Goal: Contribute content: Contribute content

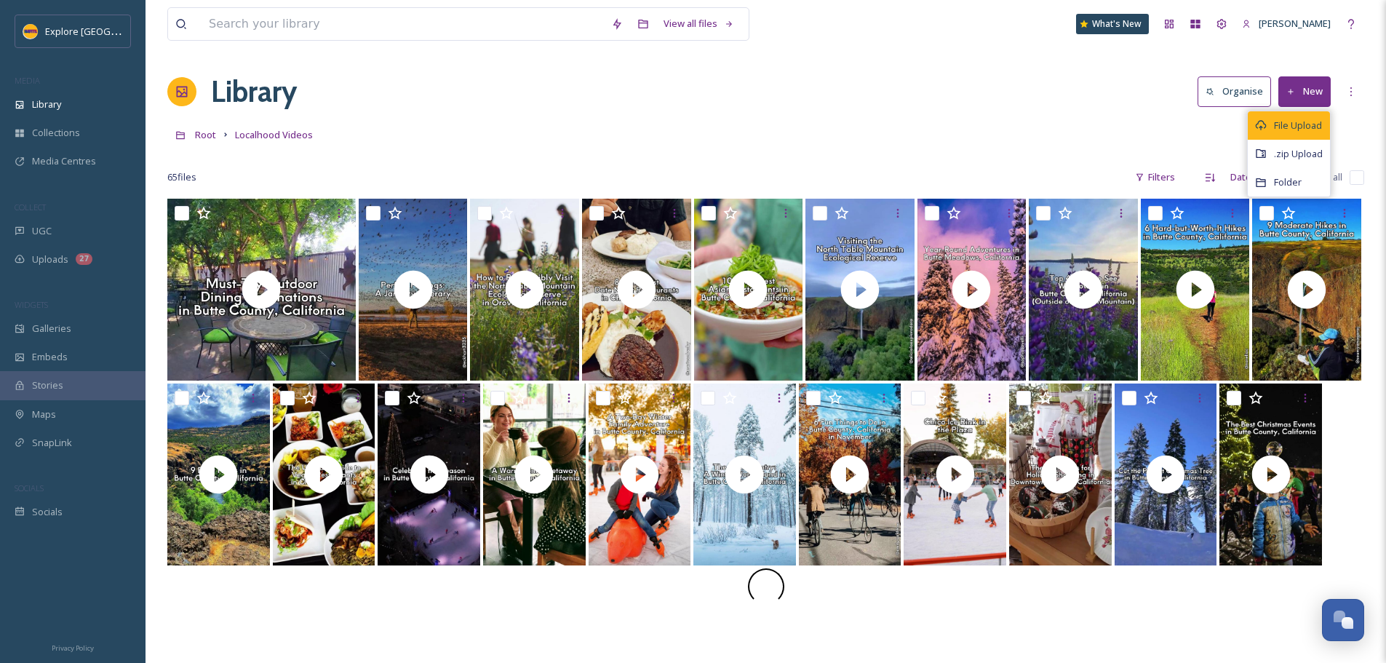
click at [1270, 125] on div "File Upload" at bounding box center [1289, 125] width 82 height 28
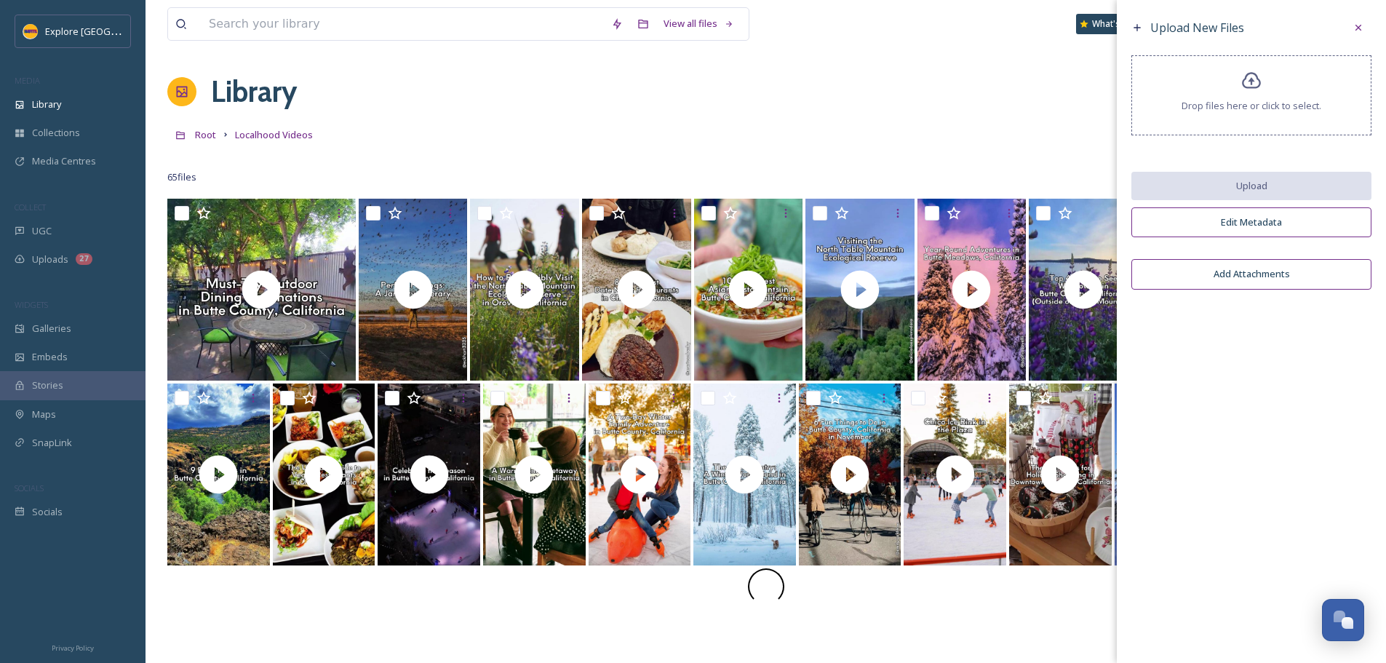
click at [1240, 125] on div "Drop files here or click to select." at bounding box center [1251, 95] width 240 height 80
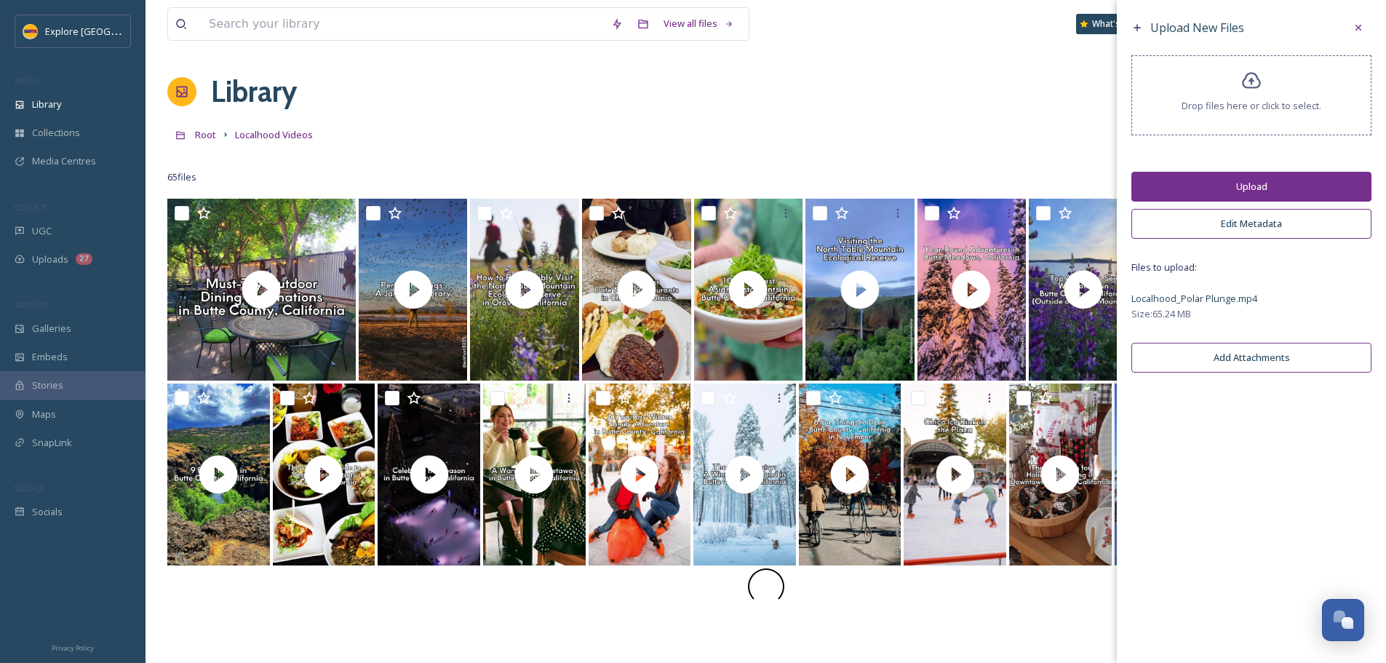
click at [1195, 196] on button "Upload" at bounding box center [1251, 187] width 240 height 30
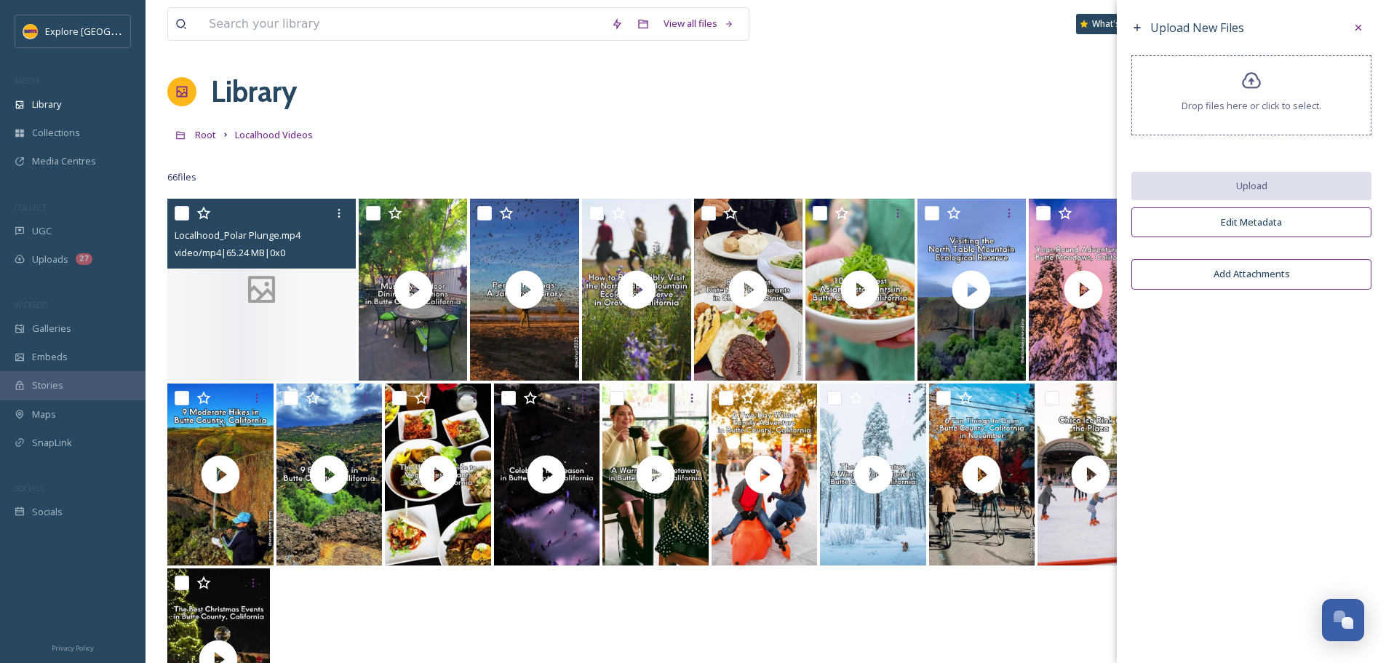
click at [328, 314] on div at bounding box center [261, 290] width 188 height 182
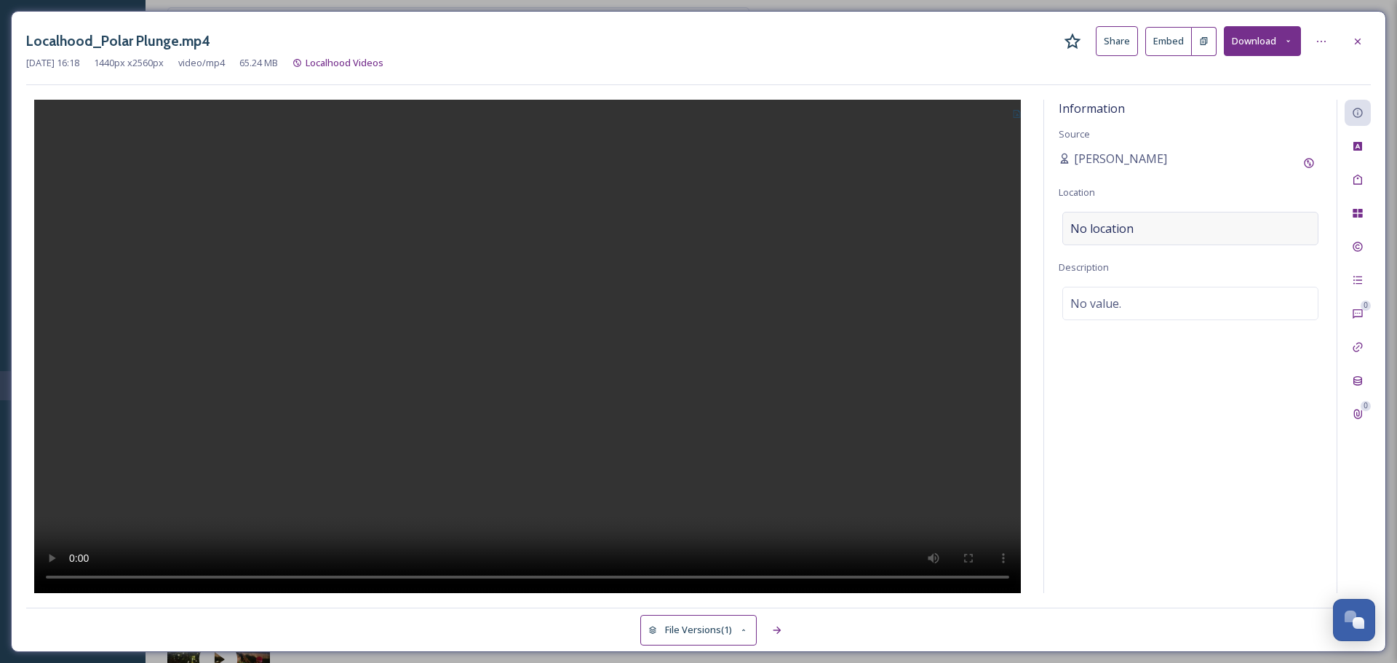
click at [1115, 215] on div "No location" at bounding box center [1190, 228] width 256 height 33
click at [1116, 223] on input at bounding box center [1190, 228] width 255 height 32
type input "sycamore pool,"
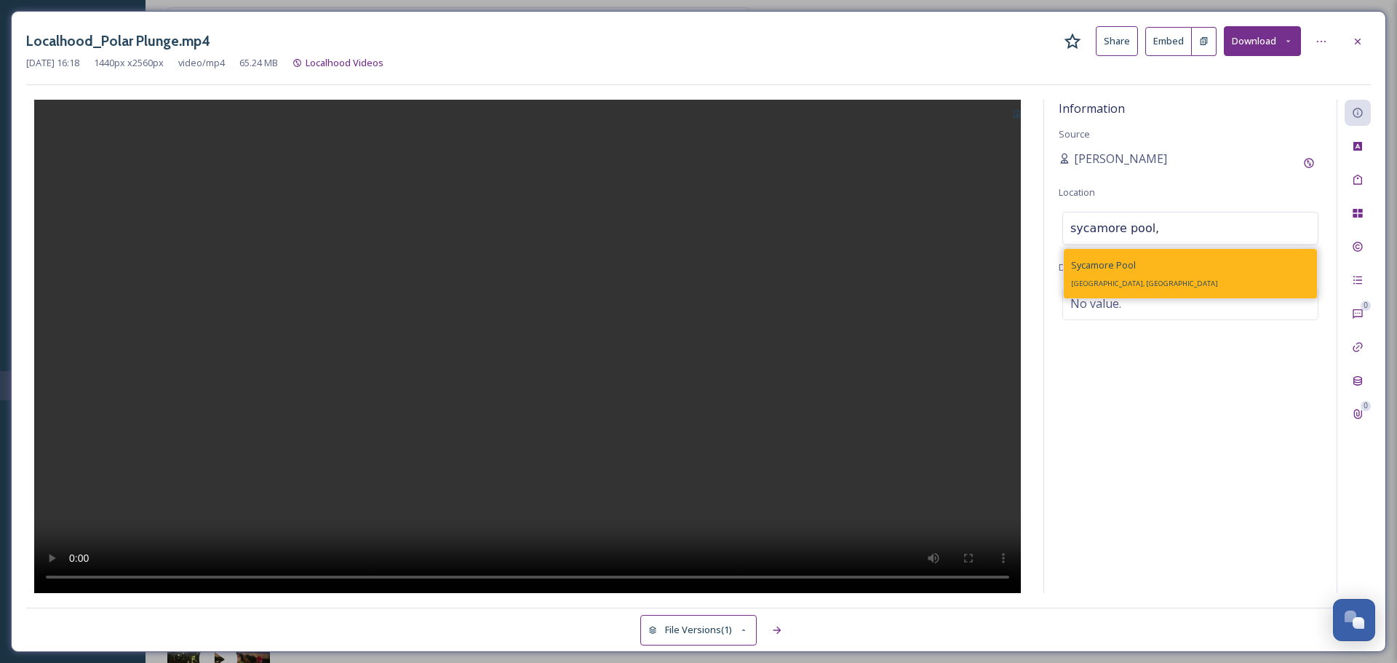
click at [1163, 268] on div "Sycamore Pool Vallombrosa Way, Chico, CA 95928, USA" at bounding box center [1144, 273] width 147 height 35
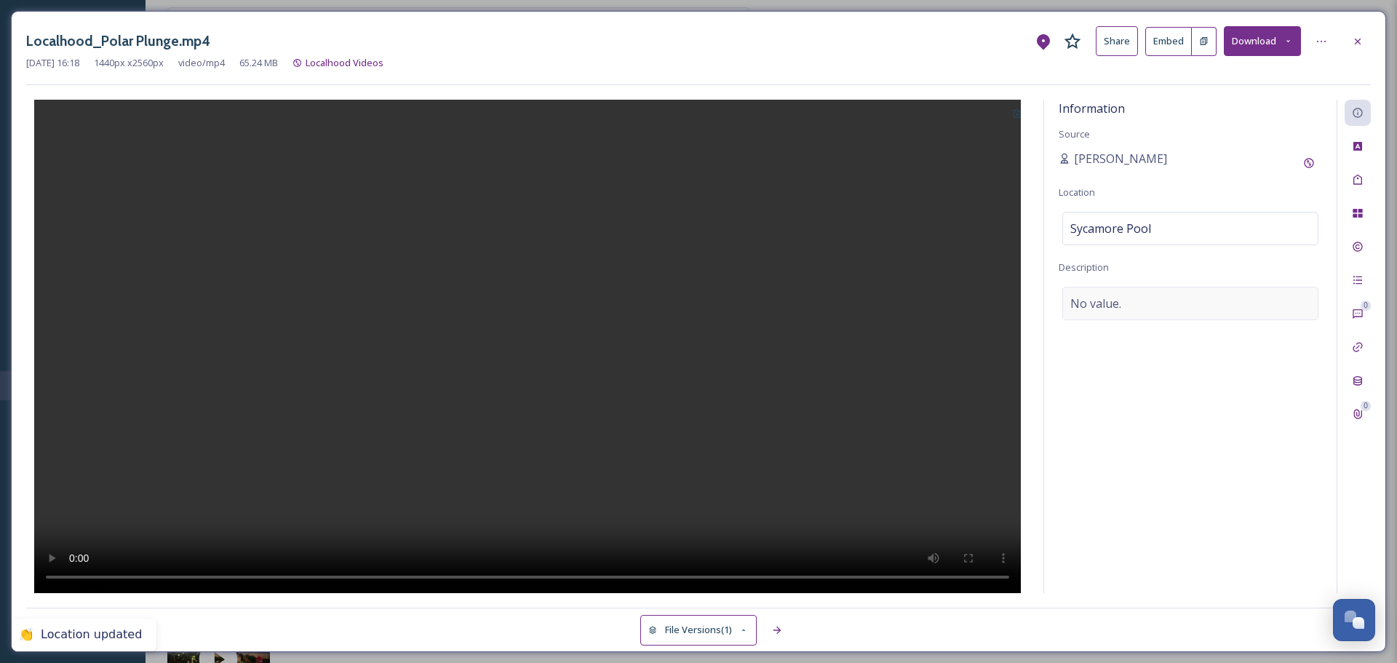
click at [1134, 308] on div "No value." at bounding box center [1190, 303] width 256 height 33
click at [1134, 308] on textarea at bounding box center [1190, 347] width 263 height 121
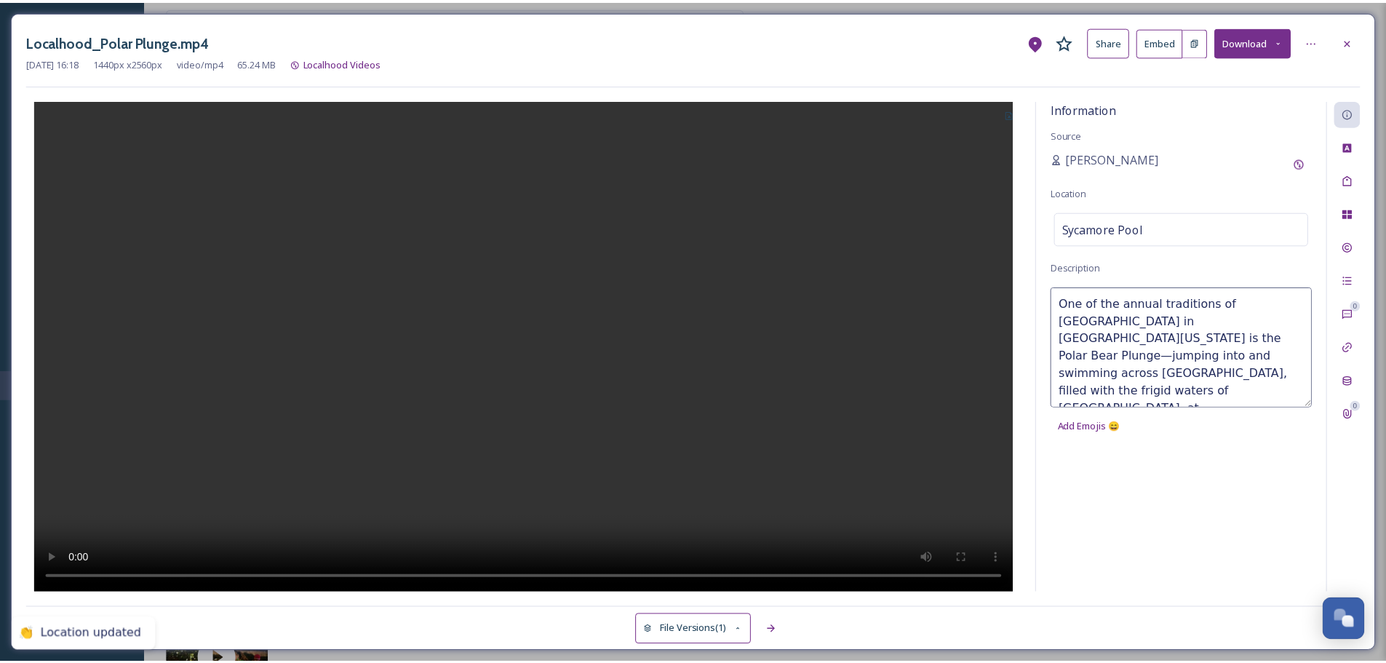
scroll to position [26, 0]
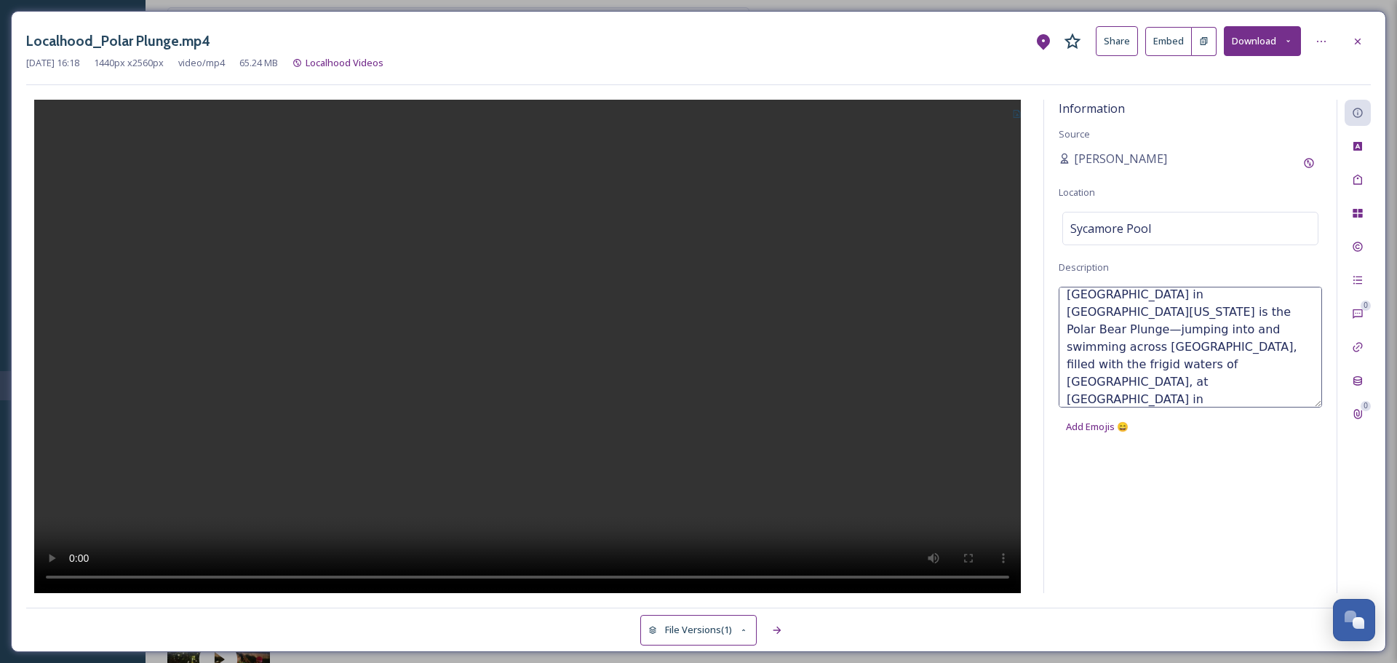
type textarea "One of the annual traditions of Chico in Northern California is the Polar Bear …"
click at [1018, 119] on icon at bounding box center [1016, 113] width 9 height 9
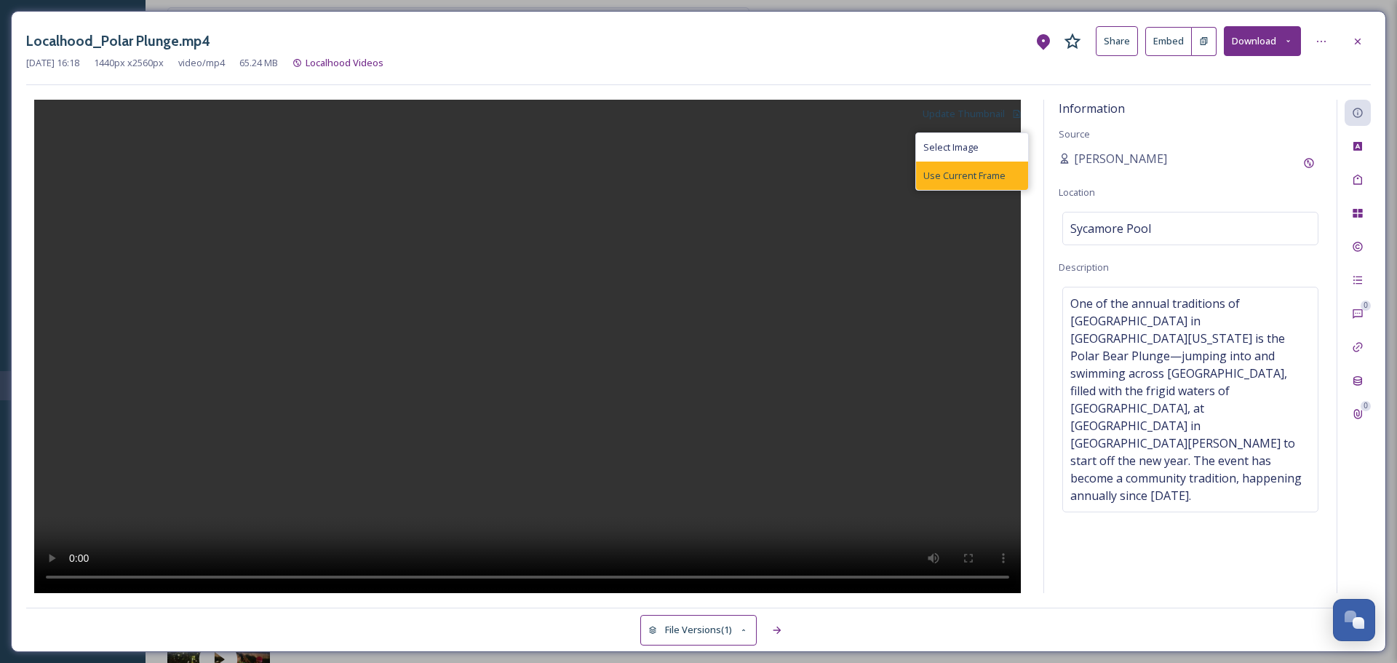
click at [992, 166] on div "Use Current Frame" at bounding box center [972, 176] width 112 height 28
click at [1353, 36] on icon at bounding box center [1358, 42] width 12 height 12
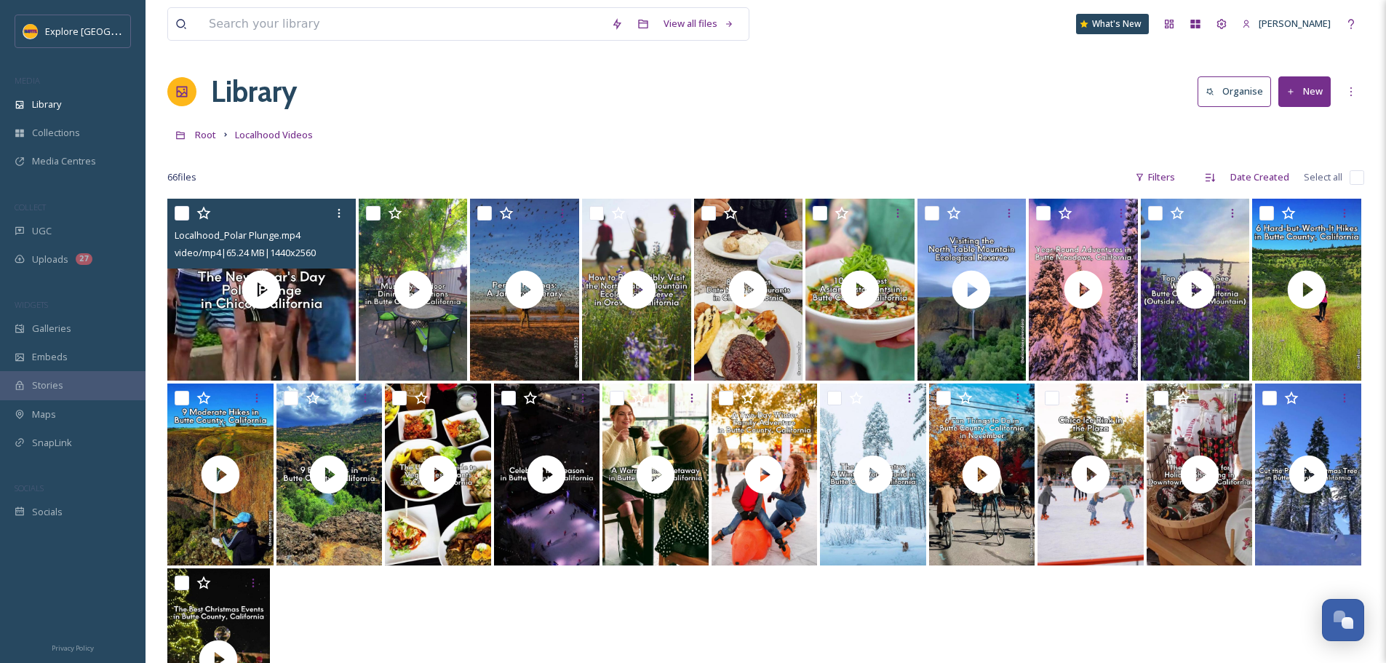
click at [190, 216] on div at bounding box center [264, 213] width 178 height 26
click at [180, 215] on input "checkbox" at bounding box center [182, 213] width 15 height 15
checkbox input "true"
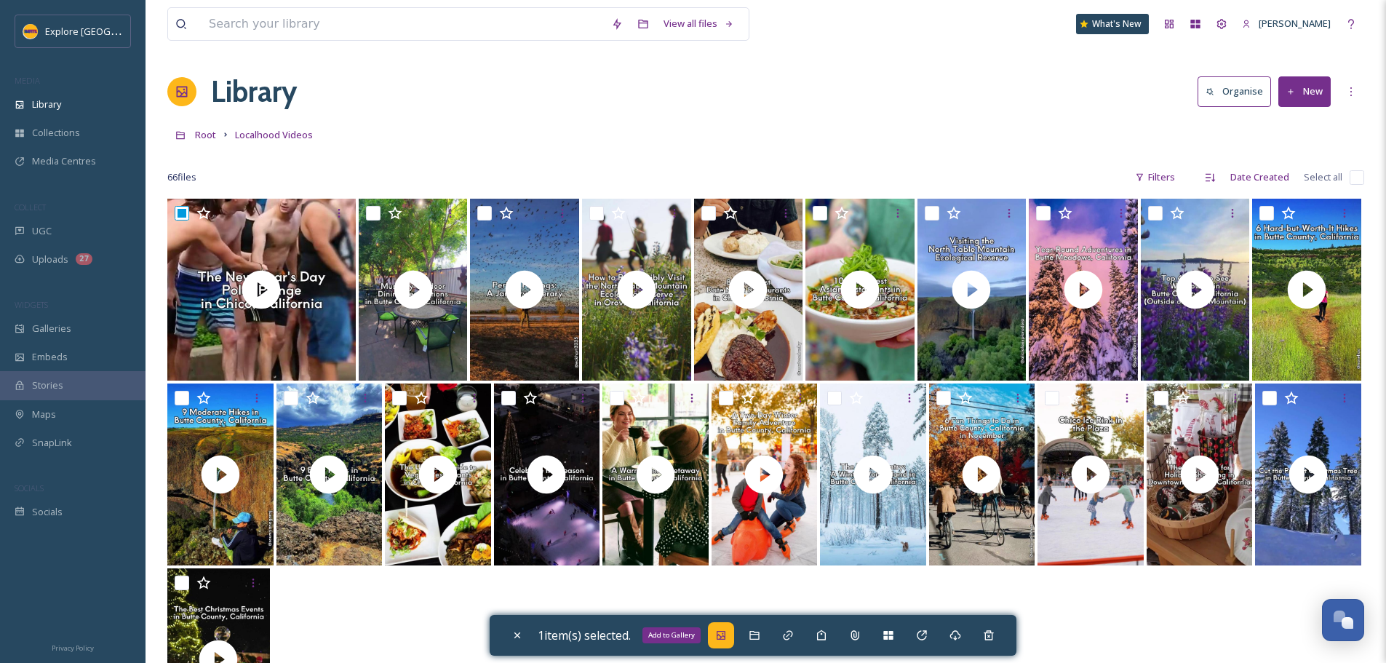
click at [727, 634] on icon at bounding box center [721, 635] width 12 height 12
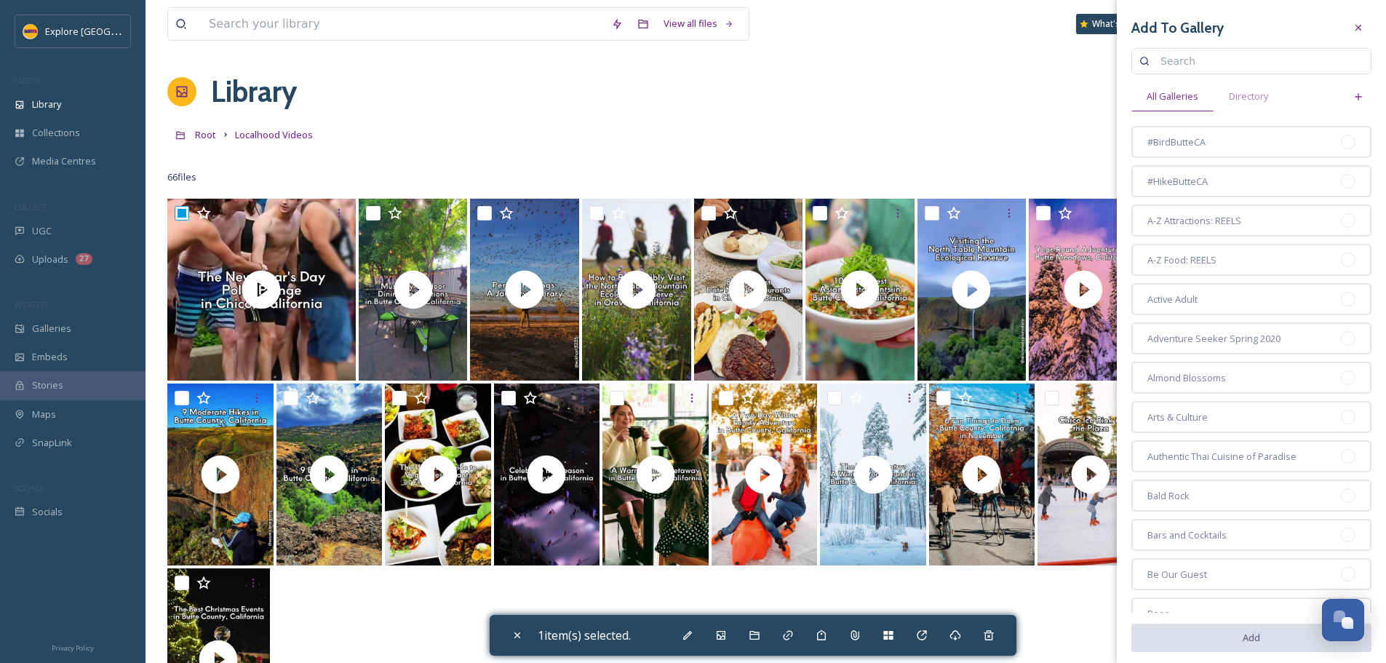
click at [1212, 65] on input at bounding box center [1258, 61] width 210 height 29
type input "winter"
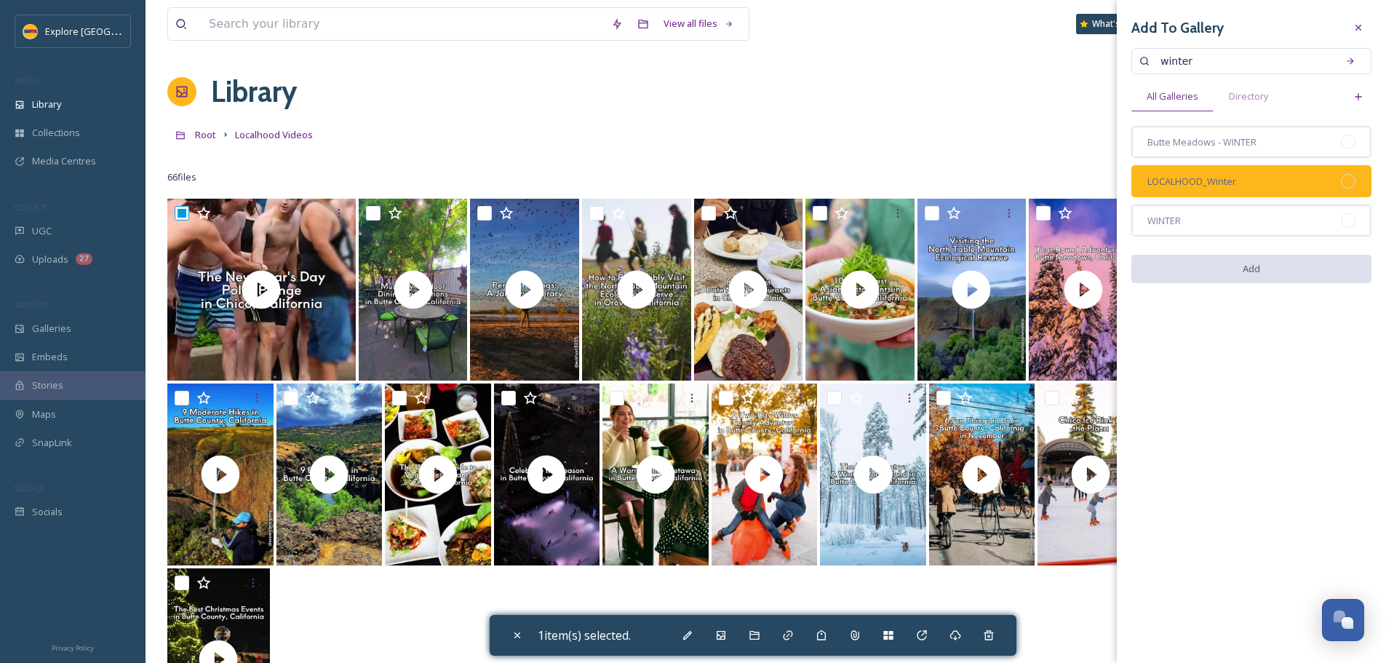
click at [1347, 180] on div at bounding box center [1348, 181] width 15 height 15
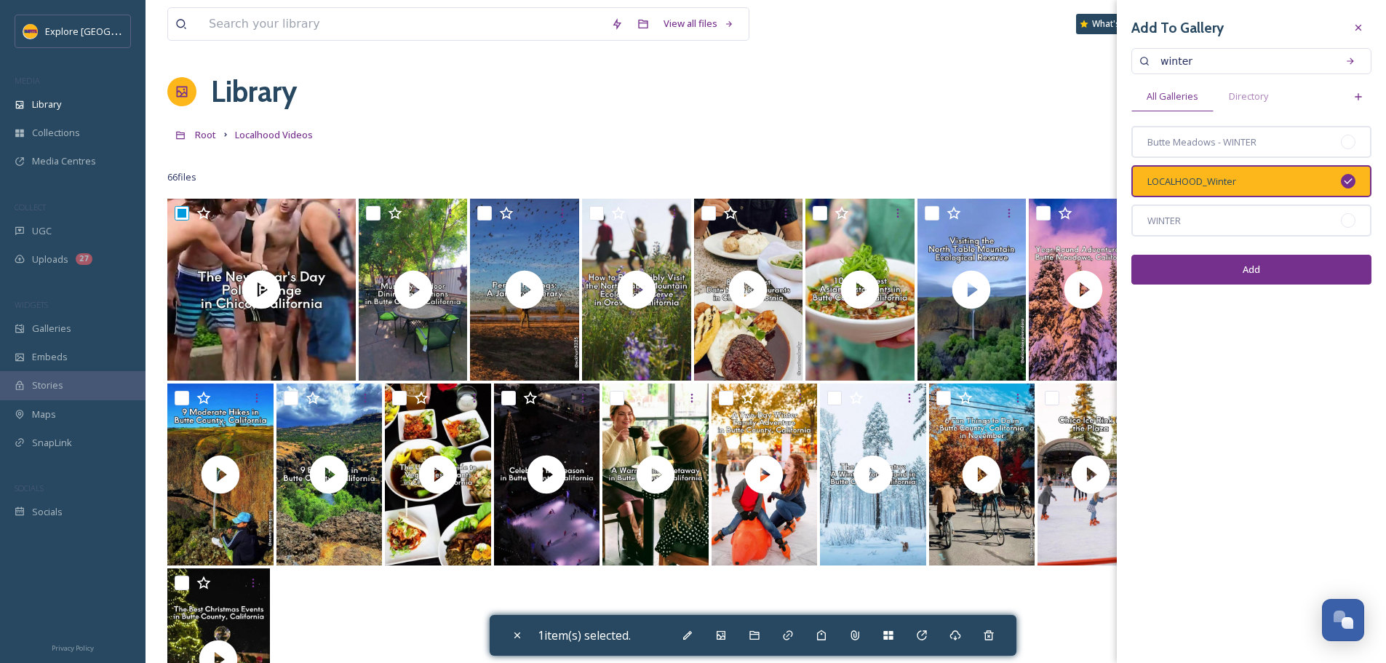
click at [1287, 278] on button "Add" at bounding box center [1251, 270] width 240 height 30
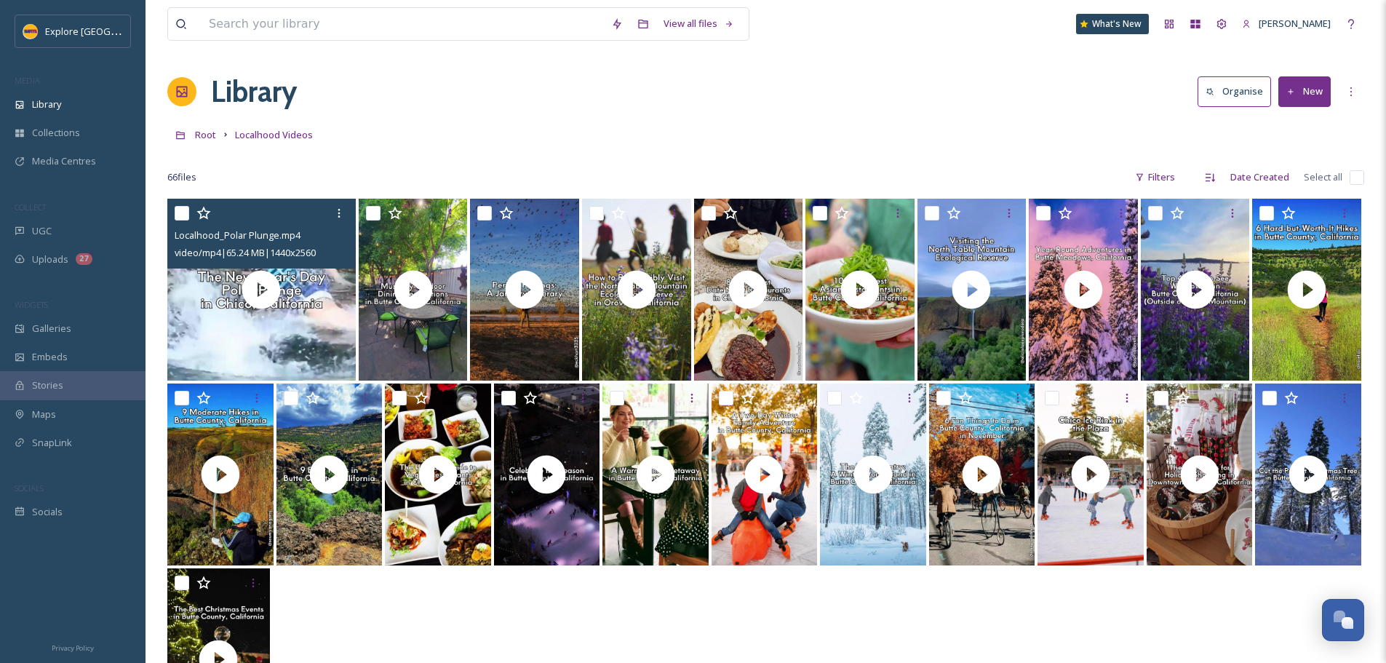
click at [184, 213] on input "checkbox" at bounding box center [182, 213] width 15 height 15
checkbox input "true"
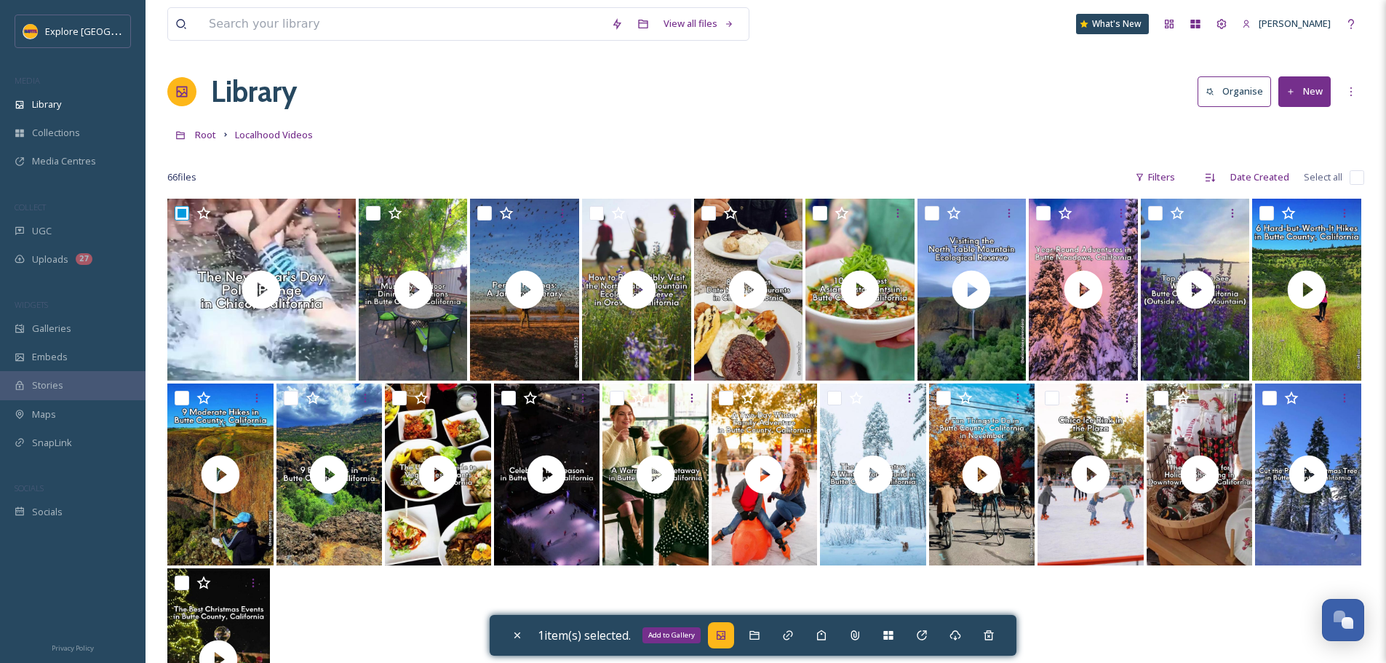
click at [729, 641] on div "Add to Gallery" at bounding box center [721, 635] width 26 height 26
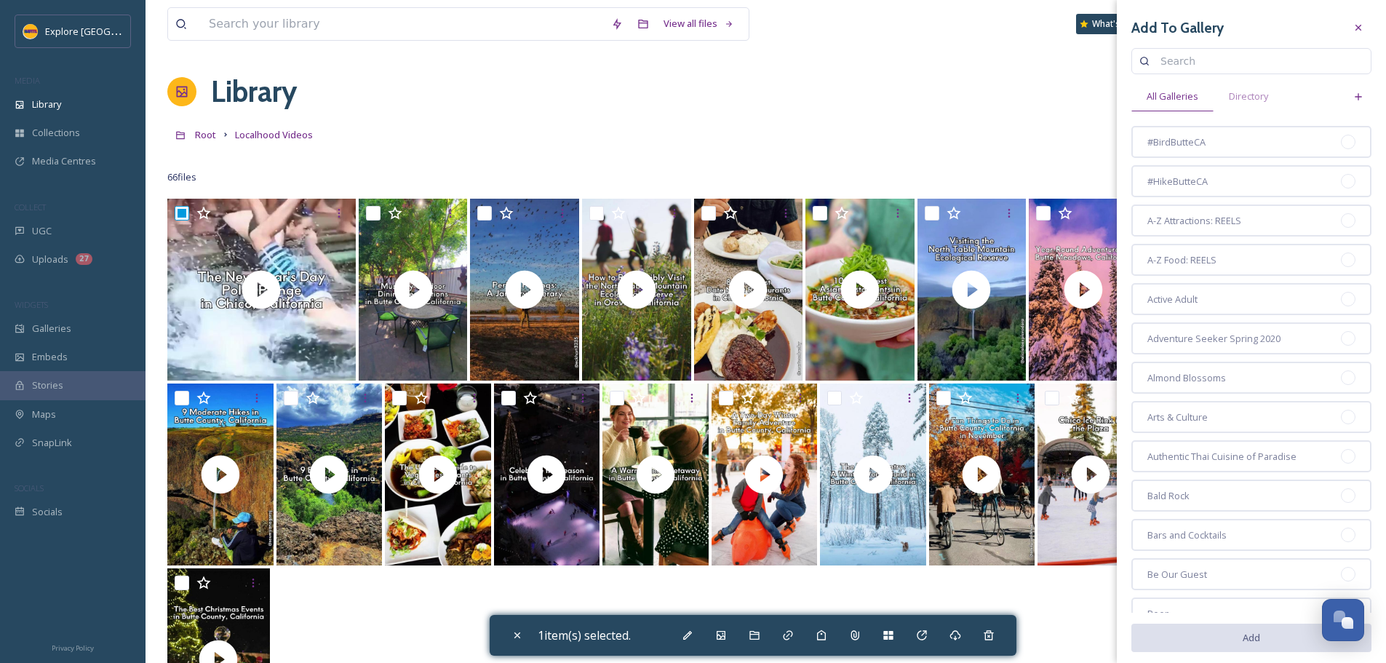
click at [1200, 76] on div "Add To Gallery All Galleries Directory #BirdButteCA #HikeButteCA A-Z Attraction…" at bounding box center [1251, 488] width 269 height 976
type input "winter"
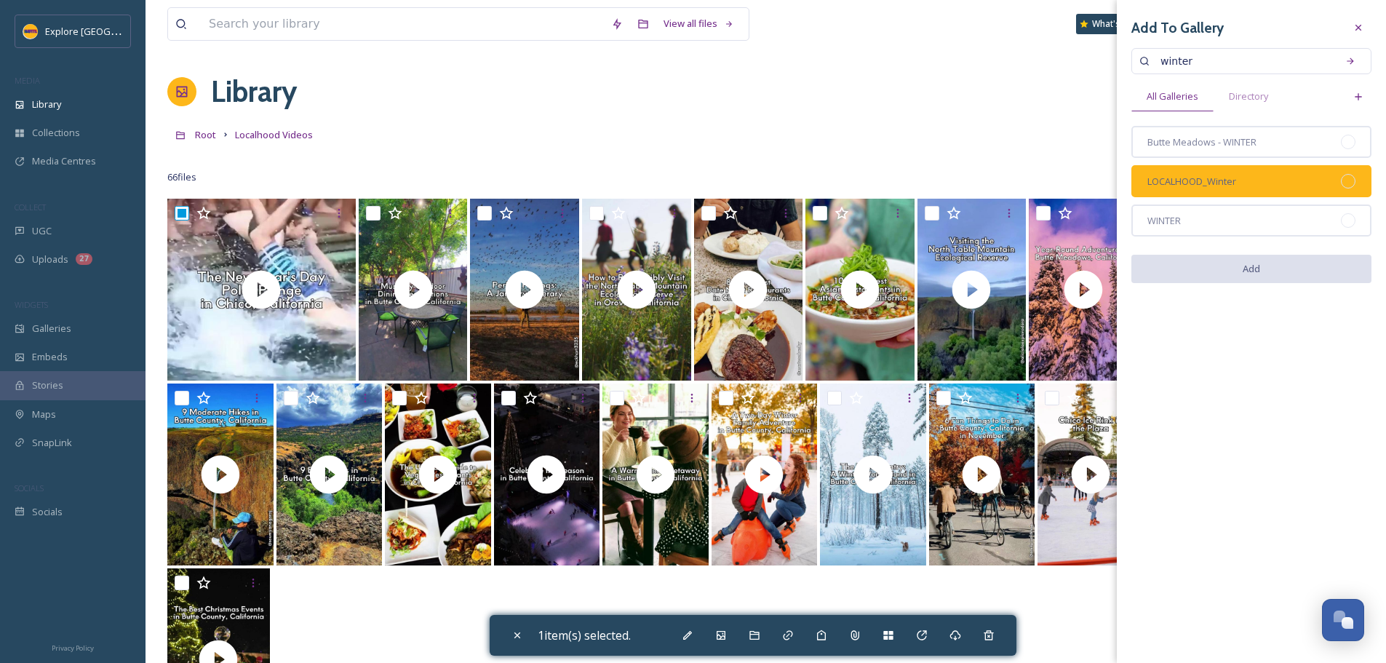
click at [1352, 187] on div at bounding box center [1348, 181] width 15 height 15
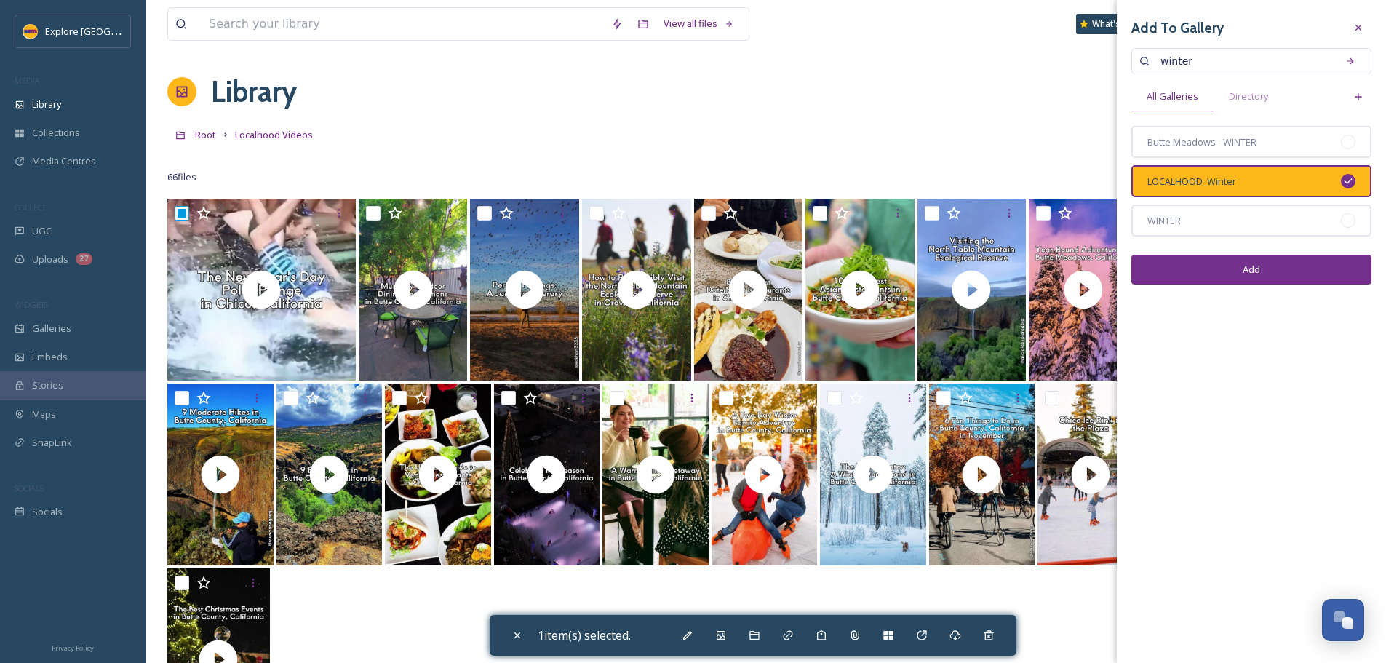
click at [1311, 268] on button "Add" at bounding box center [1251, 270] width 240 height 30
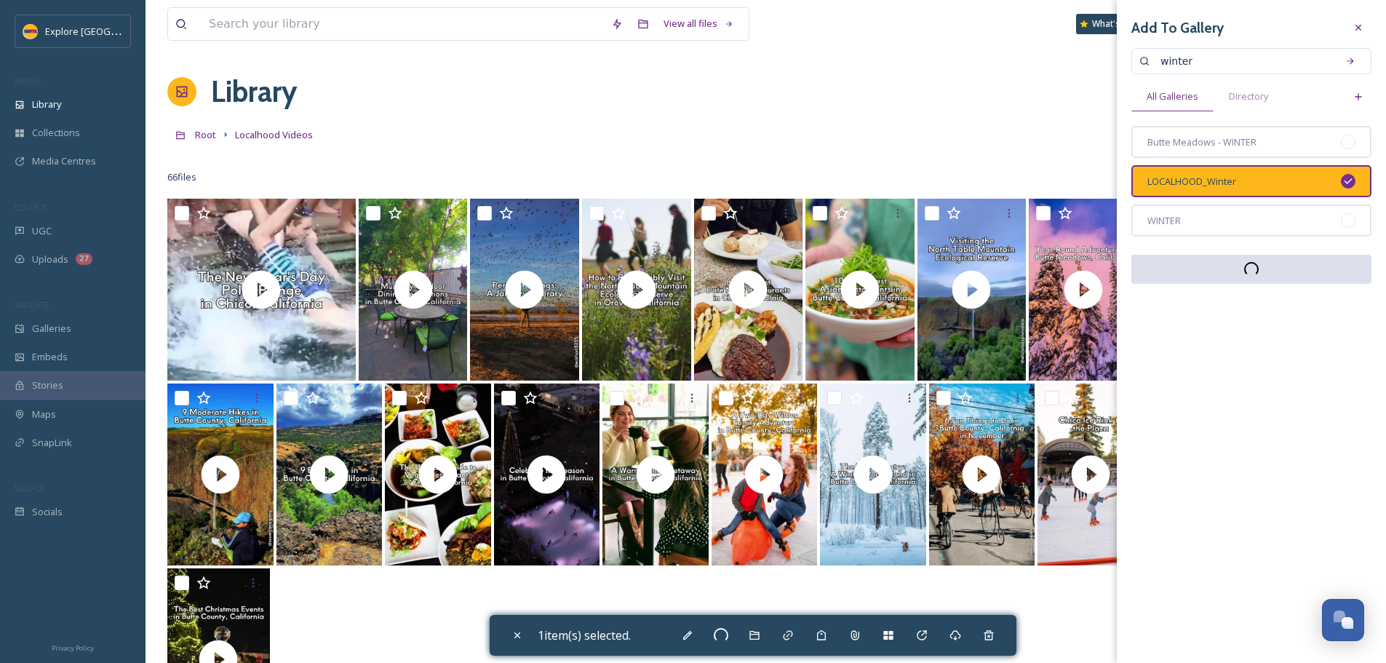
checkbox input "false"
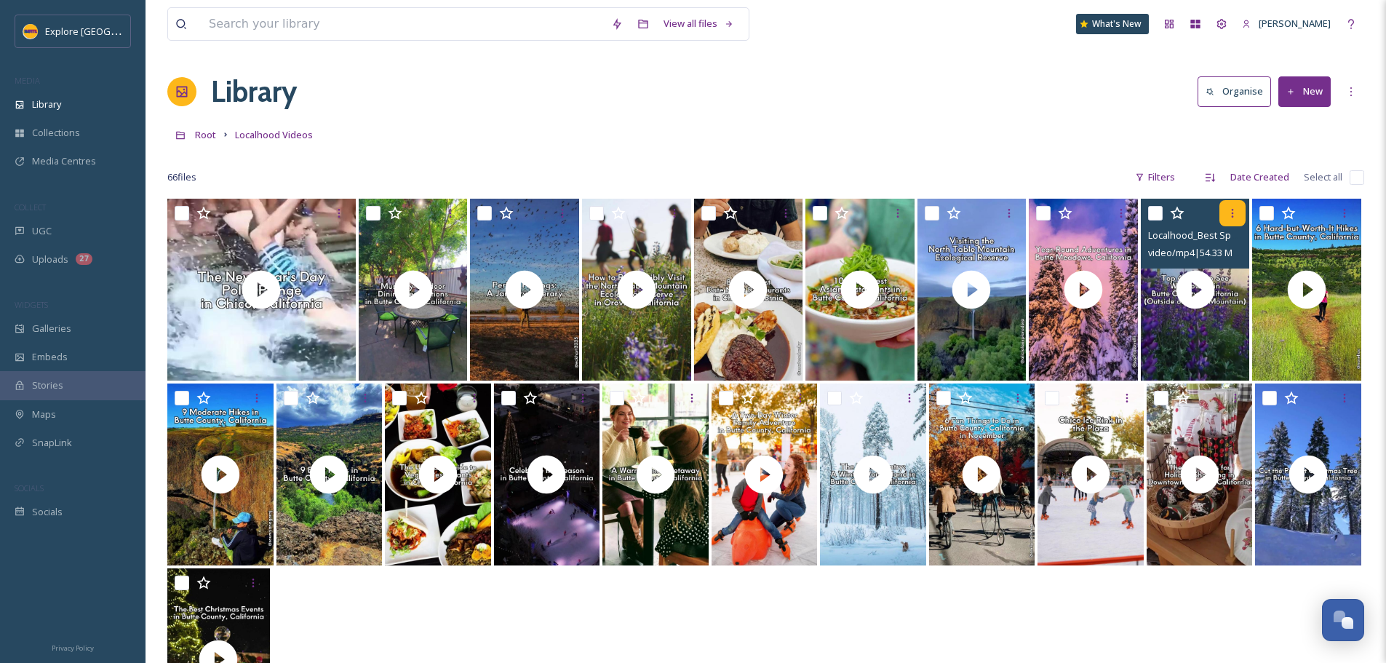
click at [1232, 217] on icon at bounding box center [1233, 213] width 12 height 12
drag, startPoint x: 1013, startPoint y: 156, endPoint x: 1187, endPoint y: 220, distance: 186.2
click at [1019, 156] on div at bounding box center [765, 155] width 1197 height 15
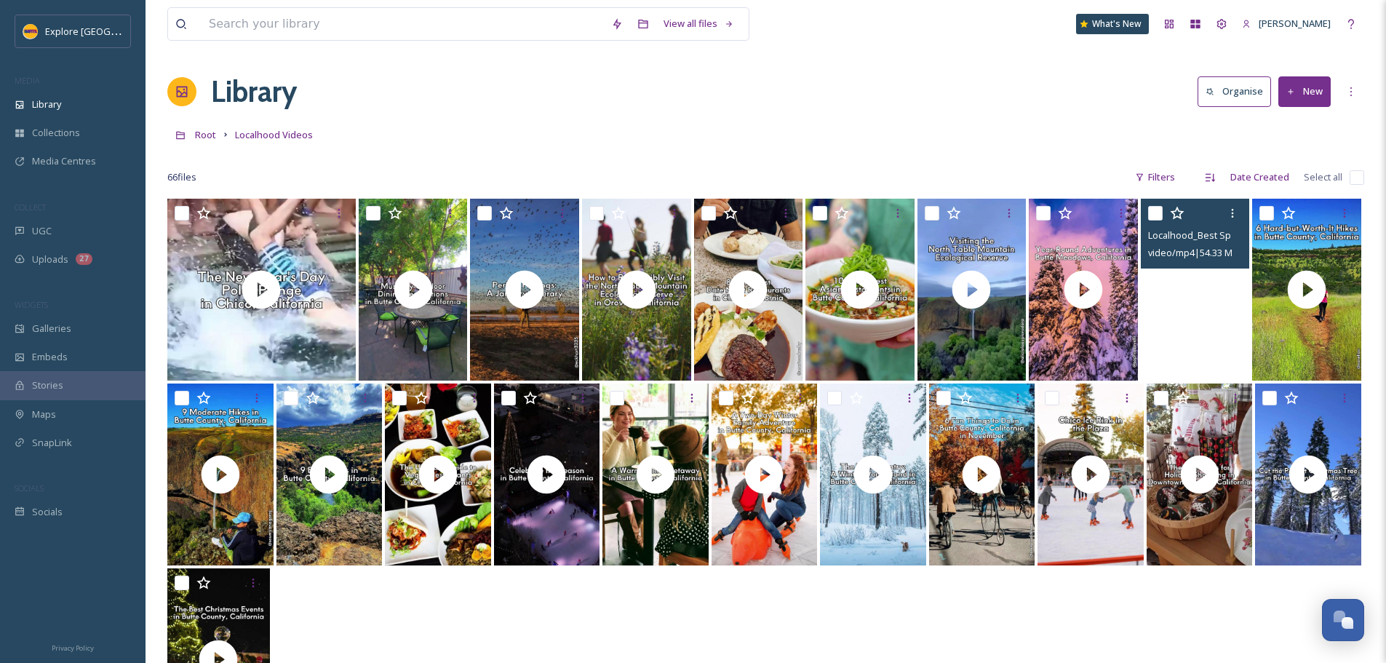
click at [1202, 348] on video "Localhood_Best Spots to See Wildflowers.mp4" at bounding box center [1195, 290] width 109 height 182
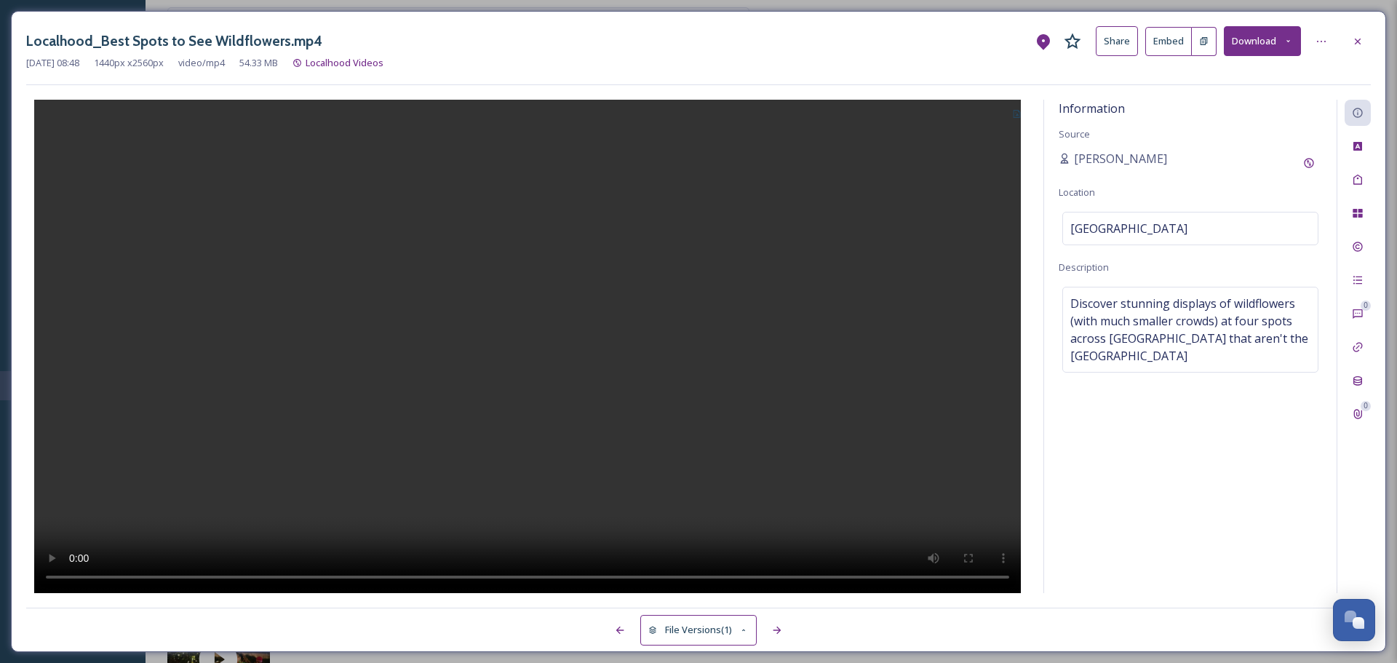
click at [1195, 48] on button at bounding box center [1204, 41] width 25 height 29
click at [1361, 43] on icon at bounding box center [1358, 42] width 12 height 12
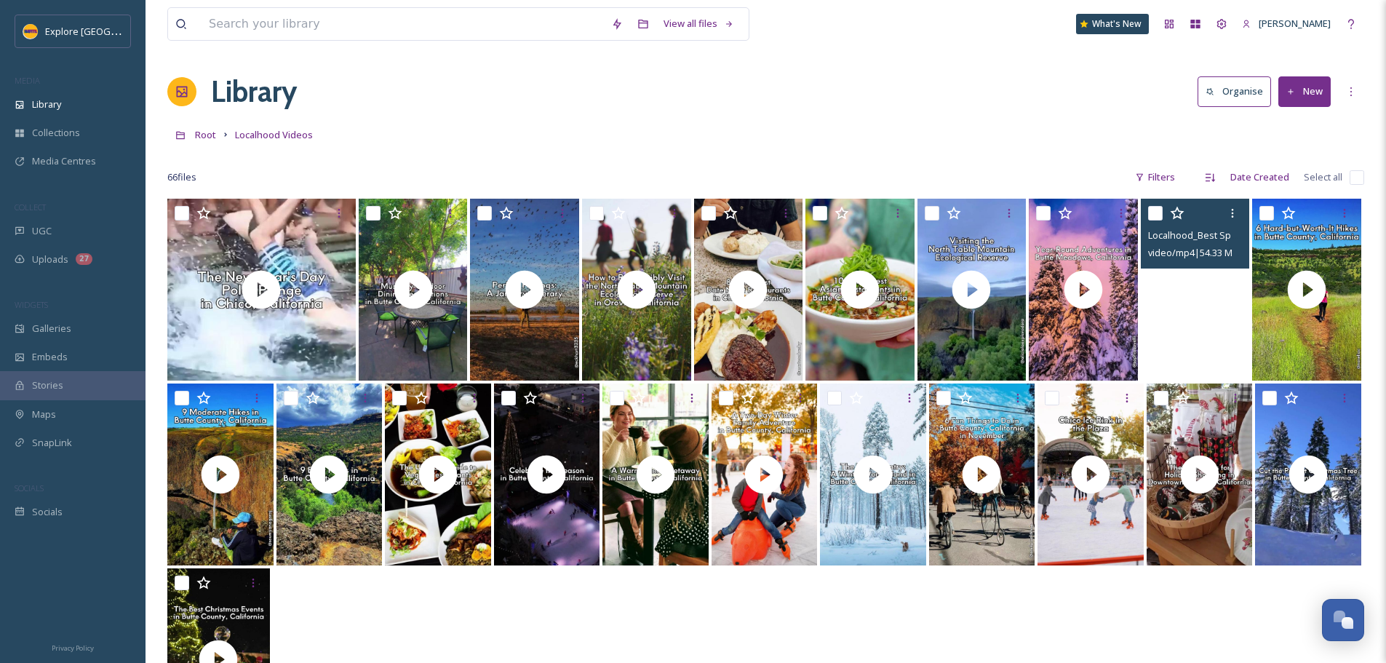
click at [1163, 324] on video "Localhood_Best Spots to See Wildflowers.mp4" at bounding box center [1195, 290] width 109 height 182
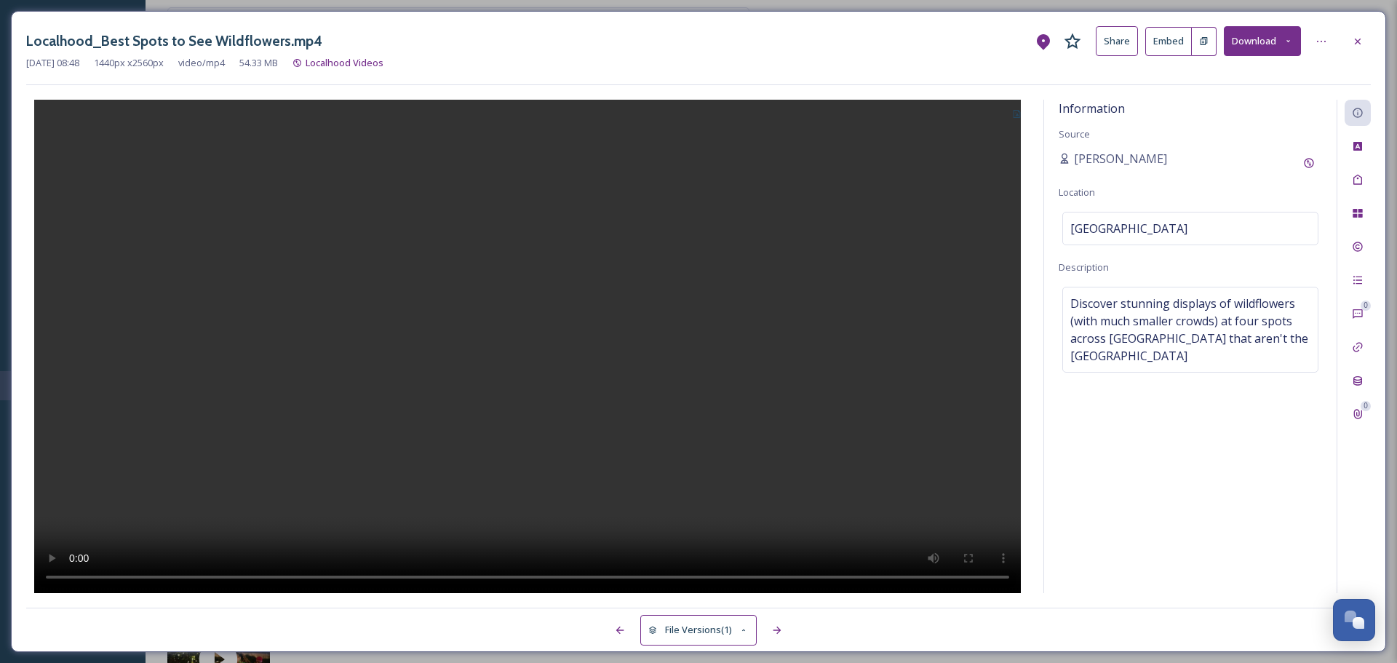
click at [1200, 51] on button at bounding box center [1204, 41] width 25 height 29
click at [1361, 36] on icon at bounding box center [1358, 42] width 12 height 12
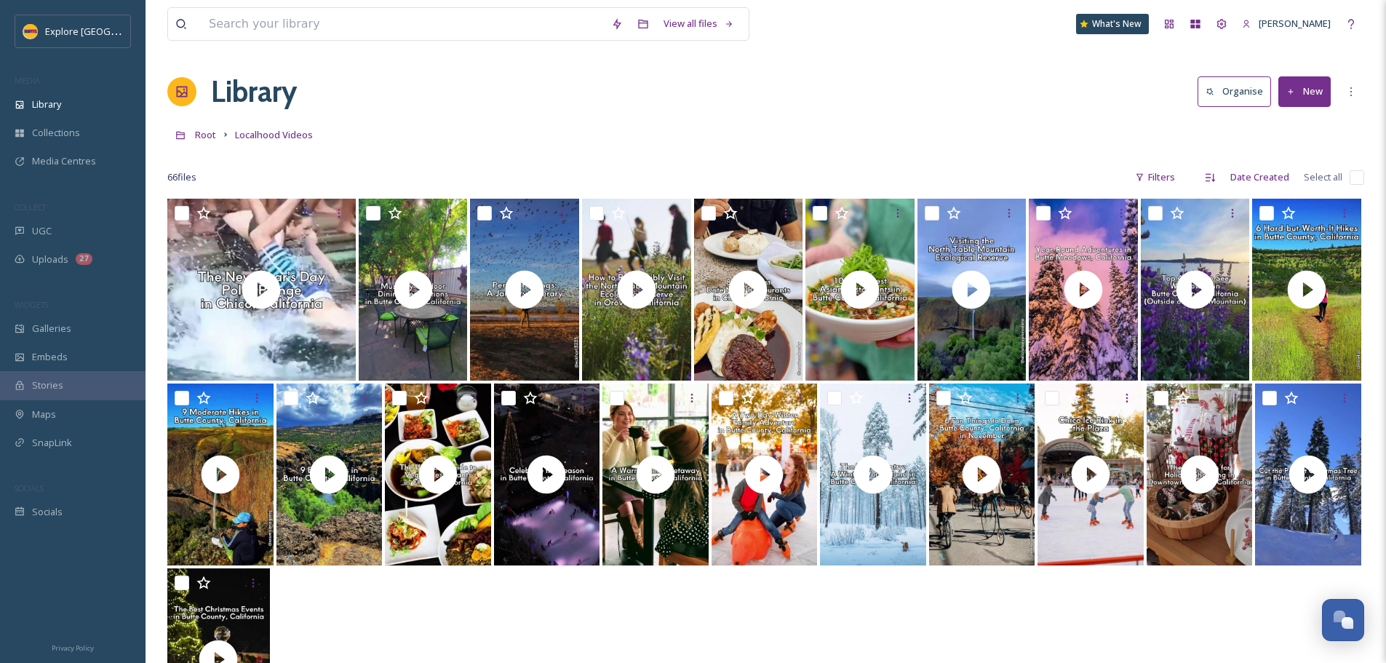
click at [1320, 101] on button "New" at bounding box center [1304, 91] width 52 height 30
click at [1305, 127] on span "File Upload" at bounding box center [1298, 126] width 48 height 14
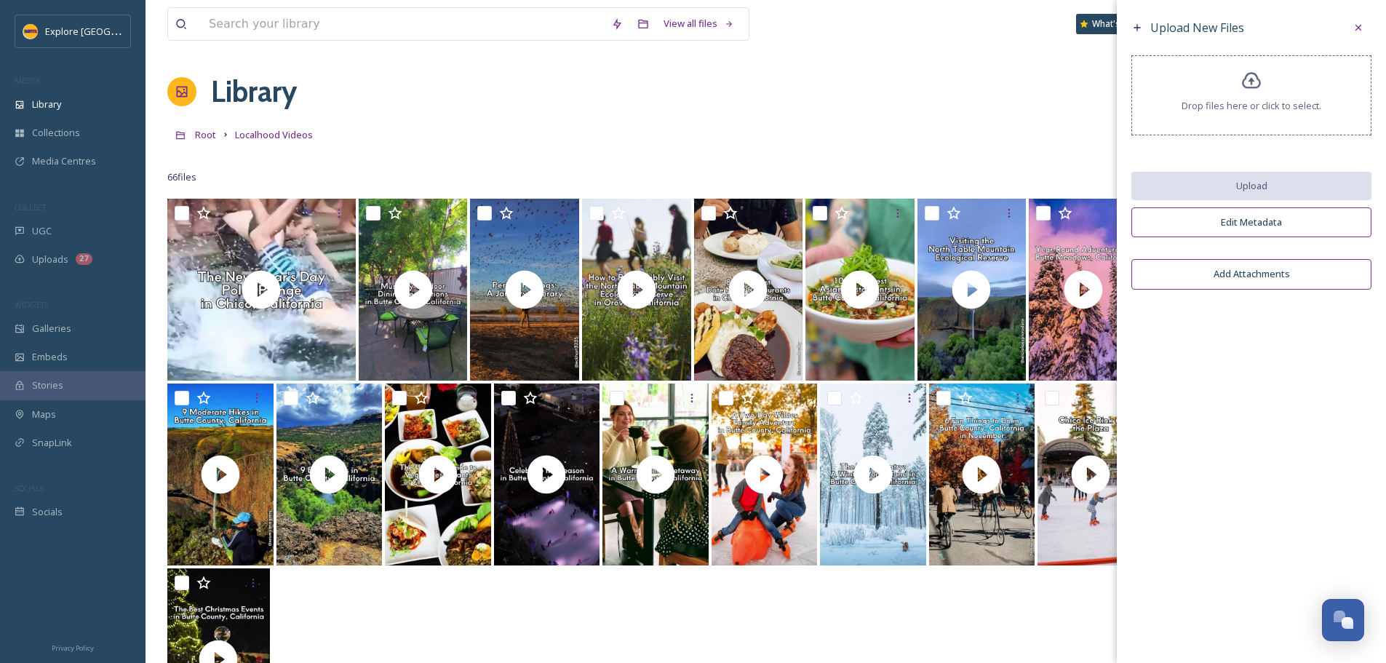
click at [1242, 128] on div "Drop files here or click to select." at bounding box center [1251, 95] width 240 height 80
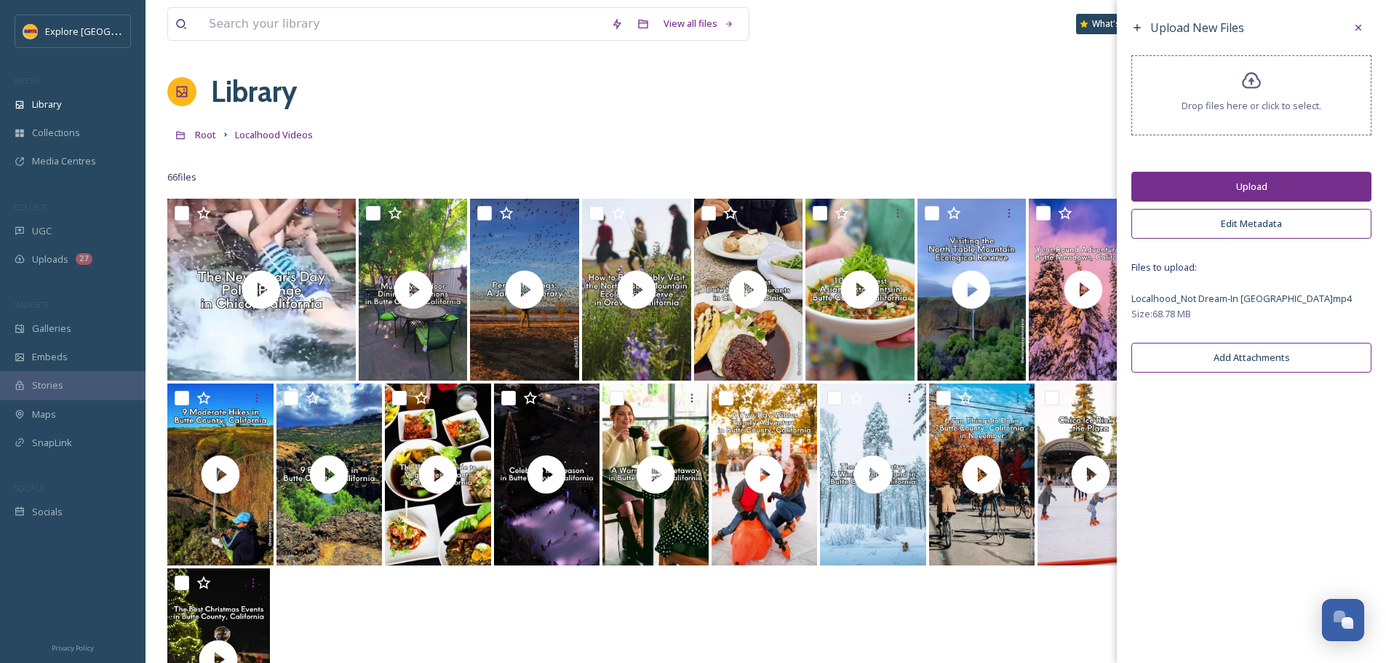
click at [1244, 187] on button "Upload" at bounding box center [1251, 187] width 240 height 30
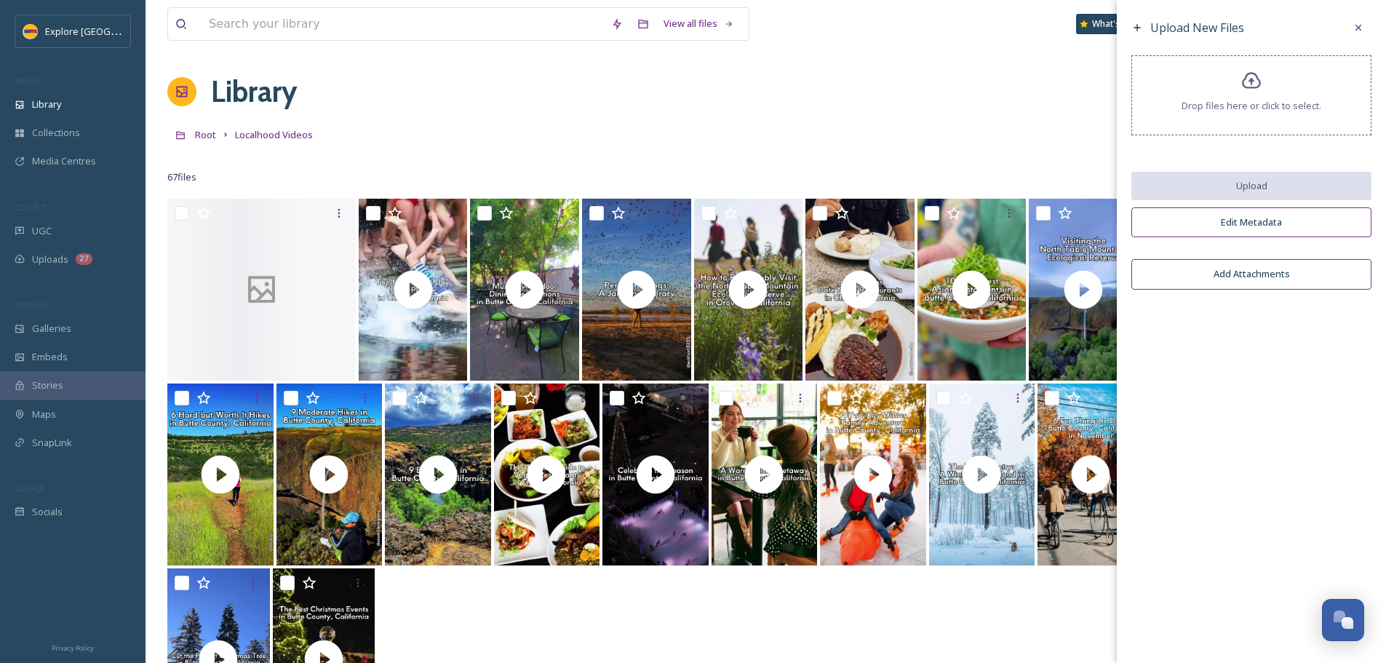
click at [945, 100] on div "Library Organise New" at bounding box center [765, 92] width 1197 height 44
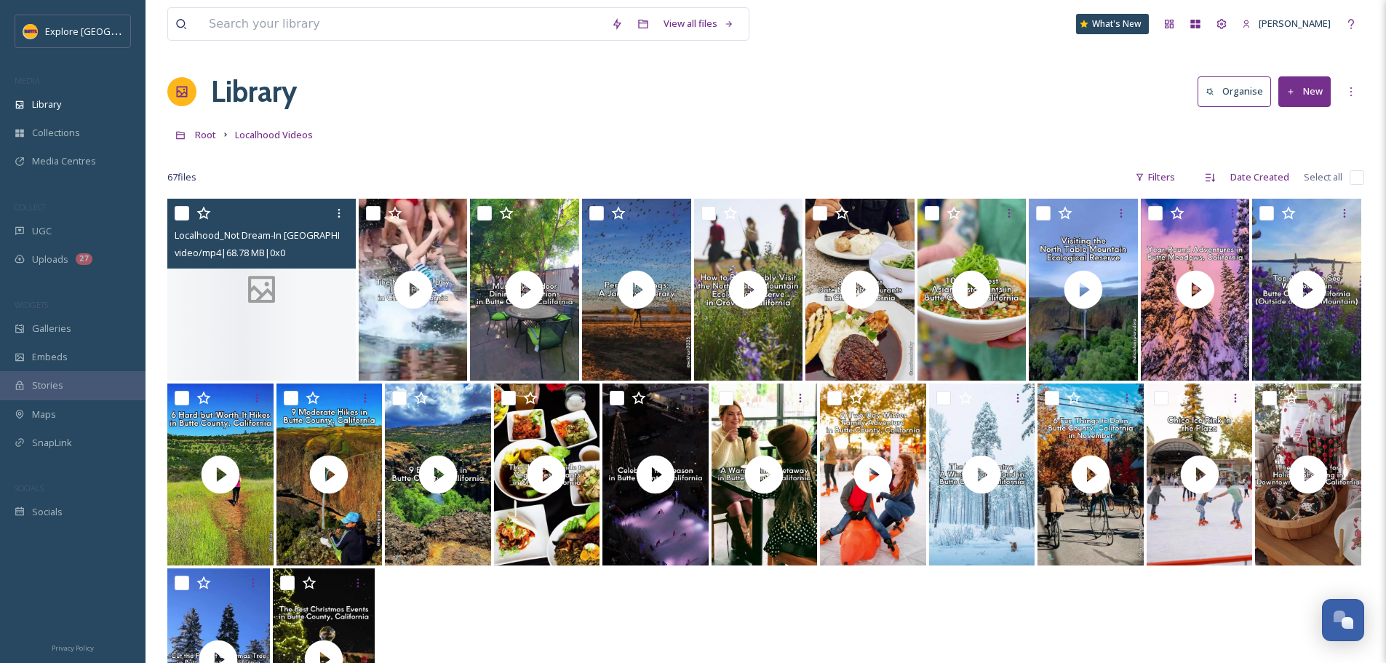
click at [266, 316] on div at bounding box center [261, 290] width 188 height 182
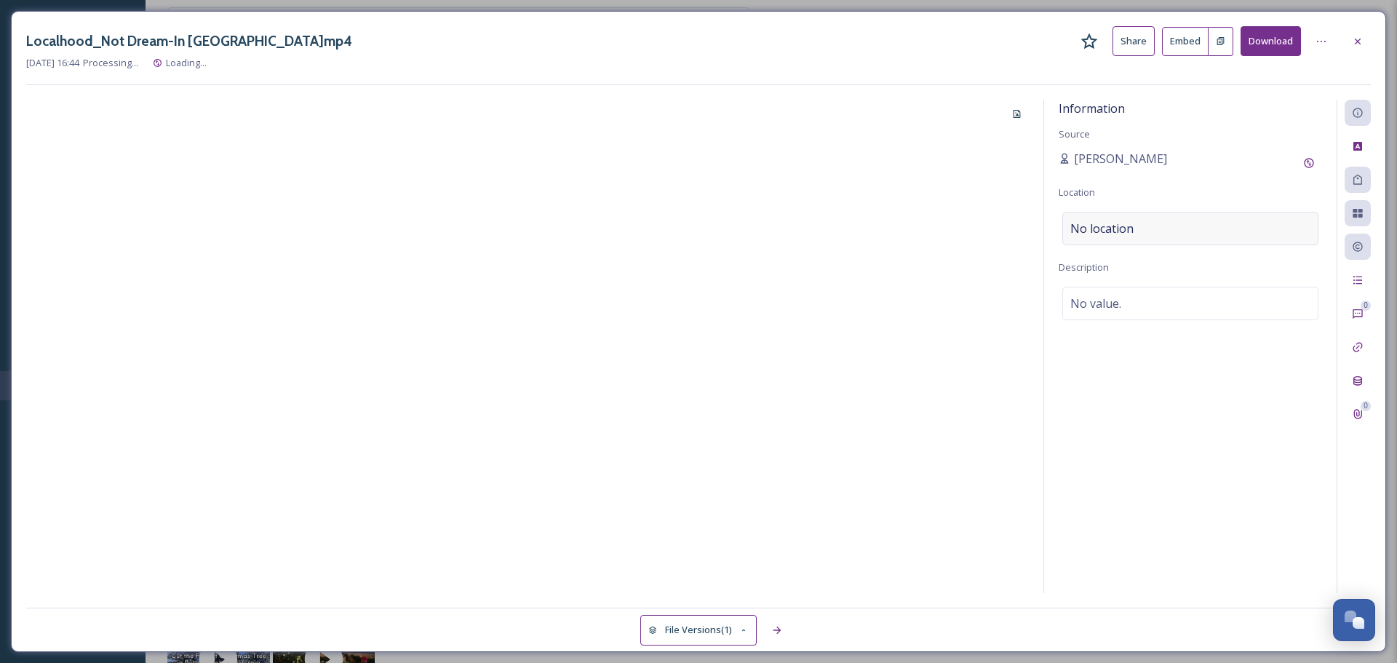
click at [1136, 234] on div "No location" at bounding box center [1190, 228] width 256 height 33
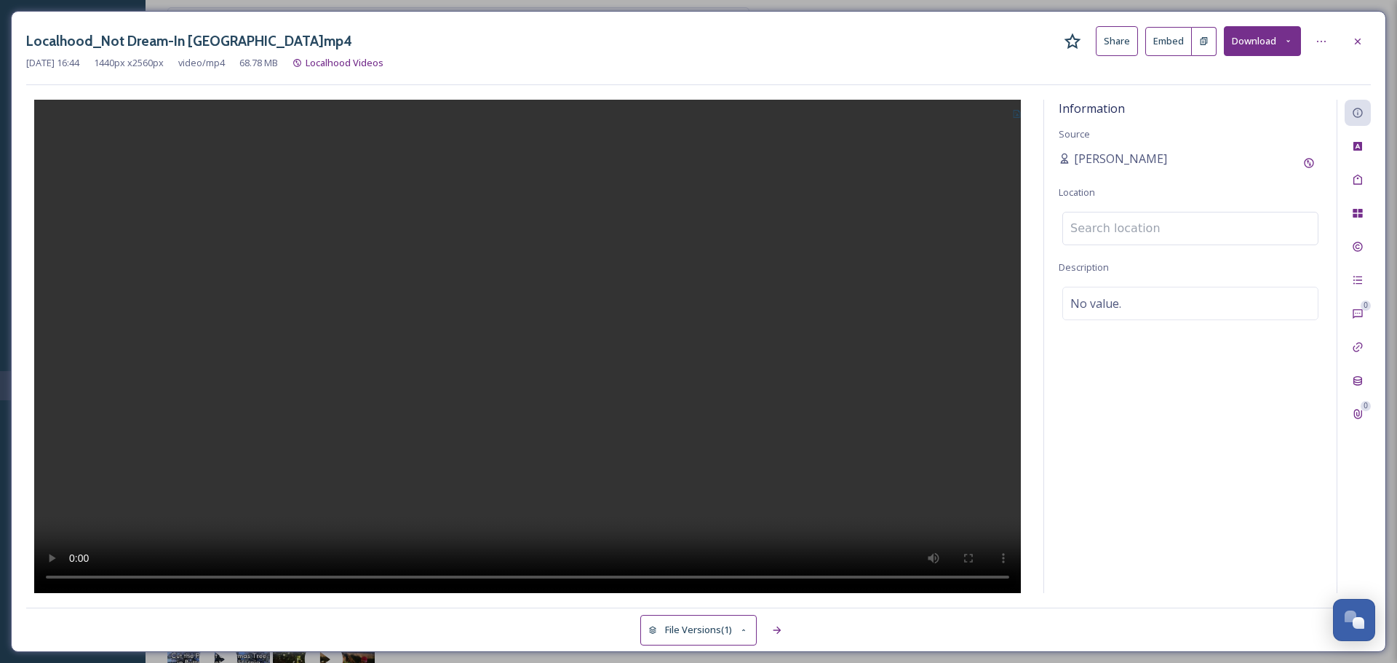
click at [1136, 234] on input at bounding box center [1190, 228] width 255 height 32
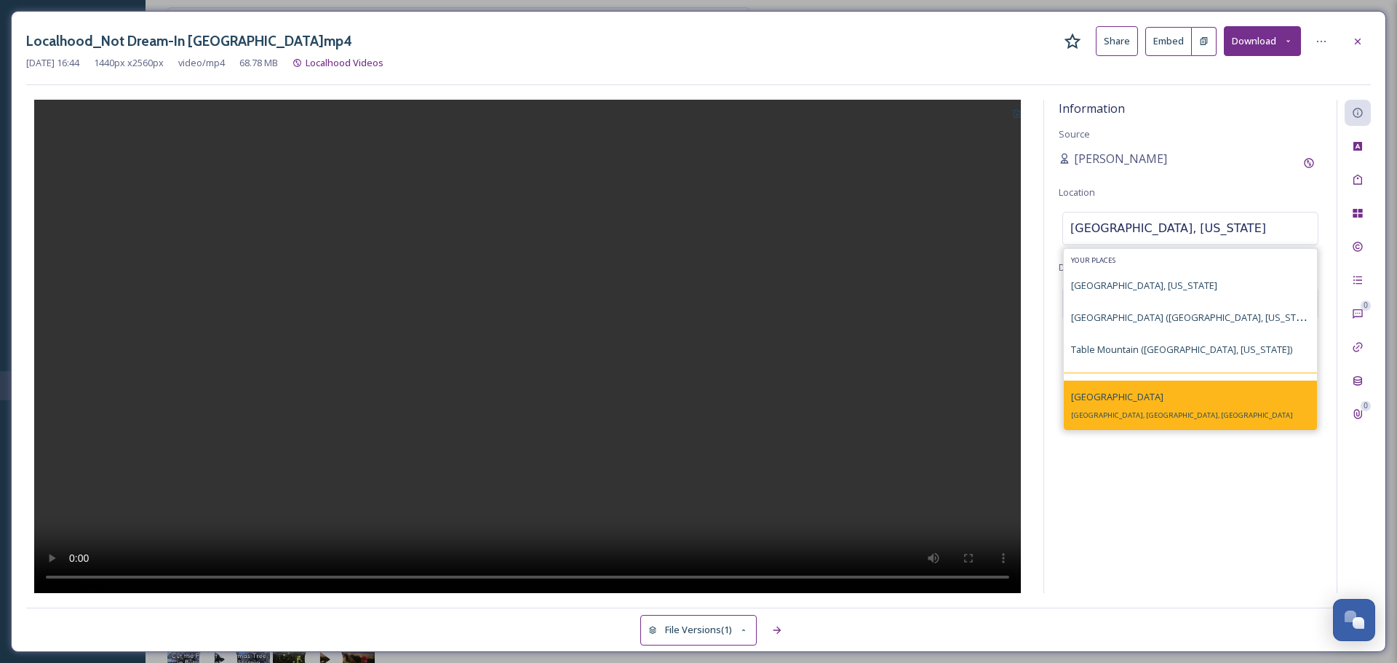
type input "butte county, california"
click at [1157, 404] on div "Butte County Butte County, CA, USA" at bounding box center [1190, 405] width 253 height 49
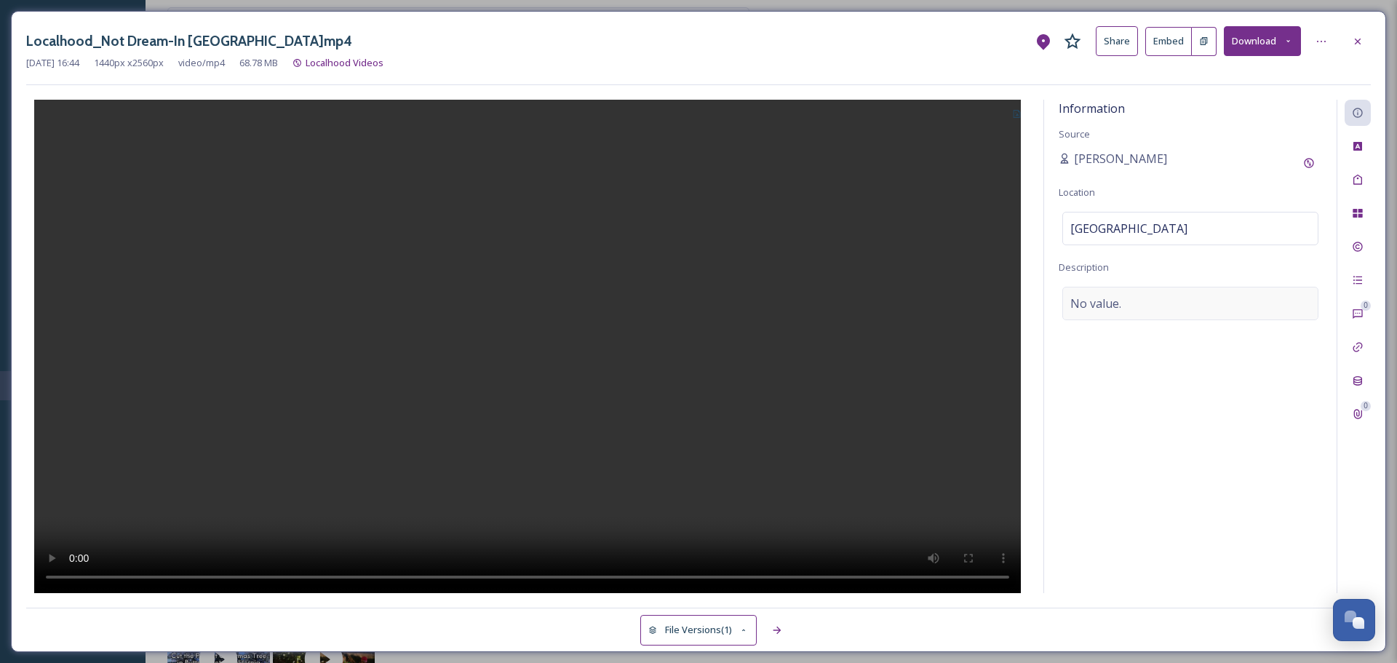
click at [1130, 295] on div "No value." at bounding box center [1190, 303] width 256 height 33
click at [1112, 298] on textarea at bounding box center [1190, 347] width 263 height 121
paste textarea "Visit California knows knows that the Golden State will make you believe you're…"
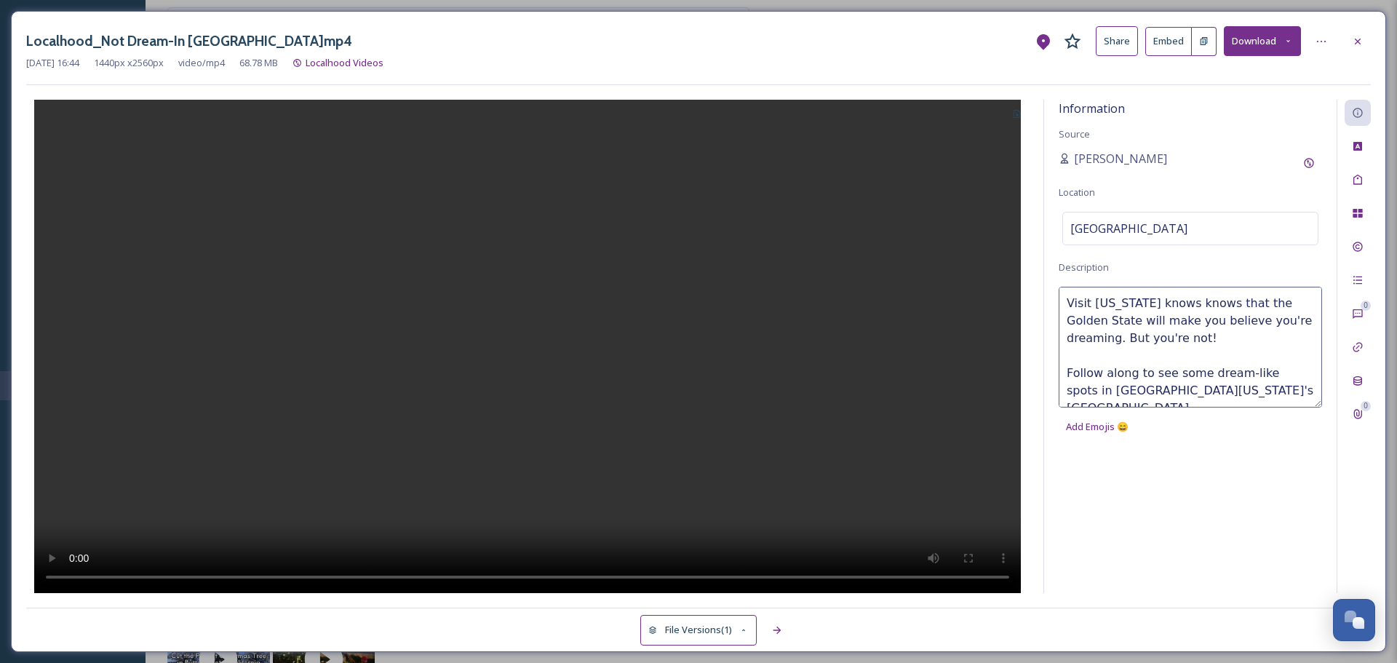
type textarea "Visit California knows knows that the Golden State will make you believe you're…"
click at [1020, 121] on button at bounding box center [1017, 113] width 24 height 26
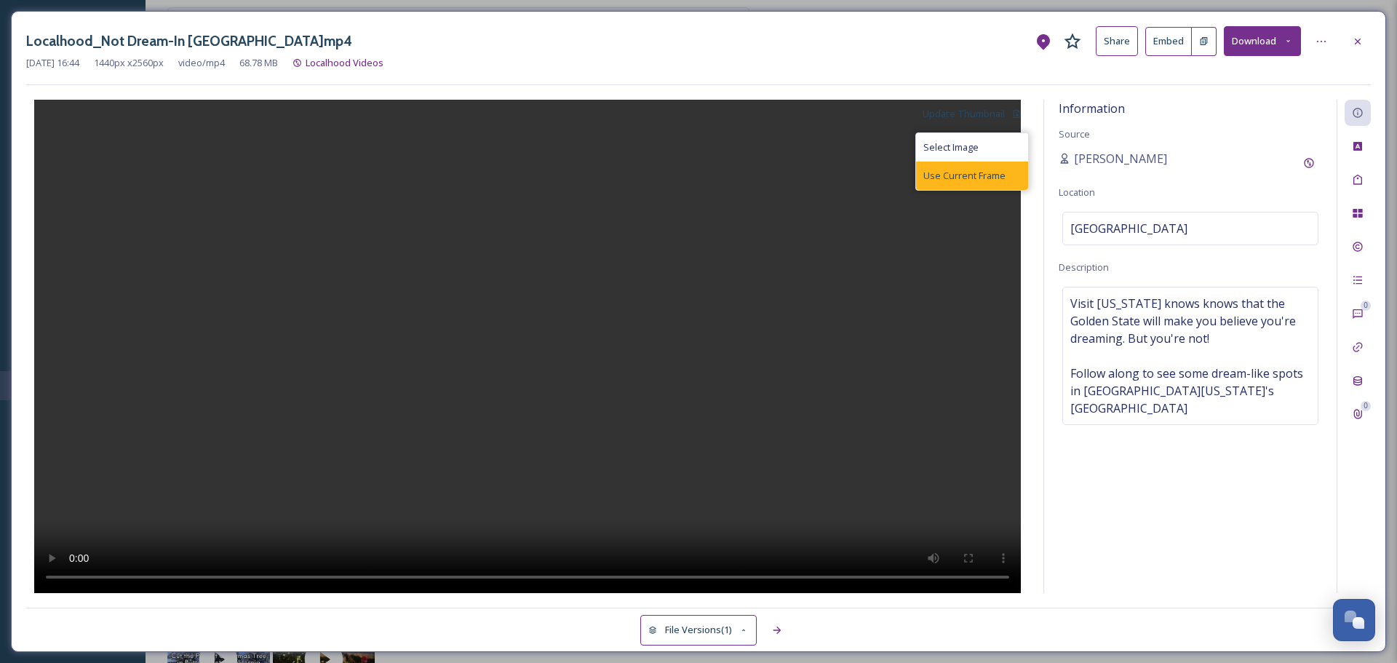
click at [968, 167] on div "Use Current Frame" at bounding box center [972, 176] width 112 height 28
click at [1350, 41] on div at bounding box center [1358, 41] width 26 height 26
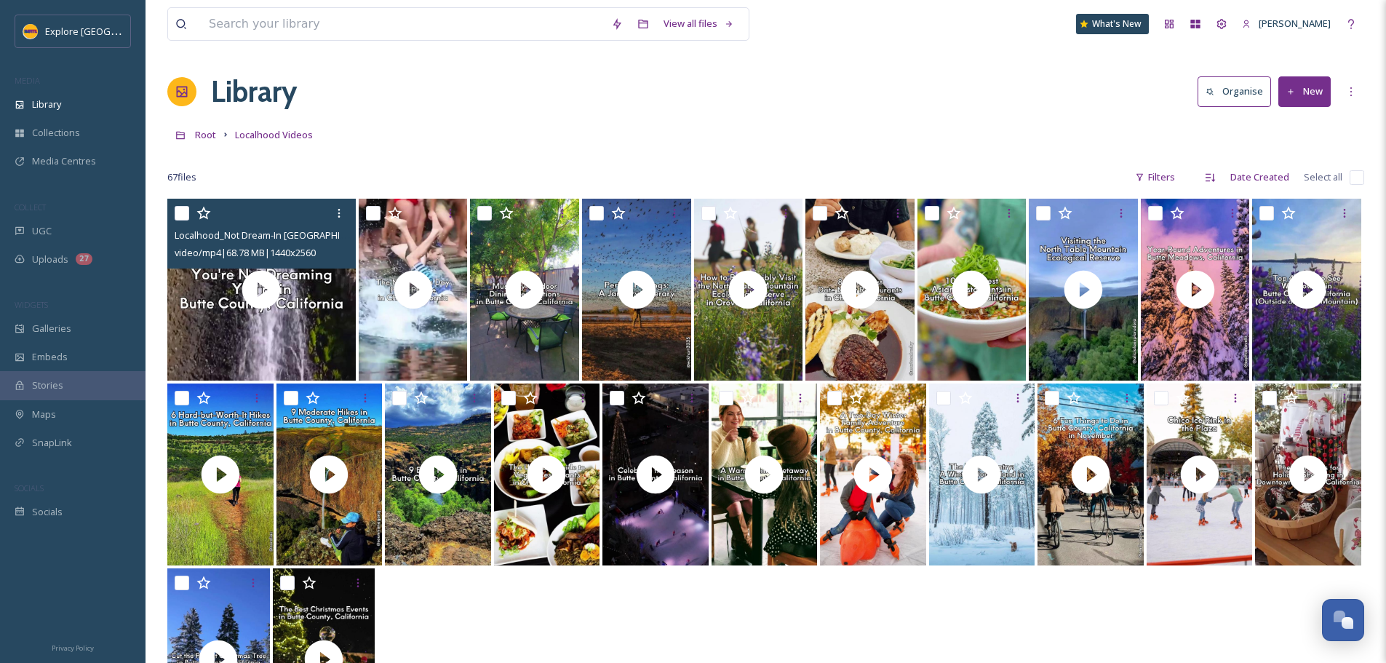
click at [185, 218] on input "checkbox" at bounding box center [182, 213] width 15 height 15
checkbox input "true"
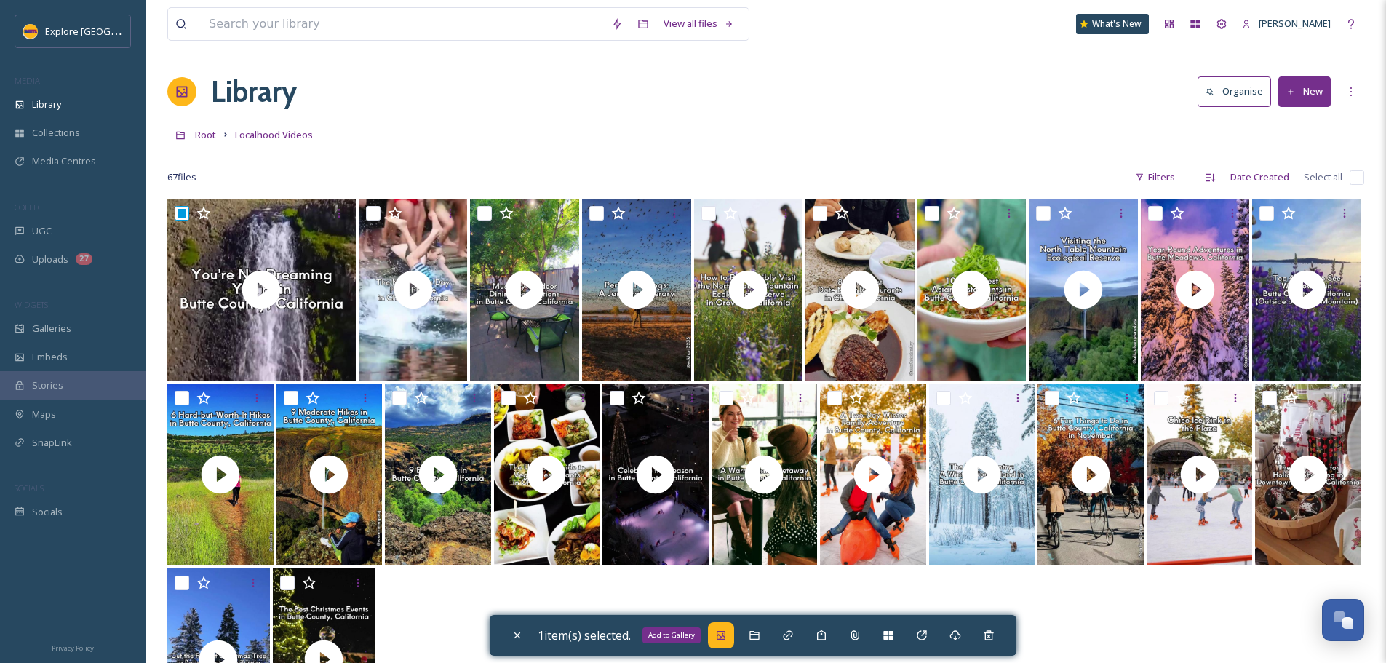
click at [730, 641] on div "Add to Gallery" at bounding box center [721, 635] width 26 height 26
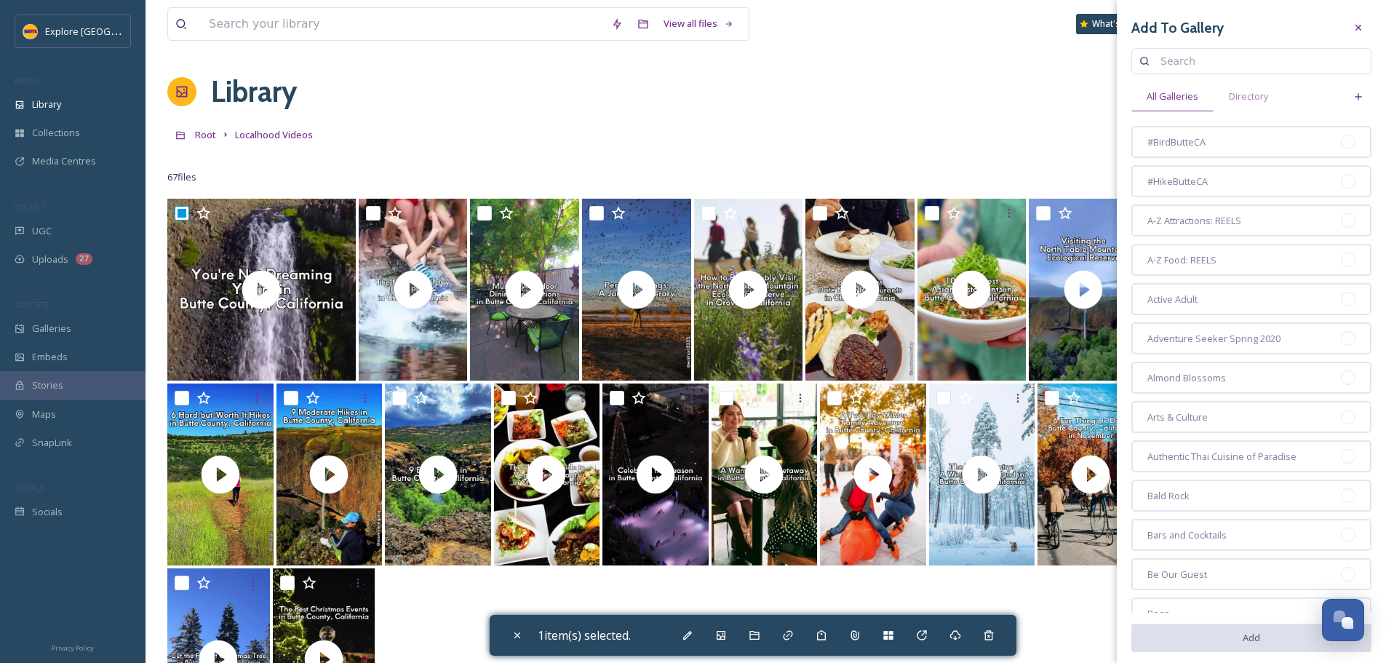
click at [1176, 64] on input at bounding box center [1258, 61] width 210 height 29
type input "spring"
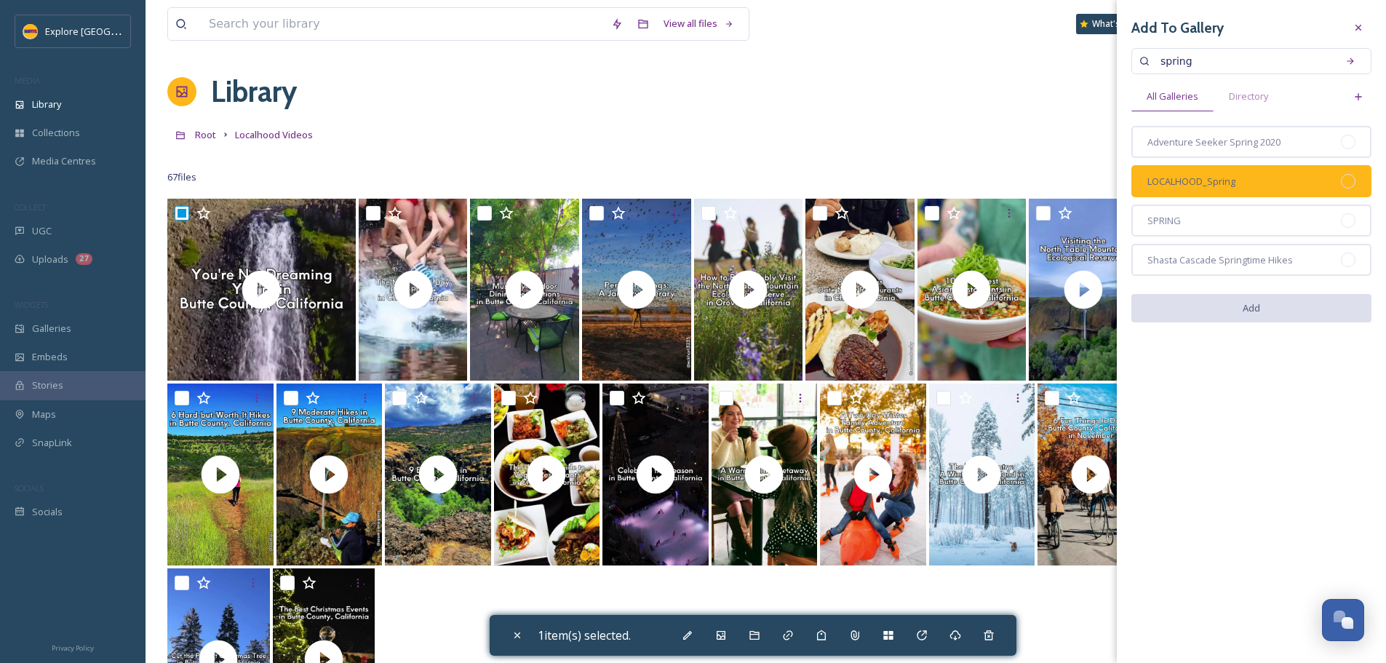
click at [1347, 179] on div at bounding box center [1348, 181] width 15 height 15
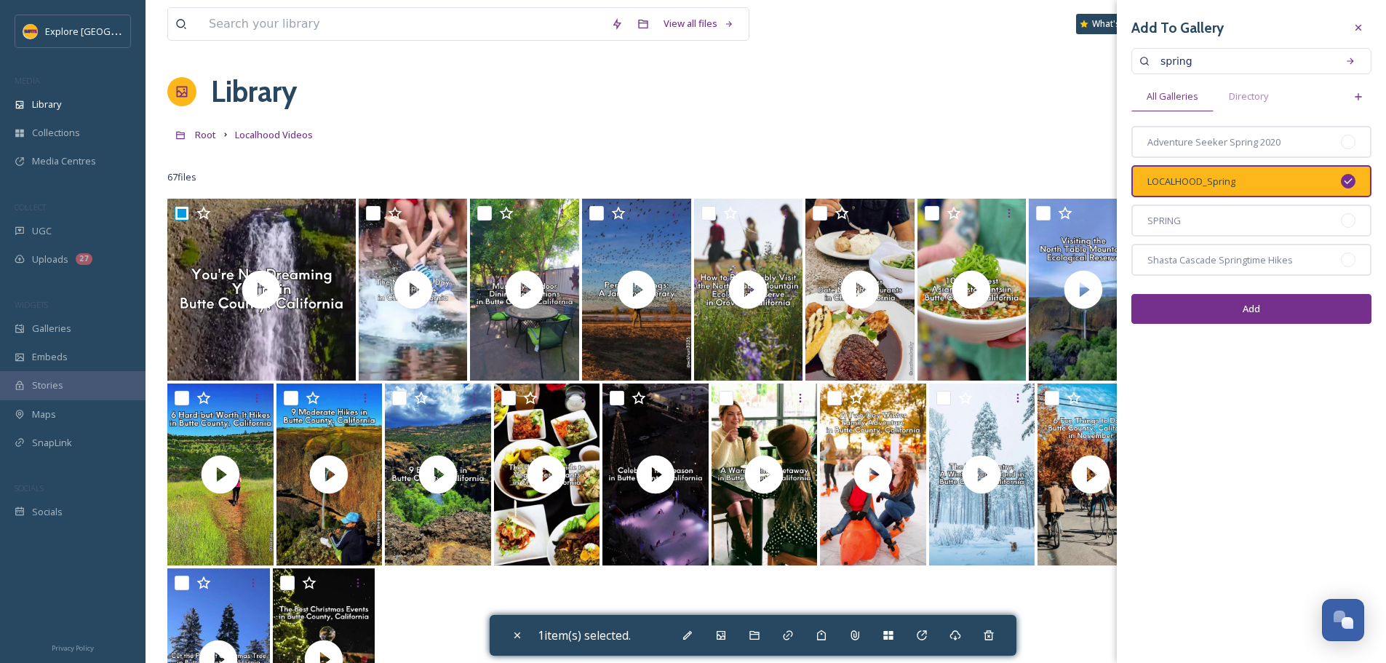
click at [1301, 301] on button "Add" at bounding box center [1251, 309] width 240 height 30
checkbox input "false"
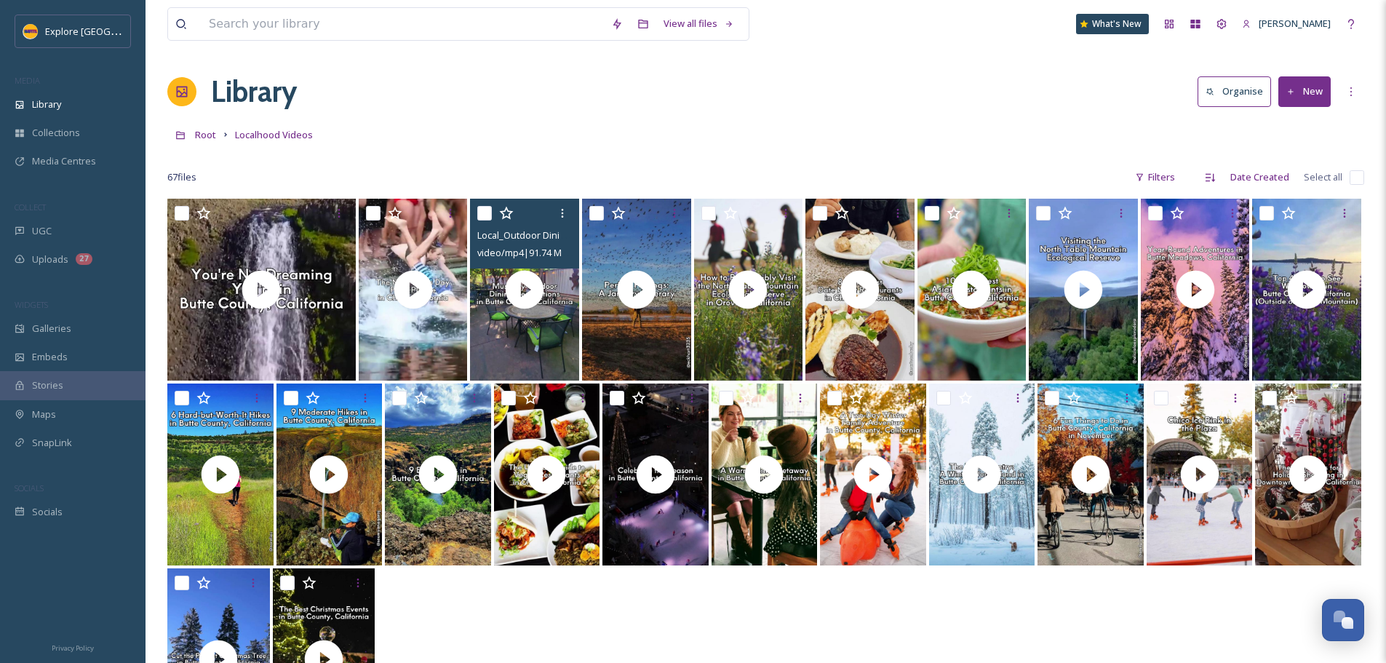
click at [477, 215] on input "checkbox" at bounding box center [484, 213] width 15 height 15
checkbox input "true"
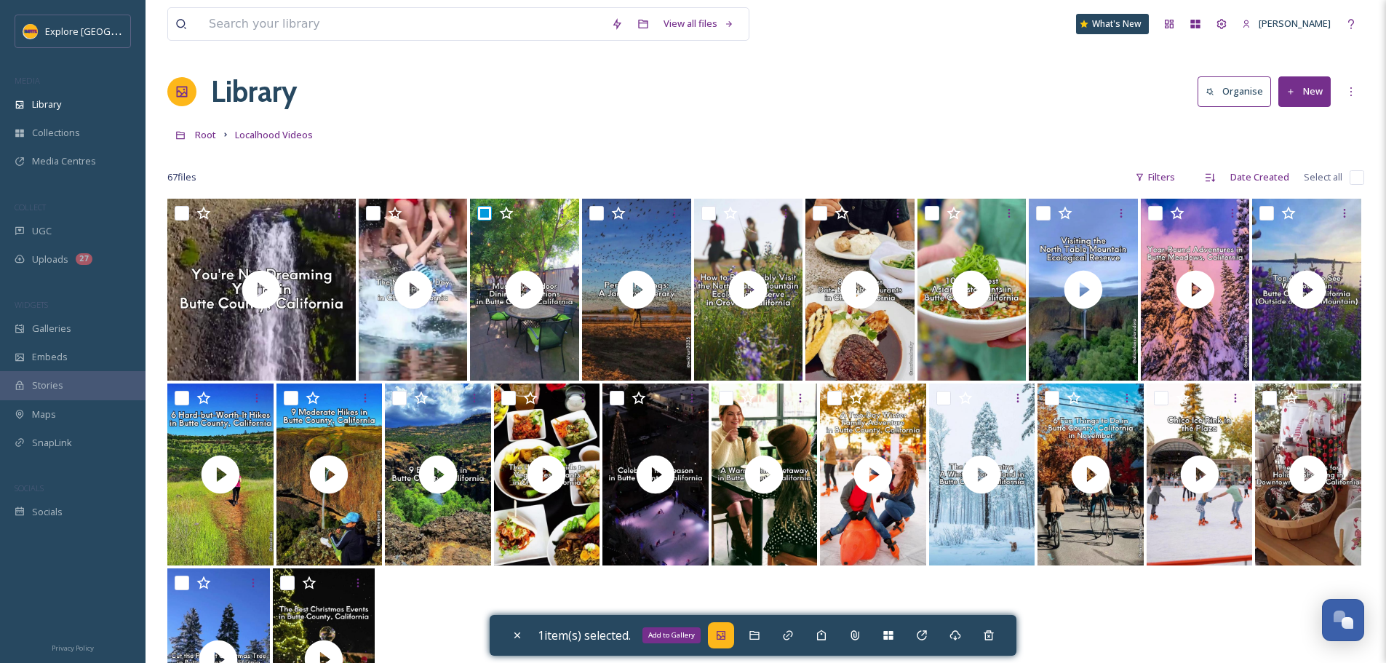
click at [727, 640] on icon at bounding box center [721, 635] width 12 height 12
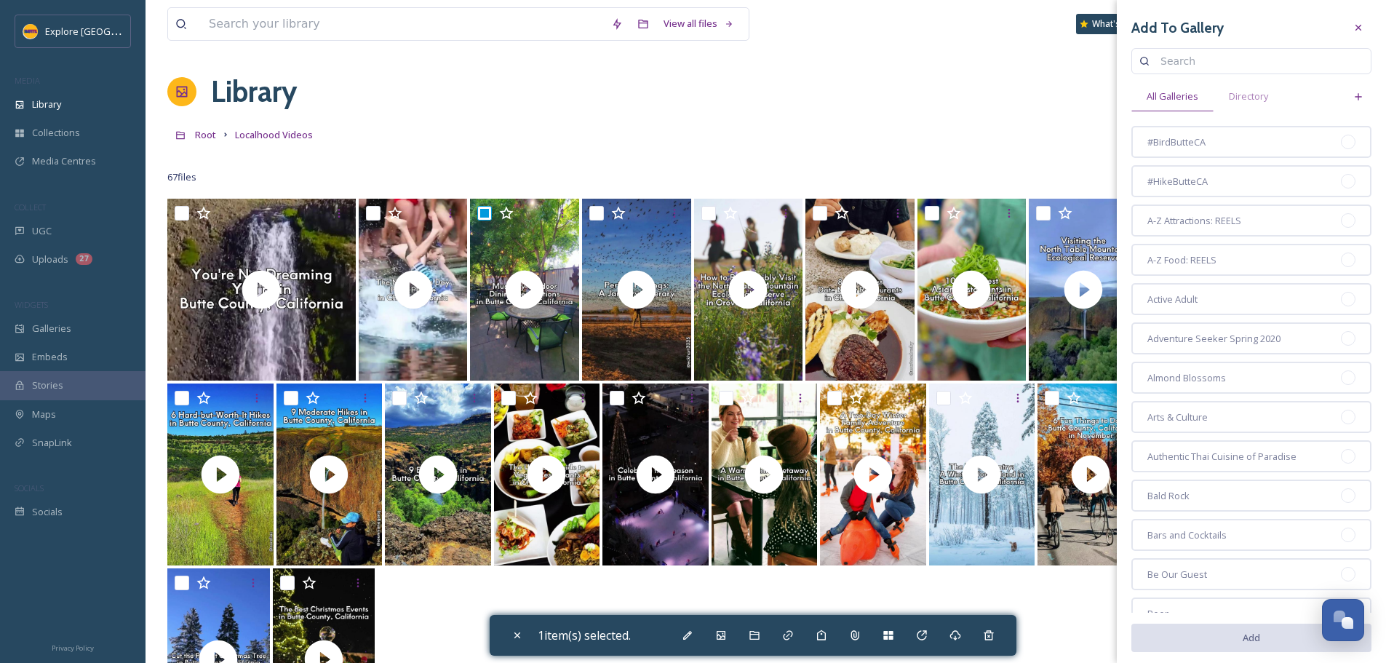
click at [1192, 45] on div "Add To Gallery All Galleries Directory #BirdButteCA #HikeButteCA A-Z Attraction…" at bounding box center [1251, 488] width 269 height 976
click at [1186, 63] on input at bounding box center [1258, 61] width 210 height 29
type input "spring"
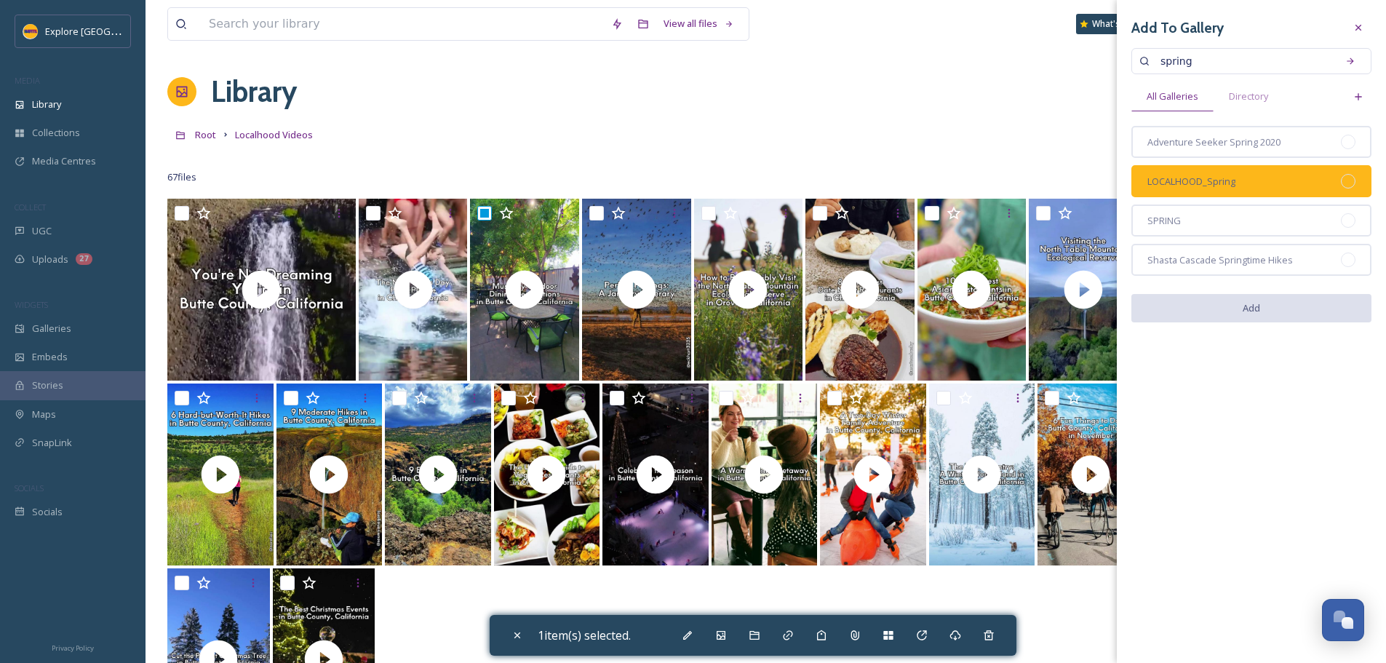
click at [1347, 181] on div at bounding box center [1348, 181] width 15 height 15
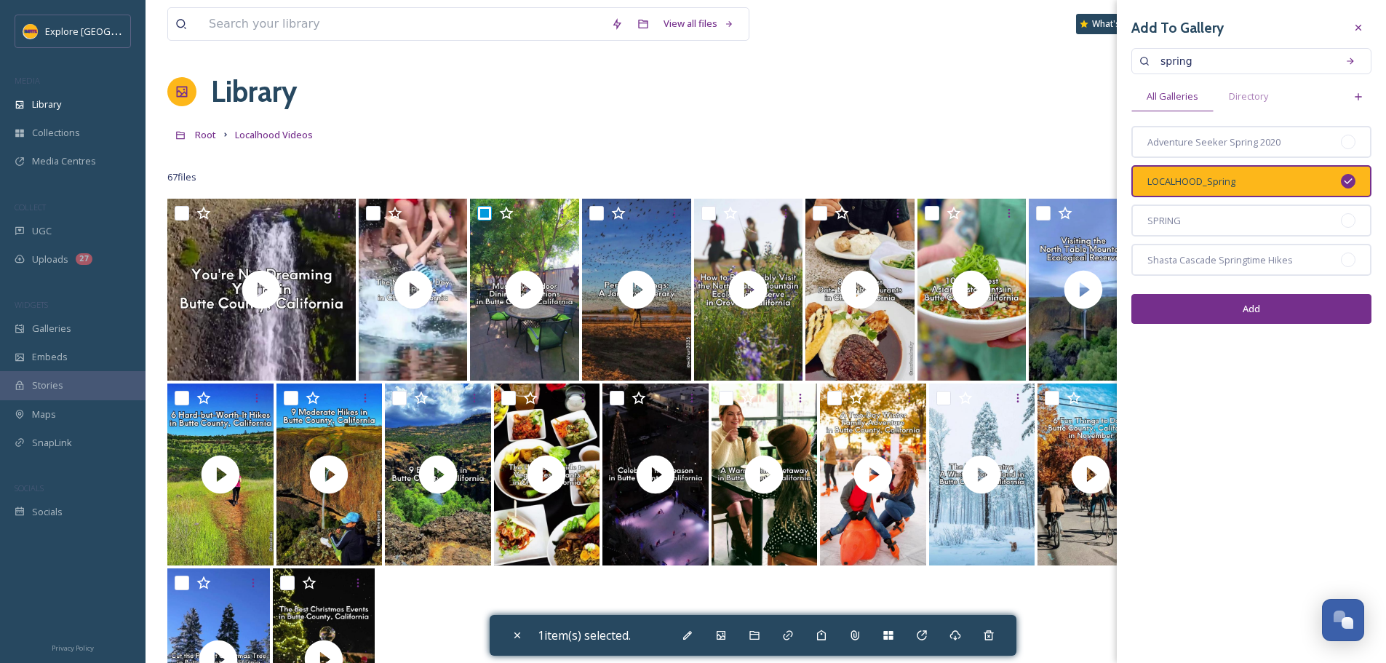
click at [1261, 314] on button "Add" at bounding box center [1251, 309] width 240 height 30
checkbox input "false"
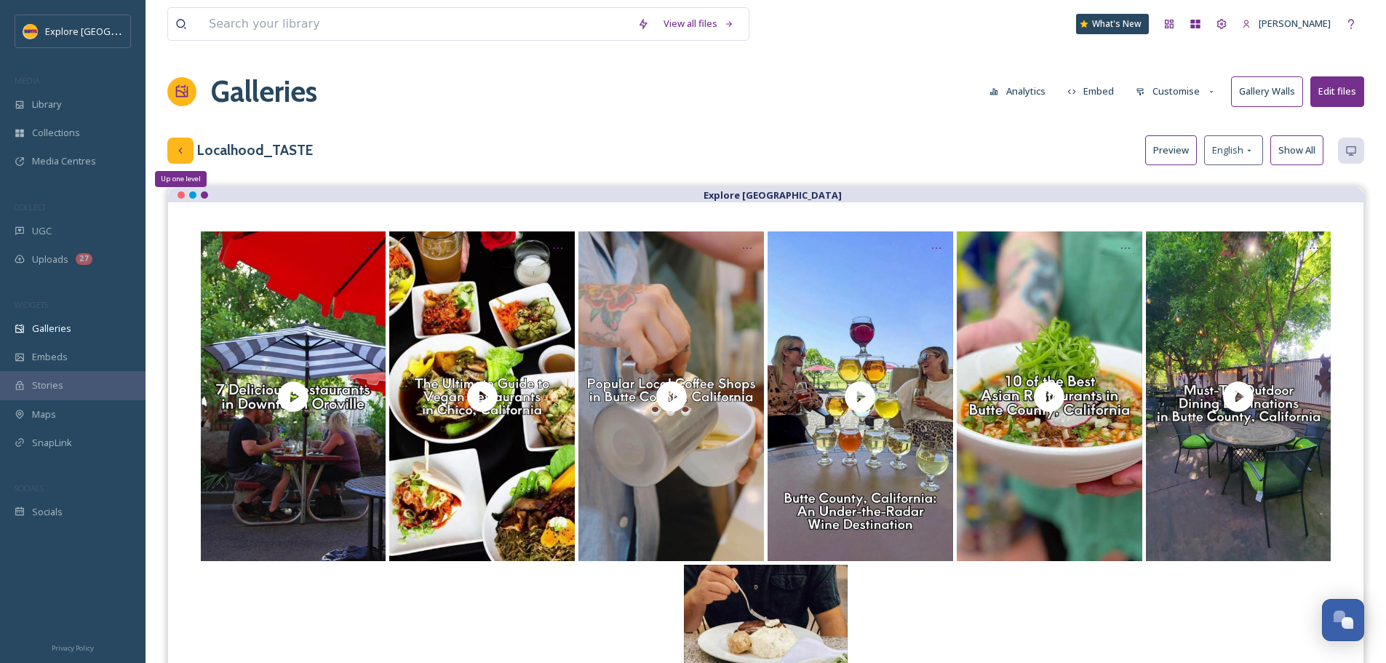
click at [176, 148] on icon at bounding box center [181, 151] width 12 height 12
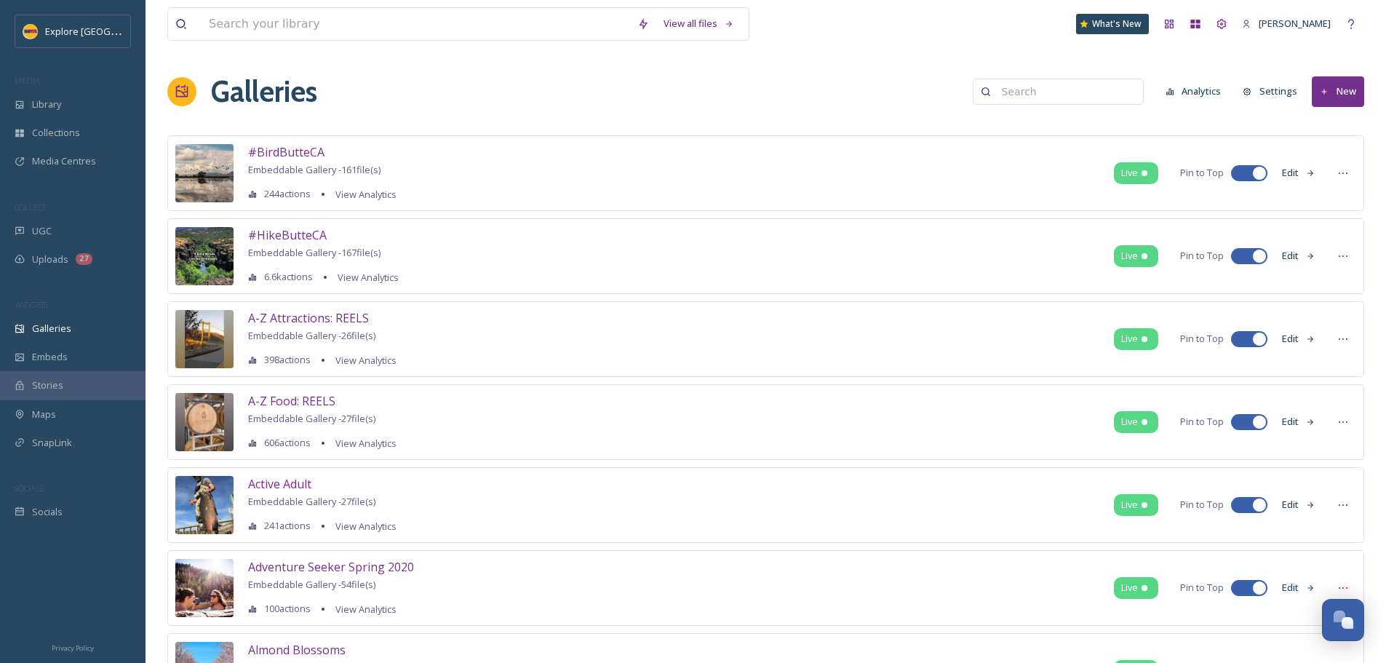
click at [1075, 106] on div "Galleries Analytics Settings New" at bounding box center [765, 92] width 1197 height 44
type input "winter"
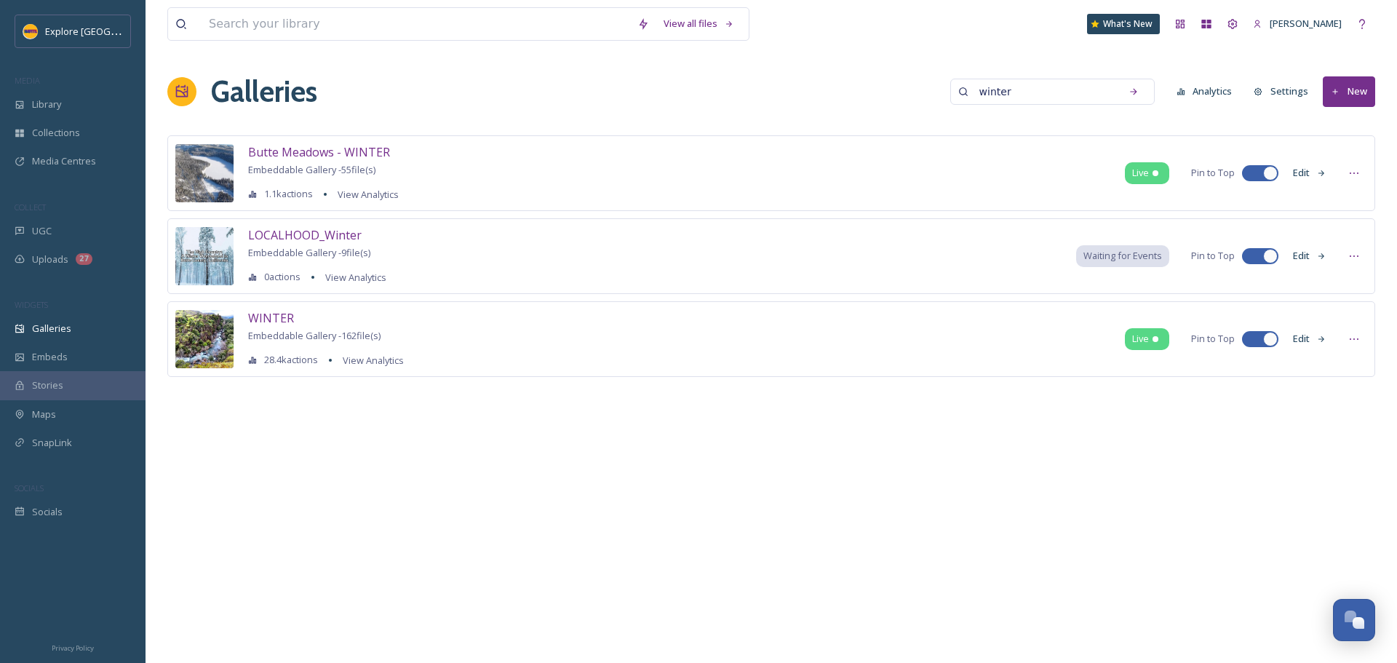
click at [1321, 257] on icon at bounding box center [1321, 256] width 9 height 9
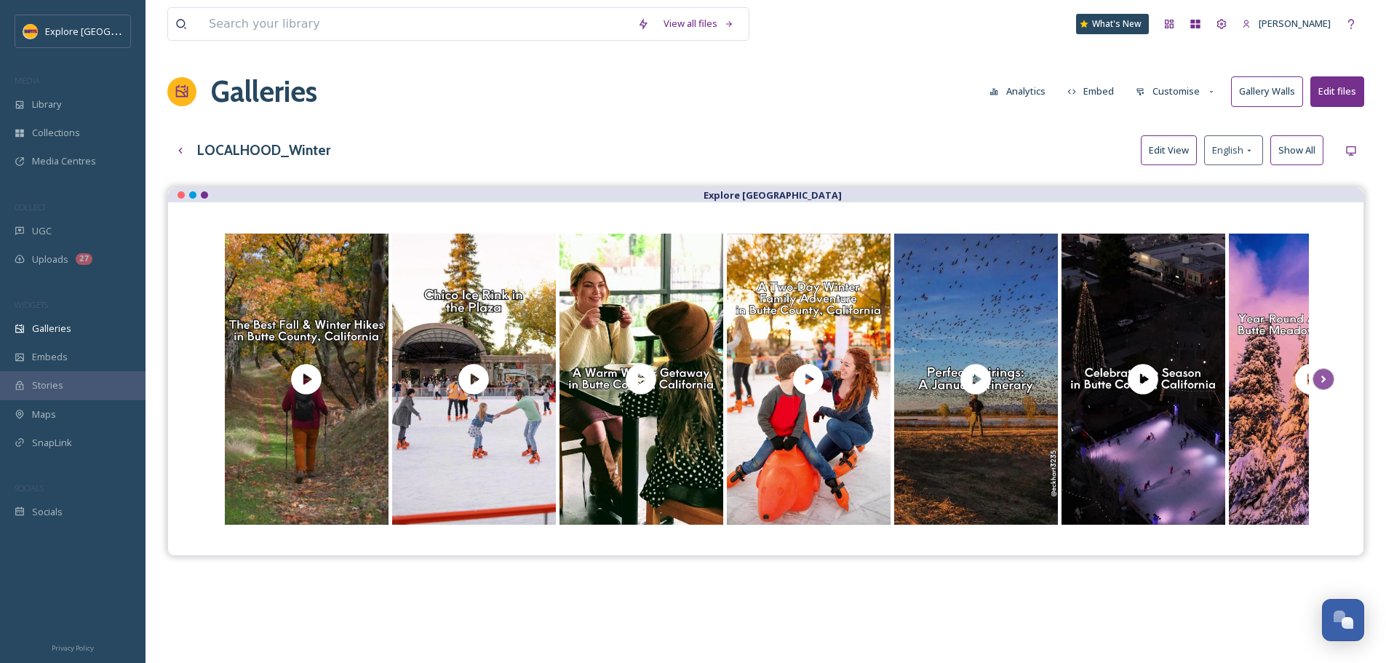
click at [1172, 161] on button "Edit View" at bounding box center [1169, 150] width 56 height 30
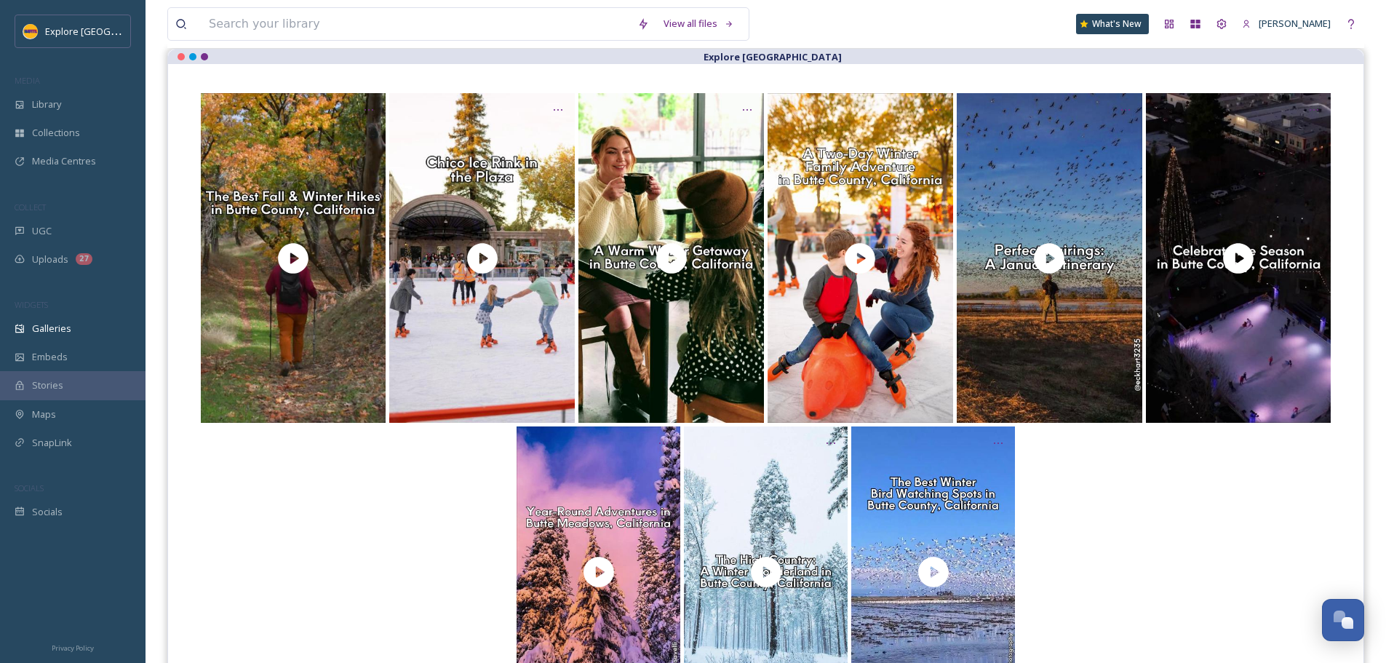
scroll to position [103, 0]
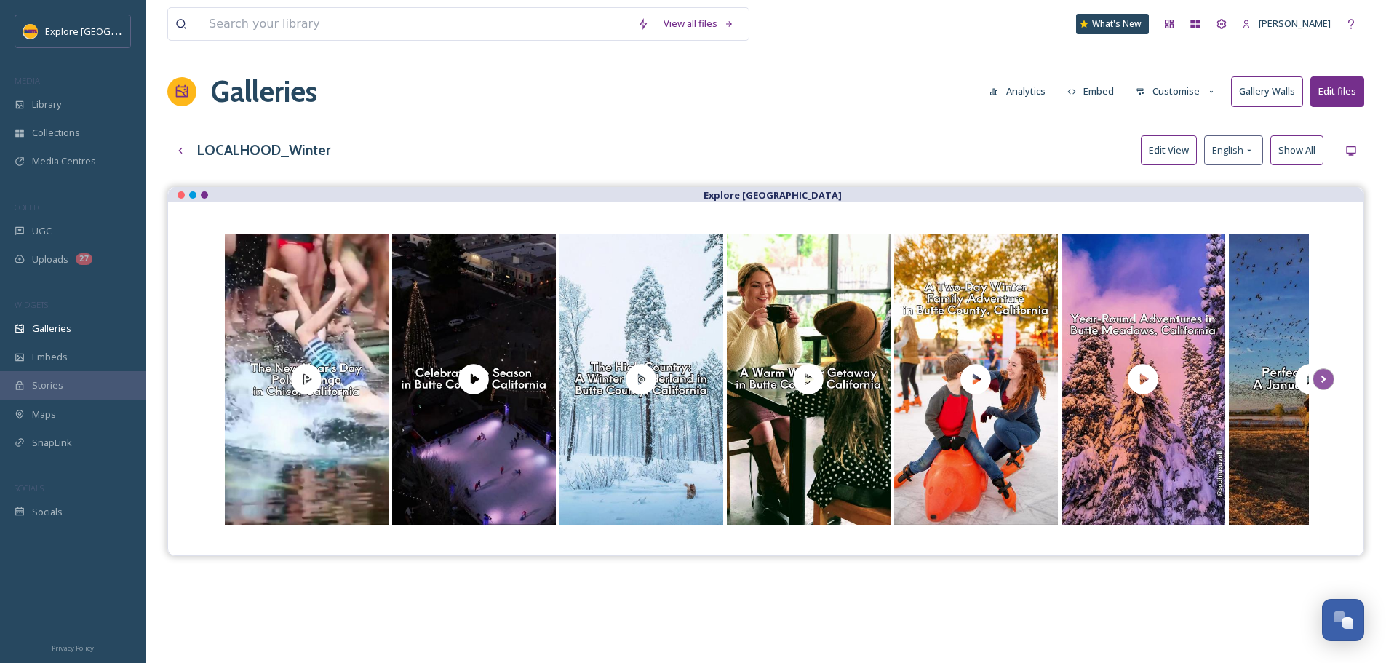
click at [1171, 157] on button "Edit View" at bounding box center [1169, 150] width 56 height 30
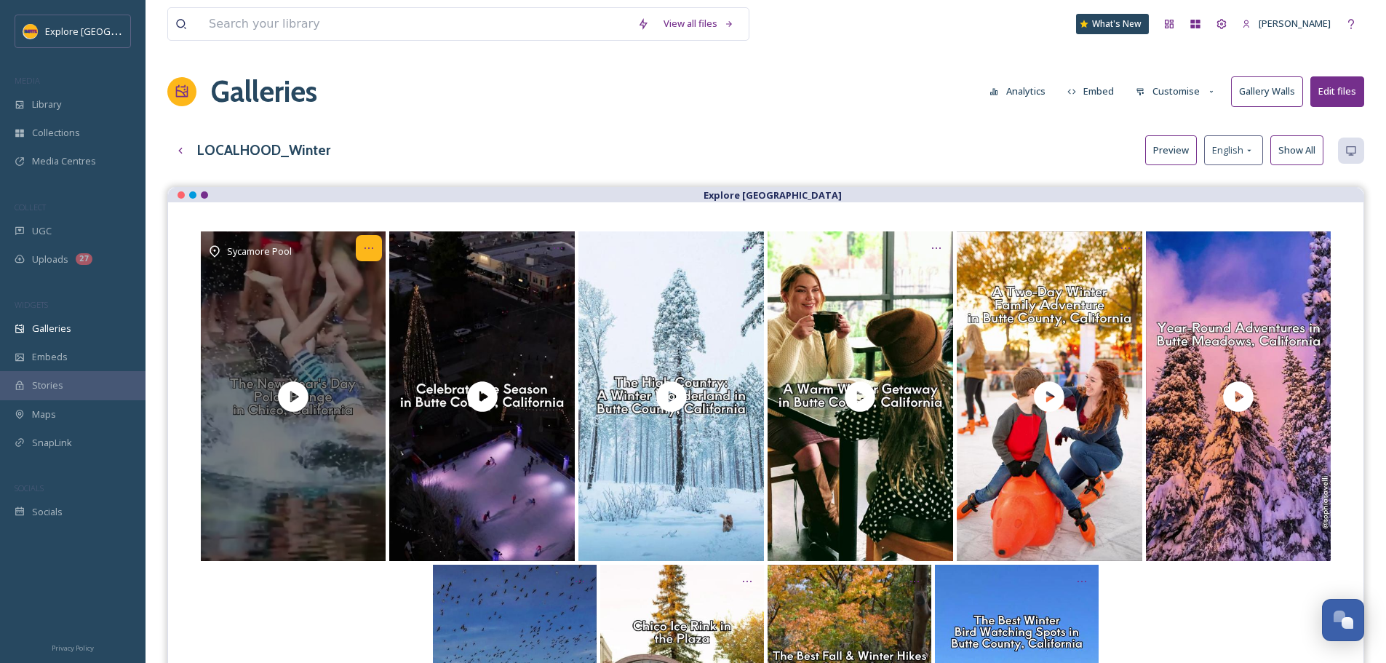
click at [362, 253] on div "Opens media popup. Media description: One of the annual traditions of Chico in …" at bounding box center [369, 248] width 26 height 26
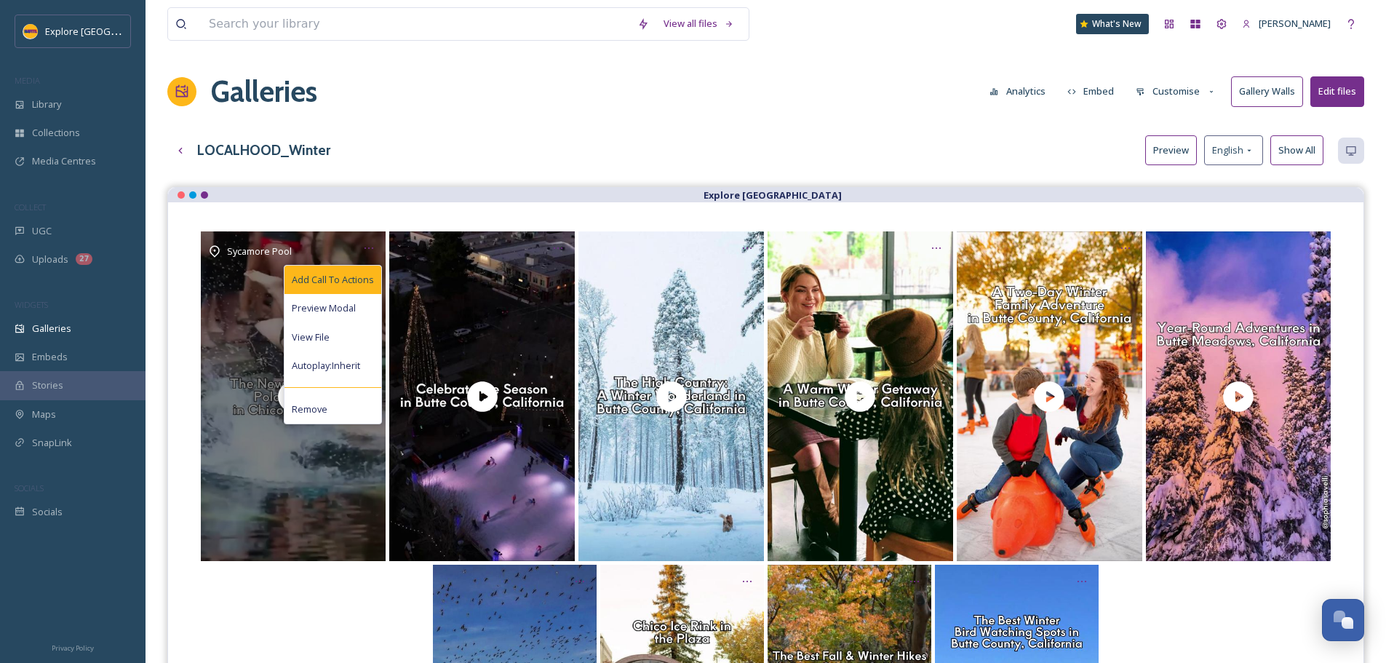
click at [368, 271] on div "Add Call To Actions" at bounding box center [332, 280] width 97 height 28
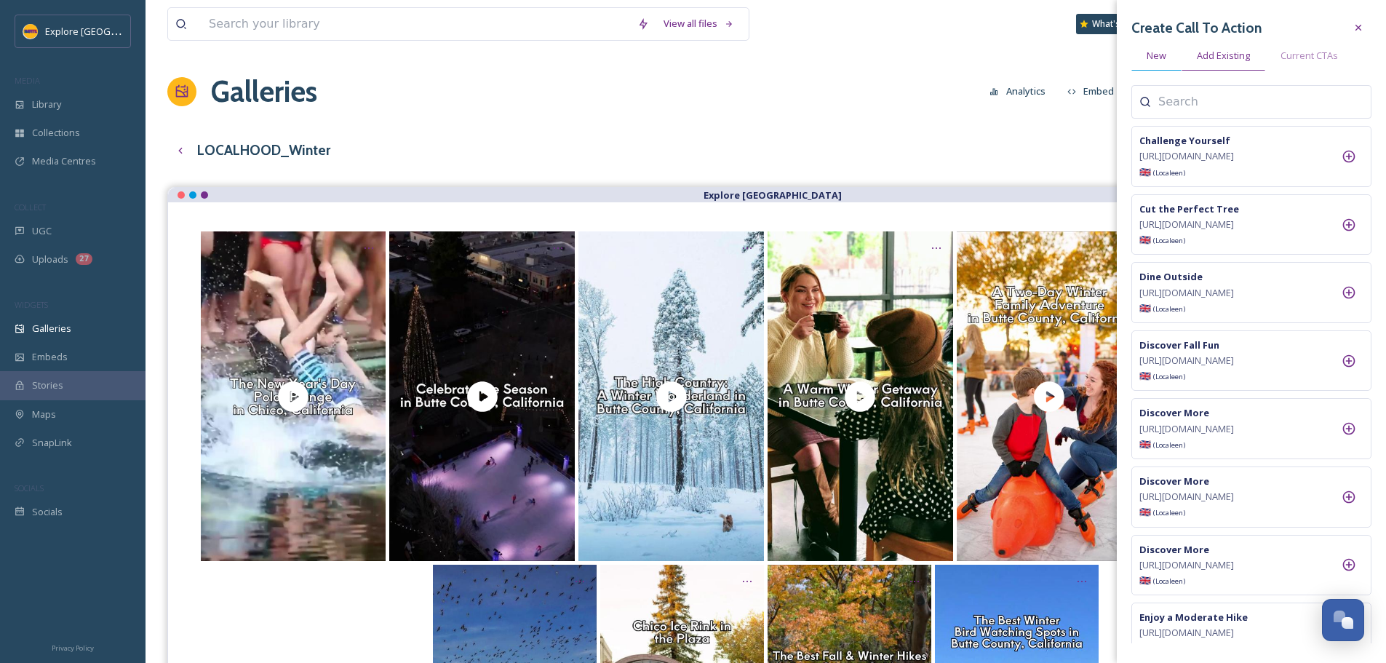
click at [1164, 55] on span "New" at bounding box center [1157, 56] width 20 height 14
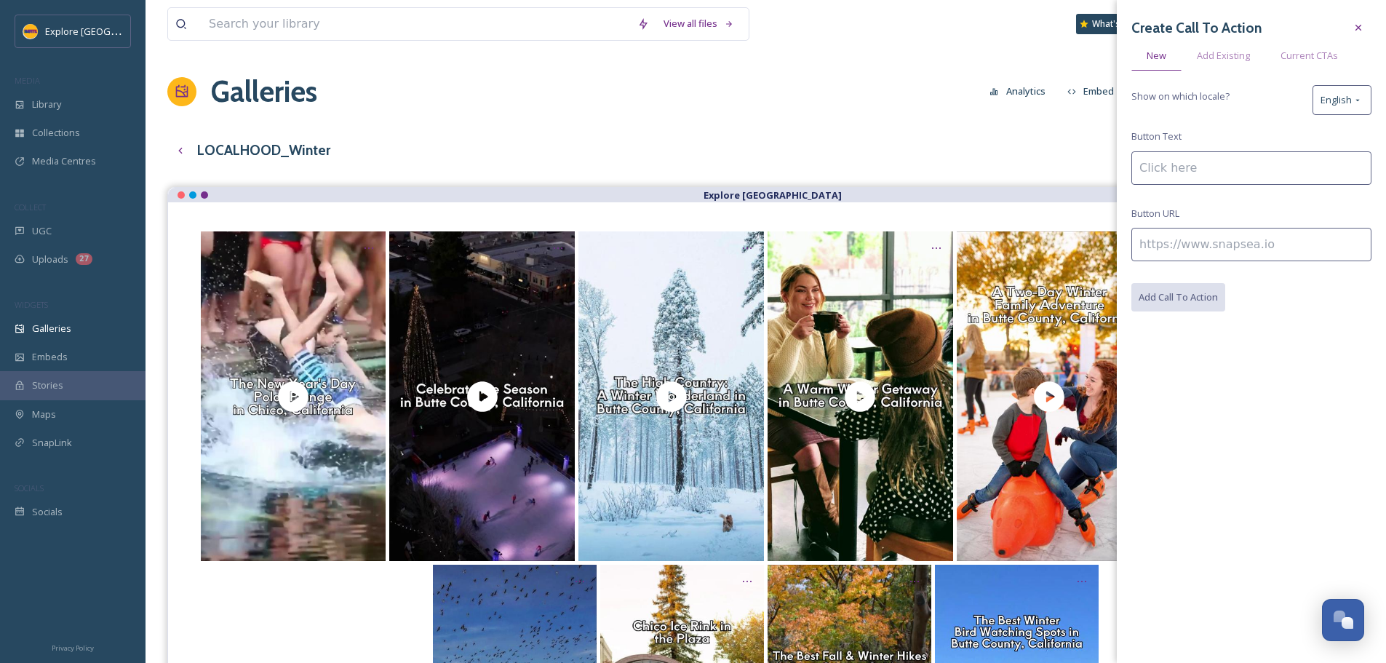
click at [1179, 234] on input at bounding box center [1251, 244] width 240 height 33
paste input "[URL][DOMAIN_NAME]"
type input "[URL][DOMAIN_NAME]"
click at [1176, 173] on input at bounding box center [1251, 167] width 240 height 33
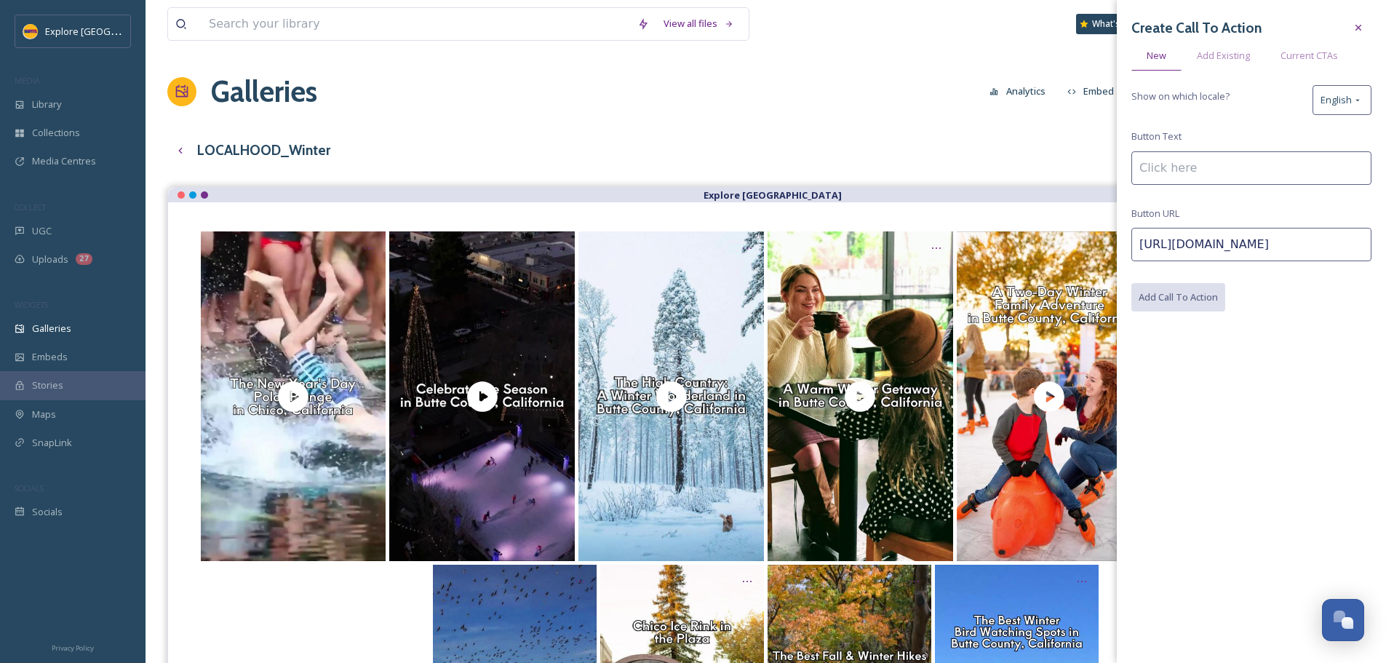
scroll to position [0, 0]
type input "Take the Plunge"
click at [1193, 308] on button "Add Call To Action" at bounding box center [1178, 298] width 95 height 30
click at [849, 111] on div "Galleries Analytics Embed Customise Gallery Walls Edit files" at bounding box center [765, 92] width 1197 height 44
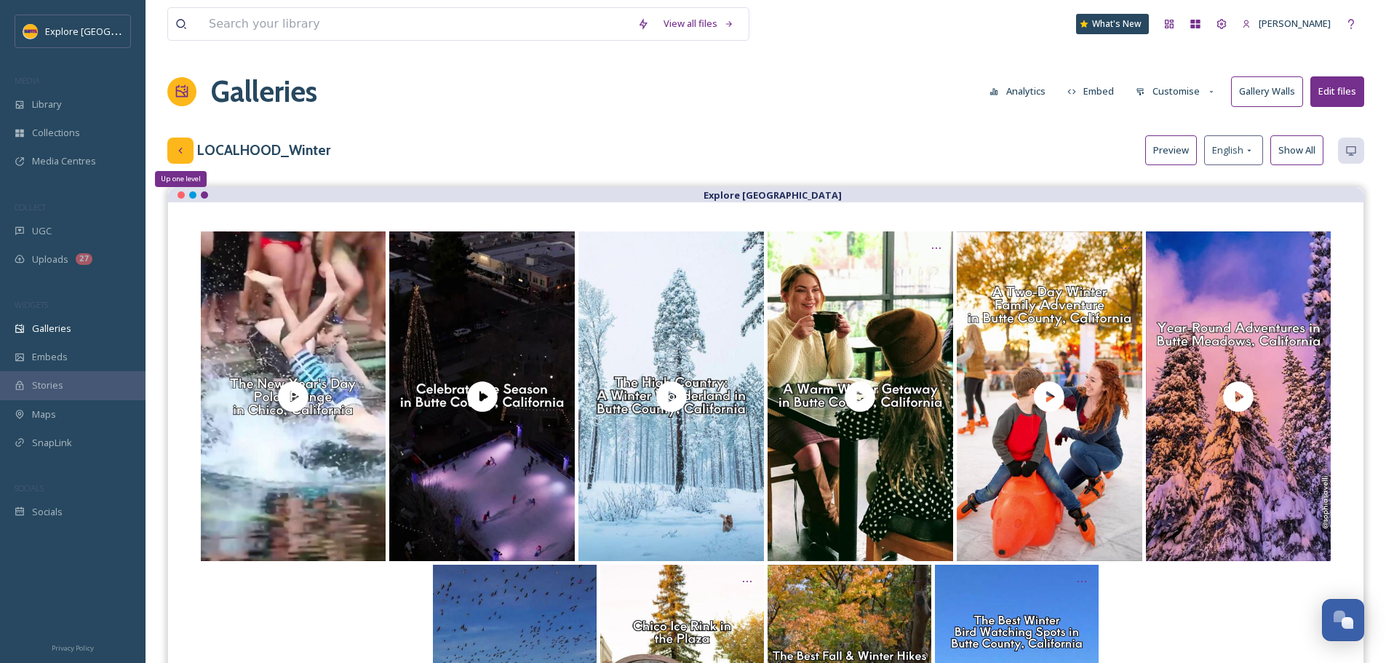
click at [187, 156] on div "Up one level" at bounding box center [180, 151] width 26 height 26
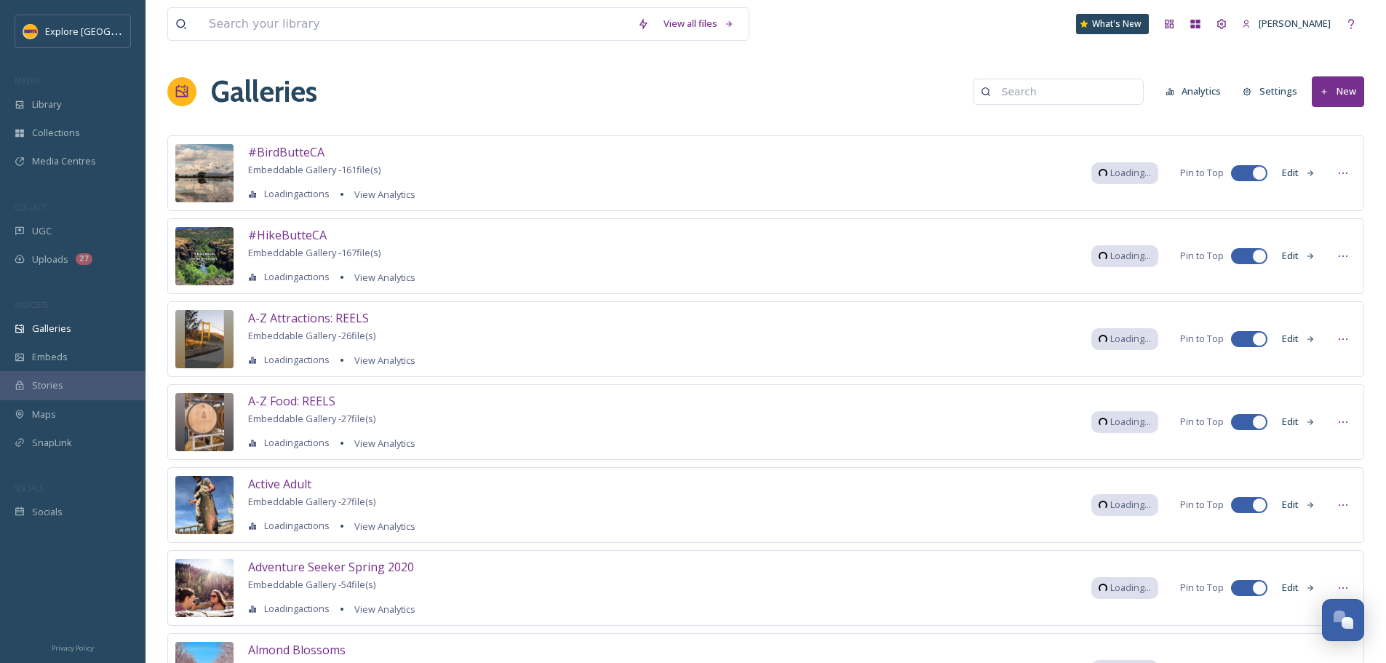
click at [1027, 80] on input at bounding box center [1065, 91] width 141 height 29
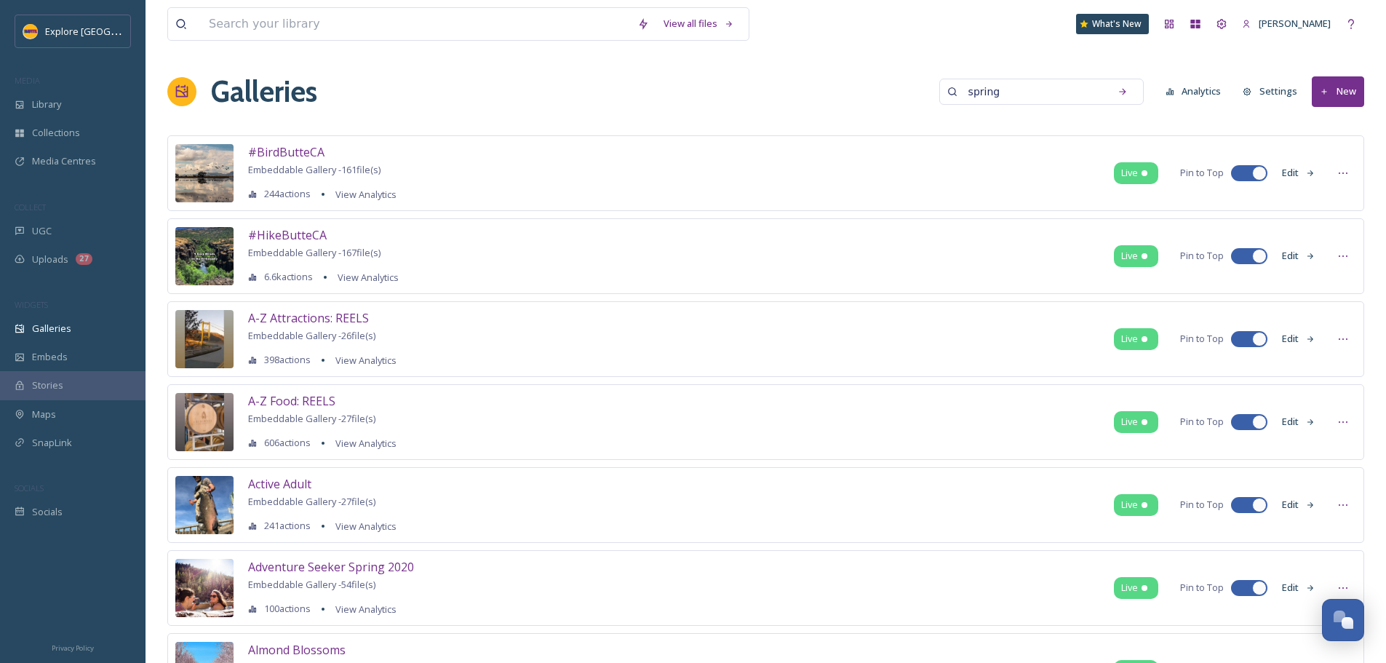
type input "spring"
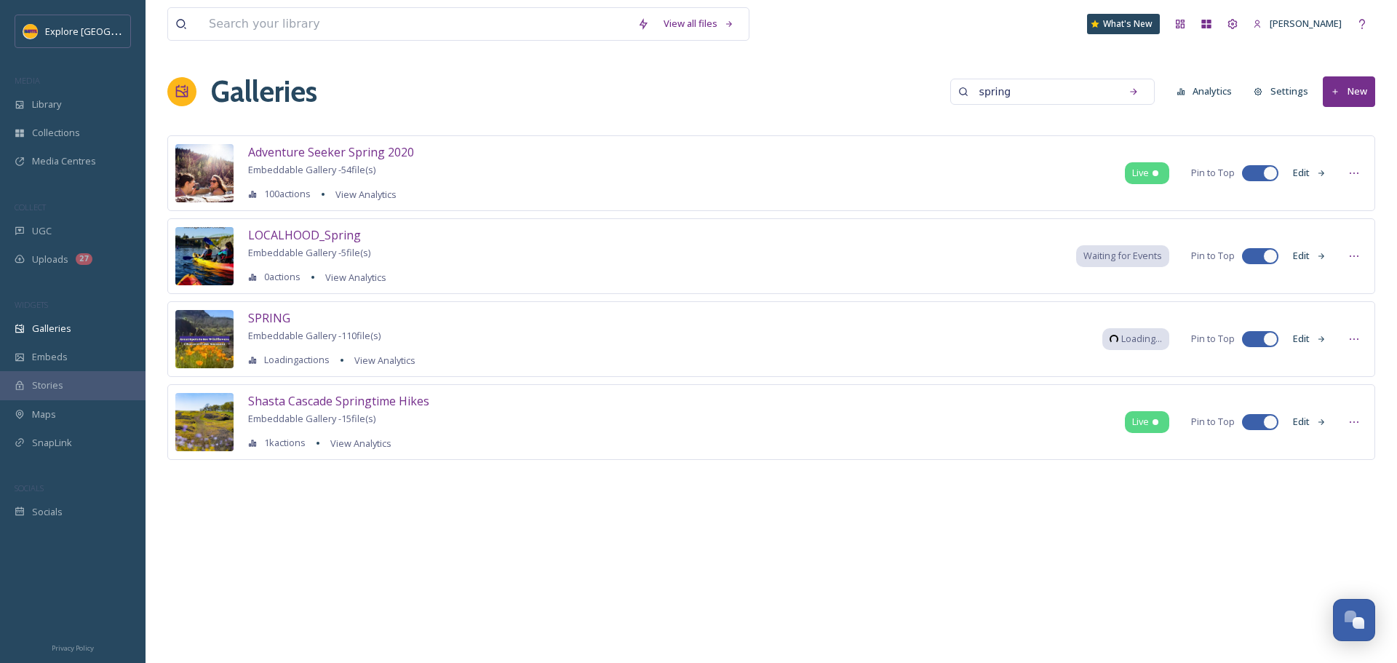
click at [1314, 258] on button "Edit" at bounding box center [1310, 256] width 48 height 28
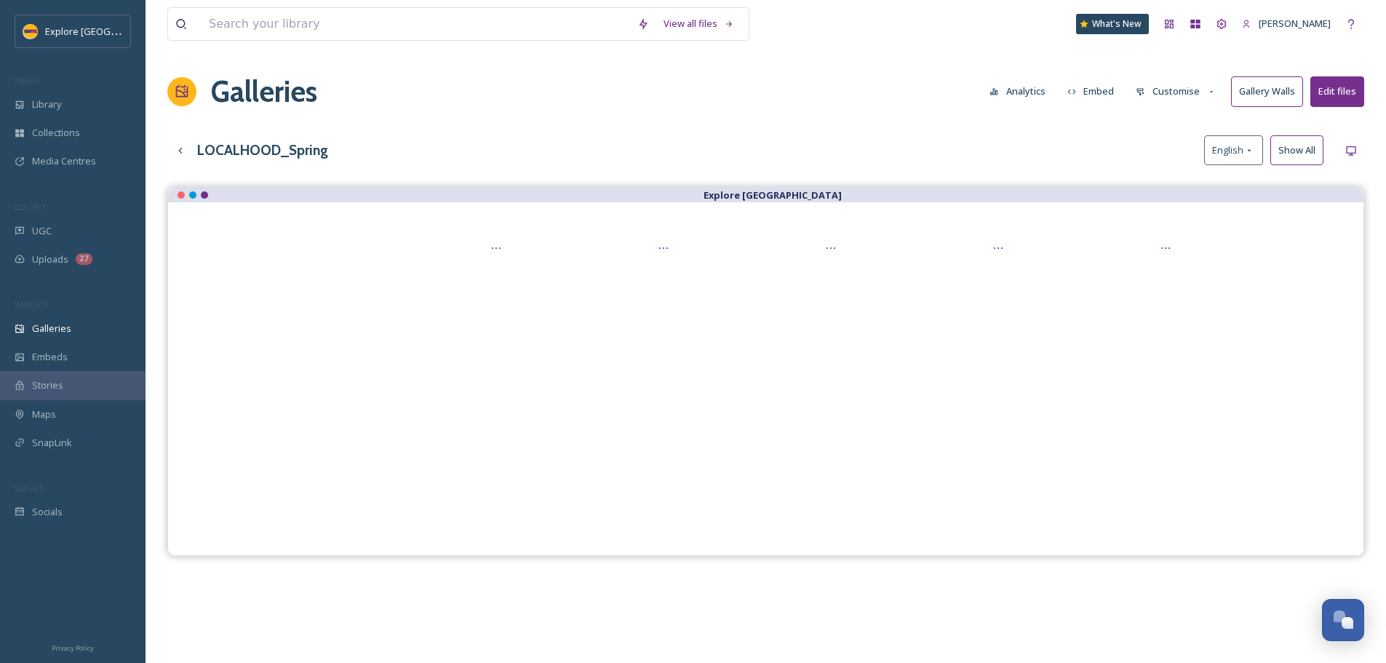
click at [1155, 89] on button "Customise" at bounding box center [1175, 91] width 95 height 28
click at [1169, 130] on div "Layout" at bounding box center [1179, 125] width 101 height 28
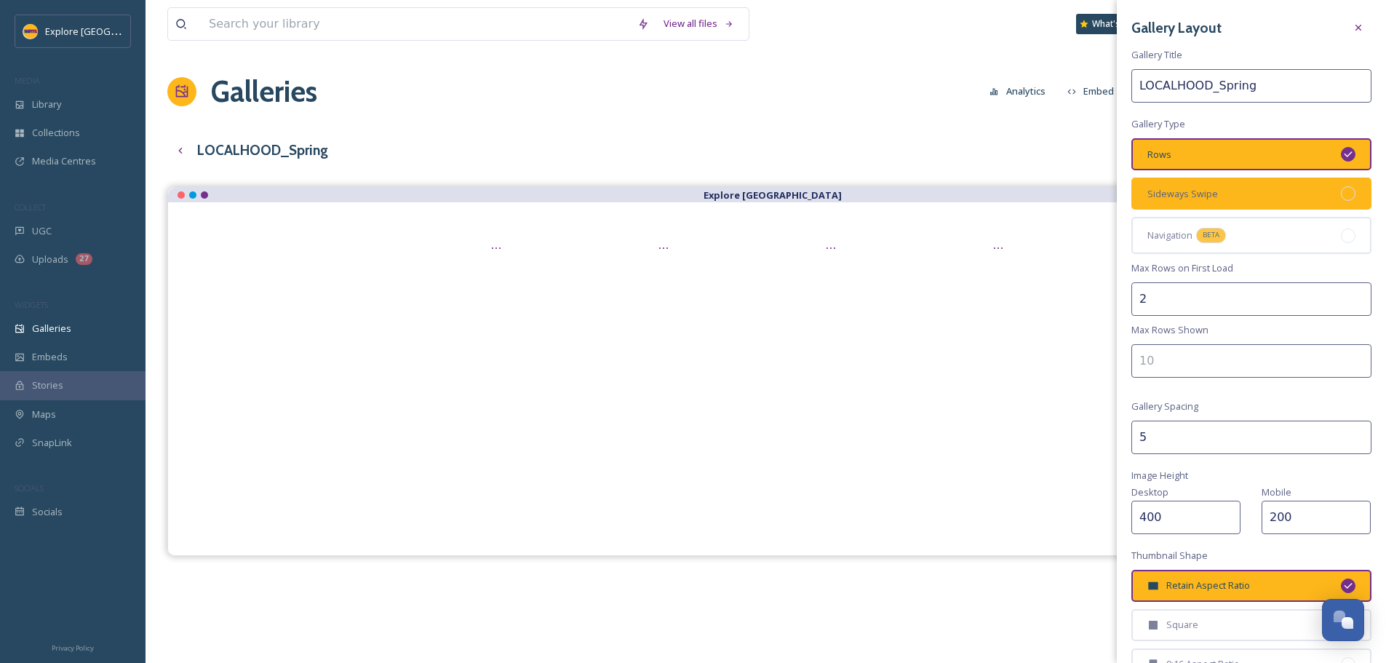
click at [1311, 194] on div "Sideways Swipe" at bounding box center [1251, 194] width 240 height 32
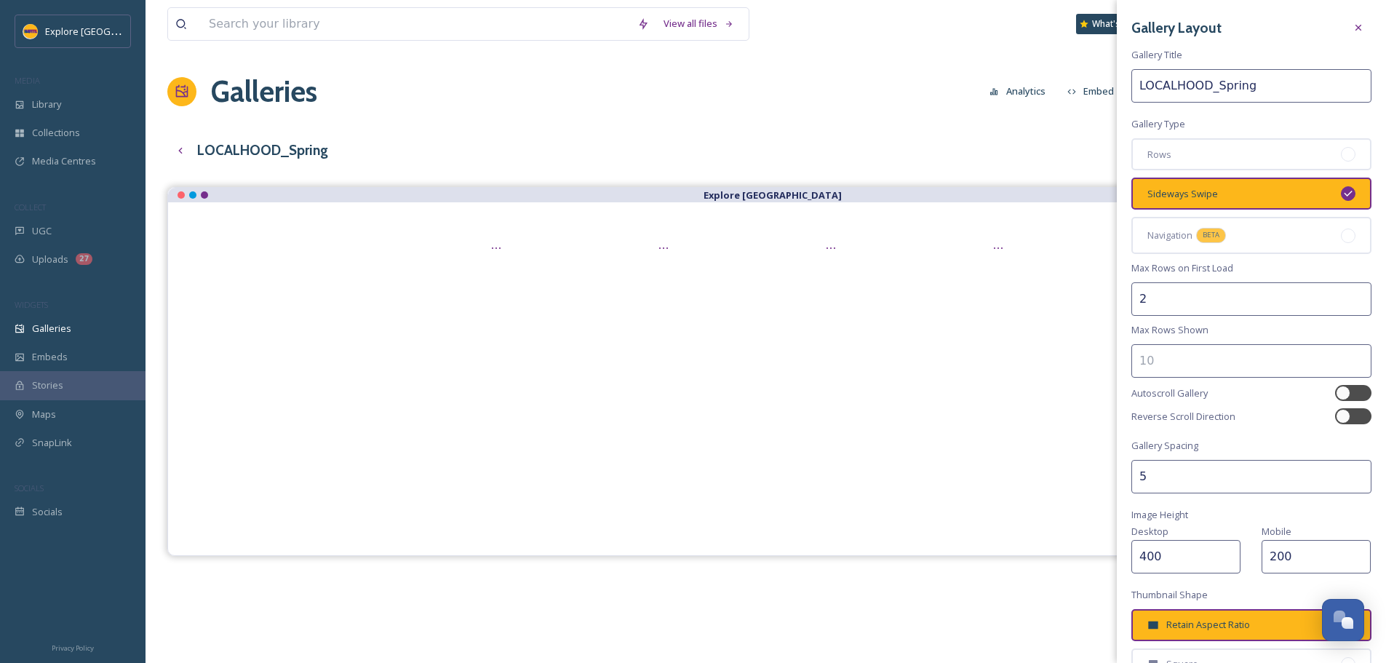
click at [1176, 297] on input "2" at bounding box center [1251, 298] width 240 height 33
type input "1"
click at [1163, 356] on input "number" at bounding box center [1251, 360] width 240 height 33
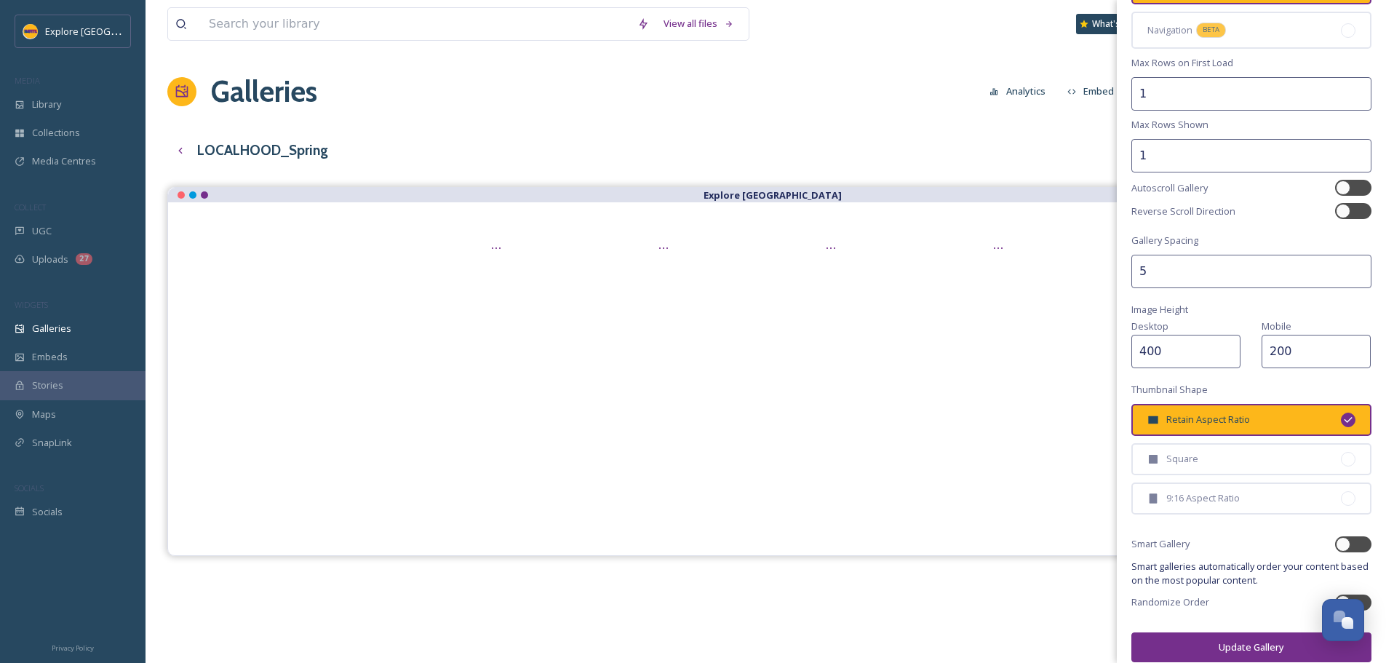
scroll to position [219, 0]
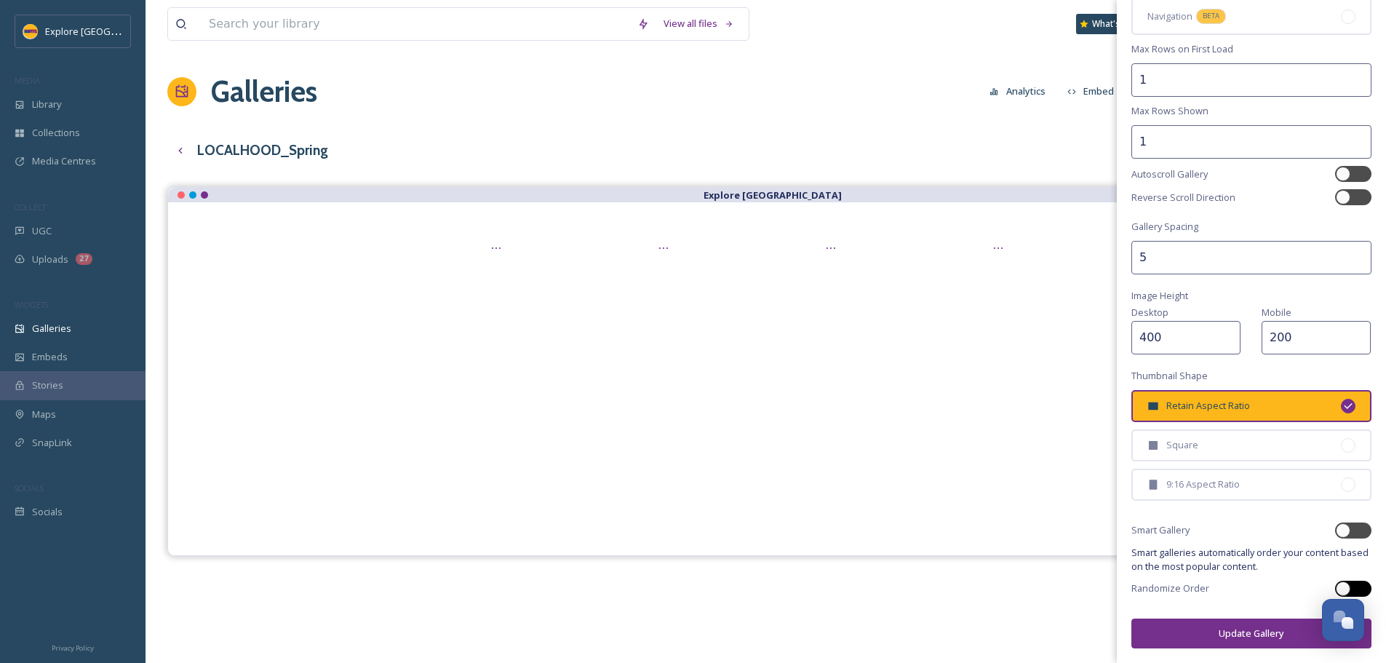
type input "1"
click at [1336, 586] on div at bounding box center [1343, 588] width 15 height 15
checkbox input "true"
click at [1234, 640] on button "Update Gallery" at bounding box center [1251, 633] width 240 height 30
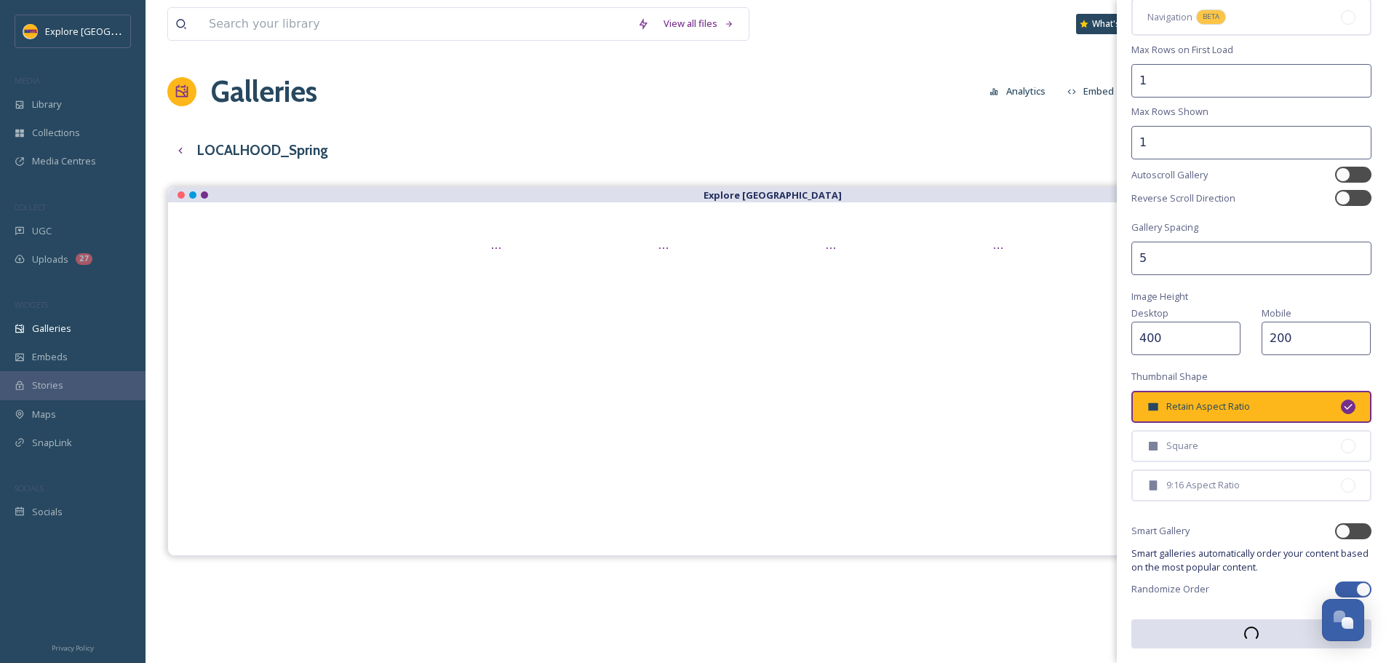
scroll to position [218, 0]
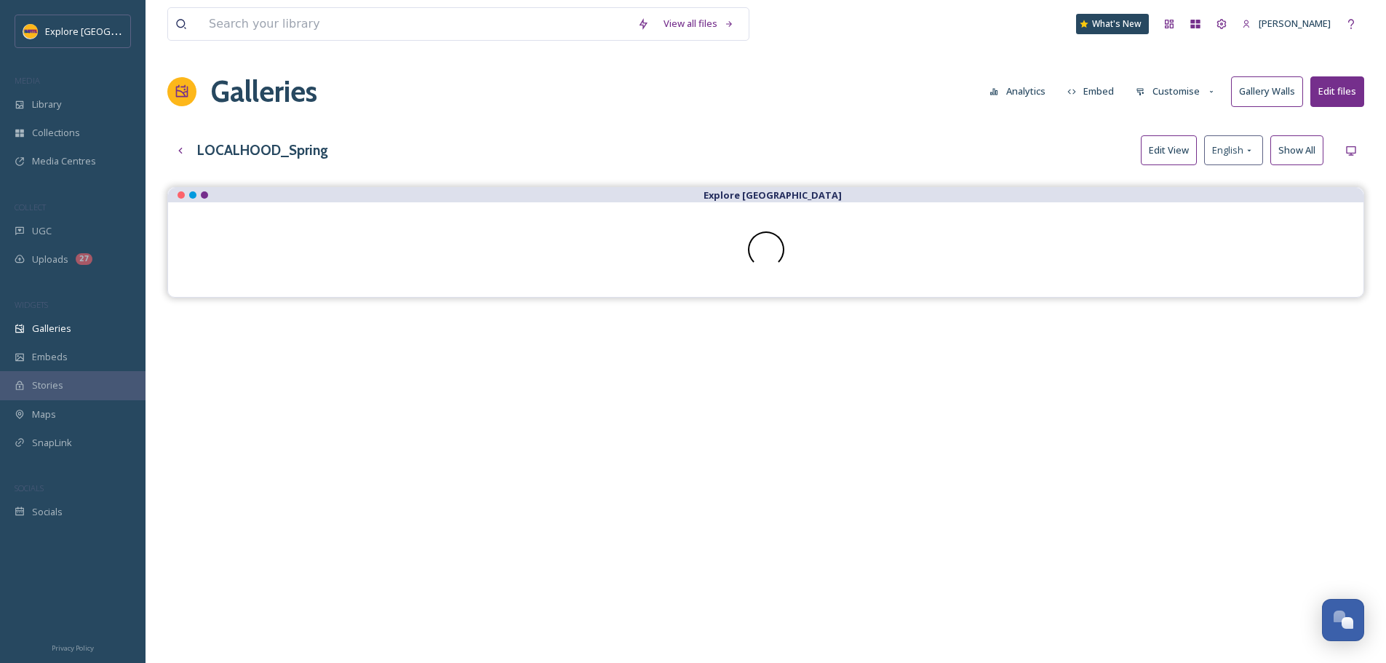
click at [1168, 97] on button "Customise" at bounding box center [1175, 91] width 95 height 28
click at [1164, 149] on span "Thumbnails" at bounding box center [1161, 153] width 51 height 14
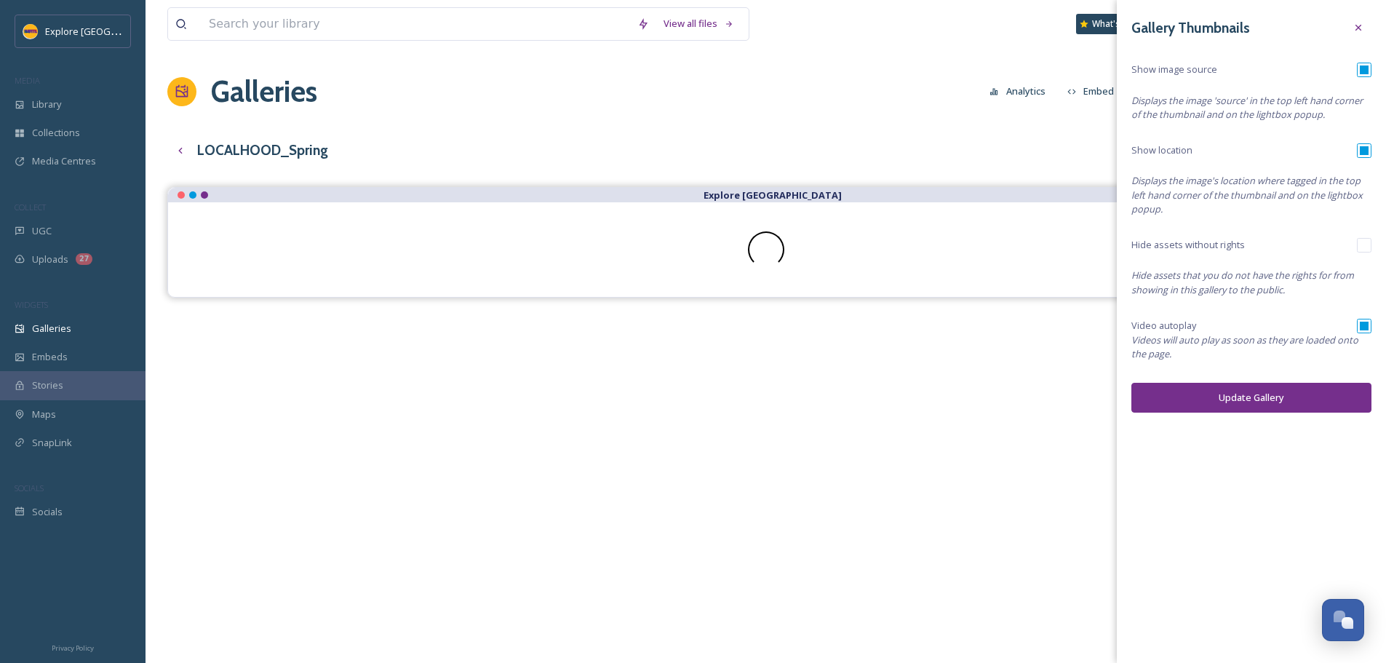
click at [1355, 76] on div "Show image source" at bounding box center [1251, 70] width 240 height 15
click at [1360, 71] on input "checkbox" at bounding box center [1364, 70] width 15 height 15
checkbox input "false"
click at [1366, 330] on input "checkbox" at bounding box center [1364, 326] width 15 height 15
checkbox input "false"
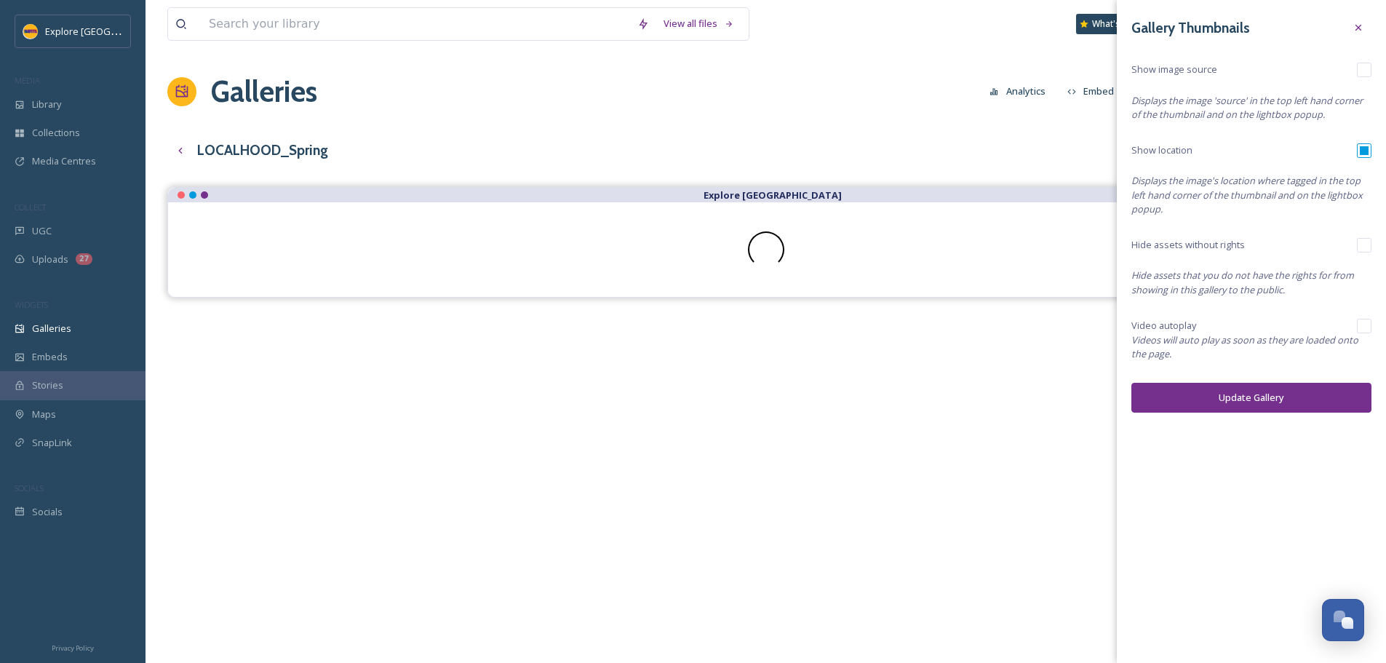
click at [1321, 392] on button "Update Gallery" at bounding box center [1251, 398] width 240 height 30
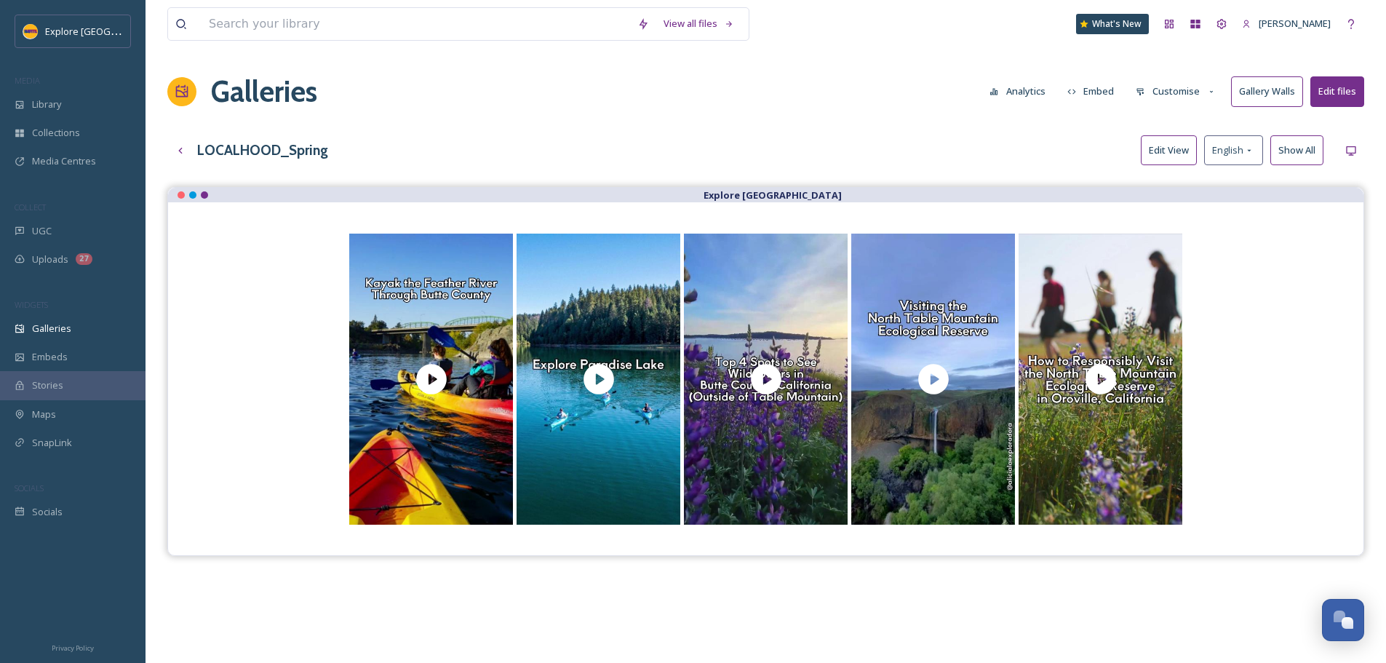
click at [1202, 99] on button "Customise" at bounding box center [1175, 91] width 95 height 28
click at [1184, 172] on div "Buttons" at bounding box center [1179, 181] width 101 height 28
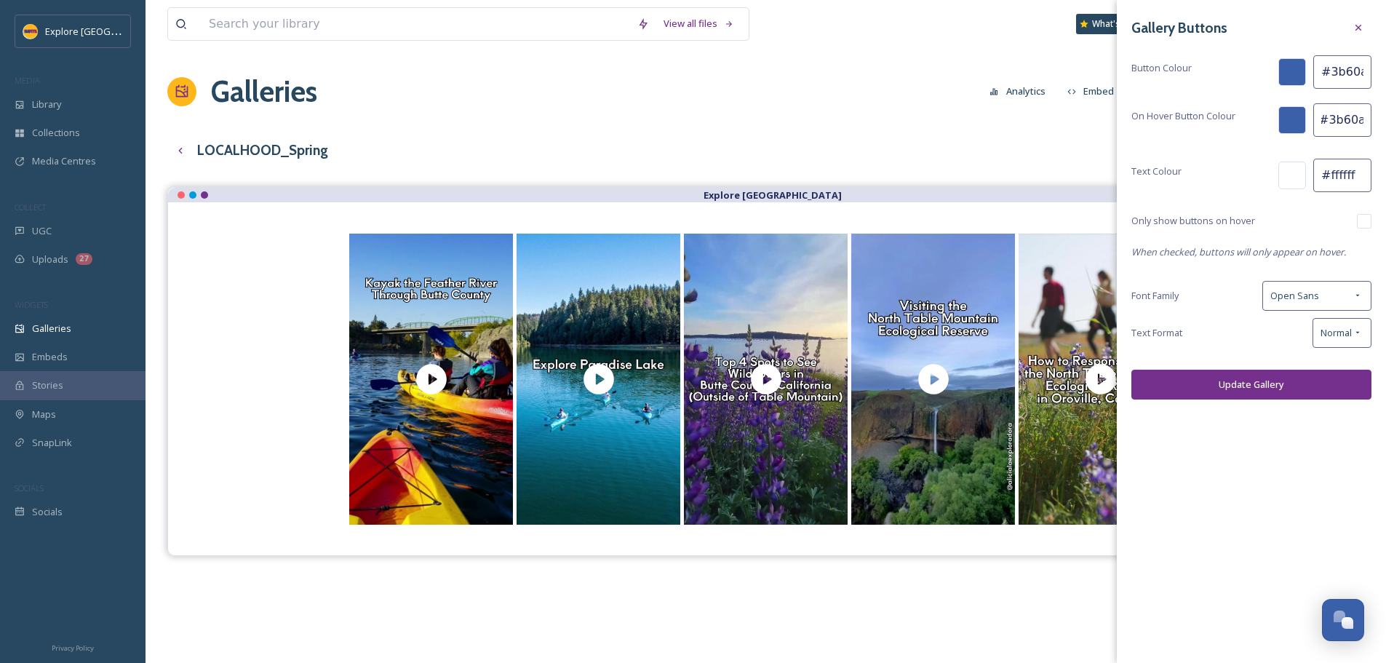
drag, startPoint x: 1331, startPoint y: 124, endPoint x: 1375, endPoint y: 133, distance: 45.4
click at [1375, 133] on div "Gallery Buttons Button Colour #3b60aa On Hover Button Colour #3b60aa Text Colou…" at bounding box center [1251, 207] width 269 height 414
paste input "fdb71"
type input "#fdb71a"
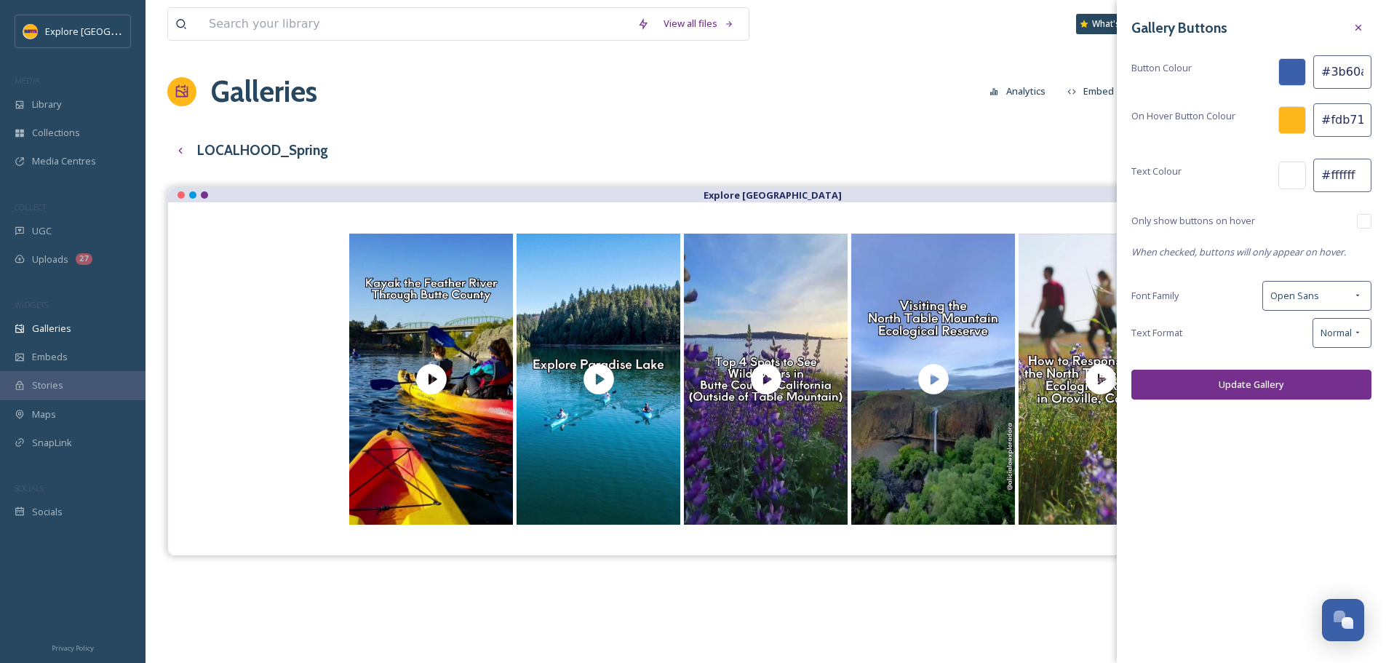
scroll to position [0, 2]
drag, startPoint x: 1327, startPoint y: 68, endPoint x: 1385, endPoint y: 68, distance: 58.2
click at [1385, 68] on div "Gallery Buttons Button Colour #3b60aa On Hover Button Colour #fdb71a Text Colou…" at bounding box center [1251, 207] width 269 height 414
paste input "752f8c"
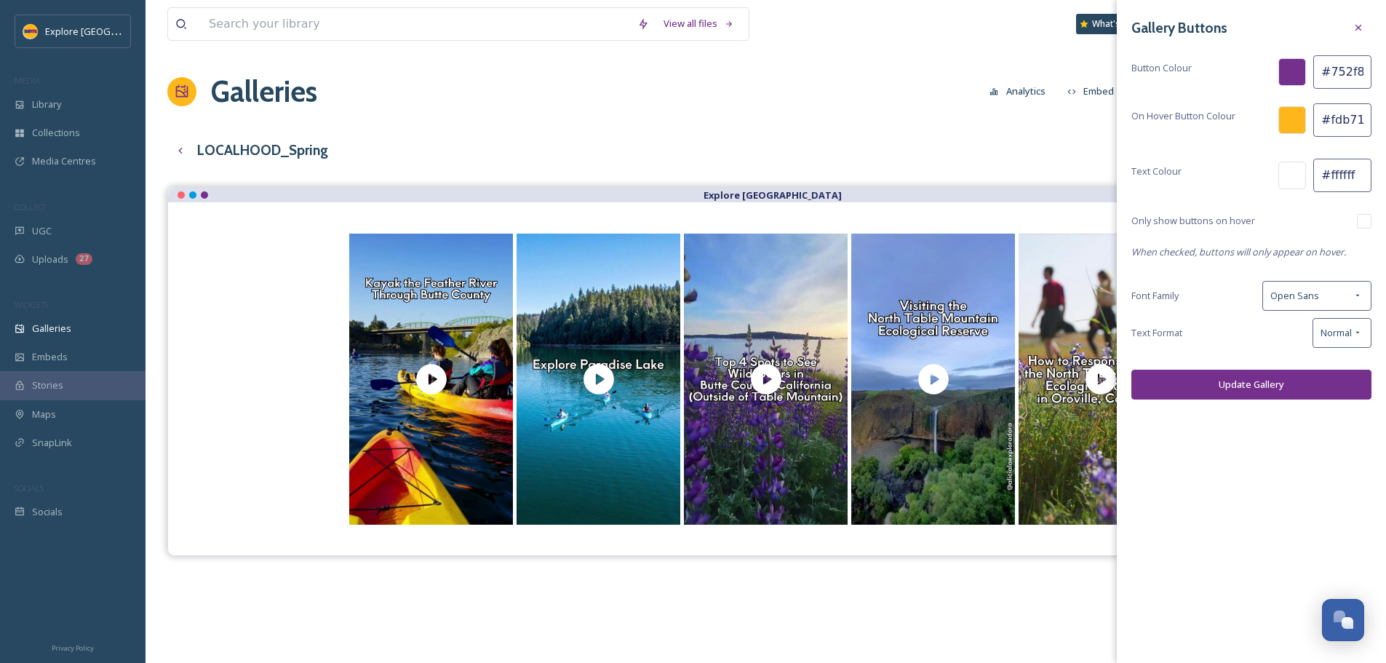
type input "#752f8c"
click at [1245, 391] on button "Update Gallery" at bounding box center [1251, 385] width 240 height 30
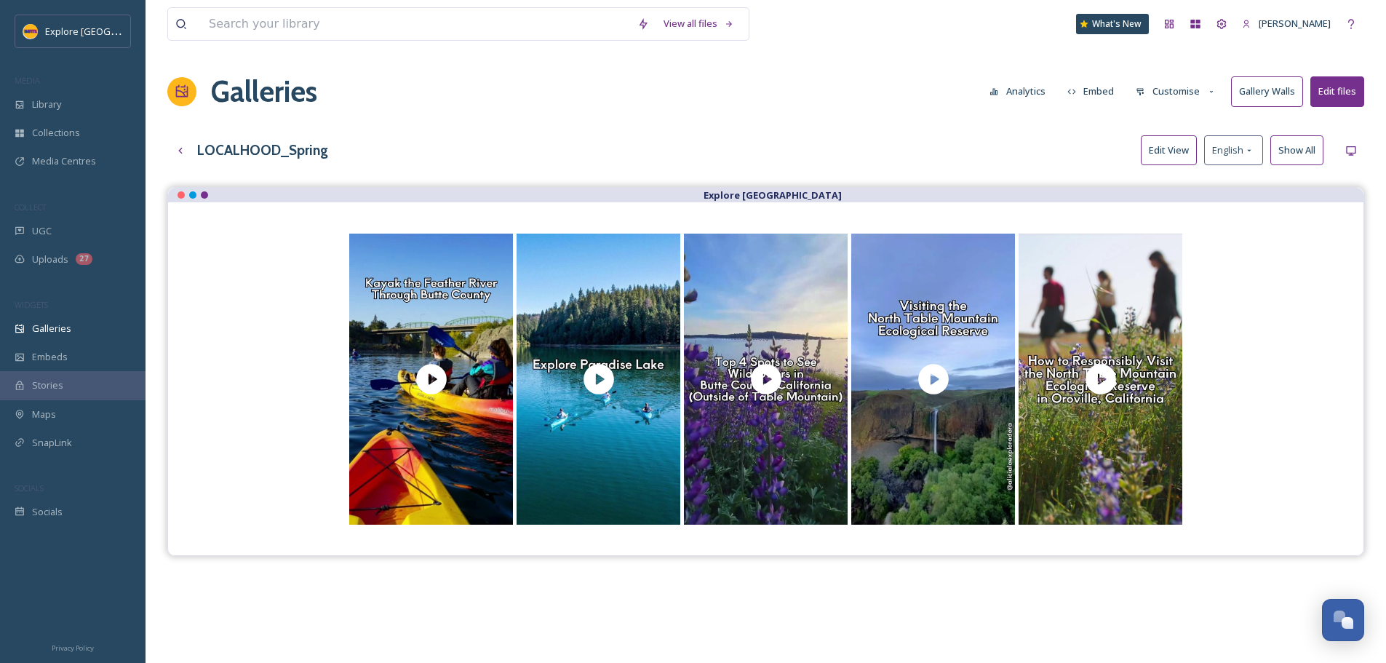
click at [1154, 154] on button "Edit View" at bounding box center [1169, 150] width 56 height 30
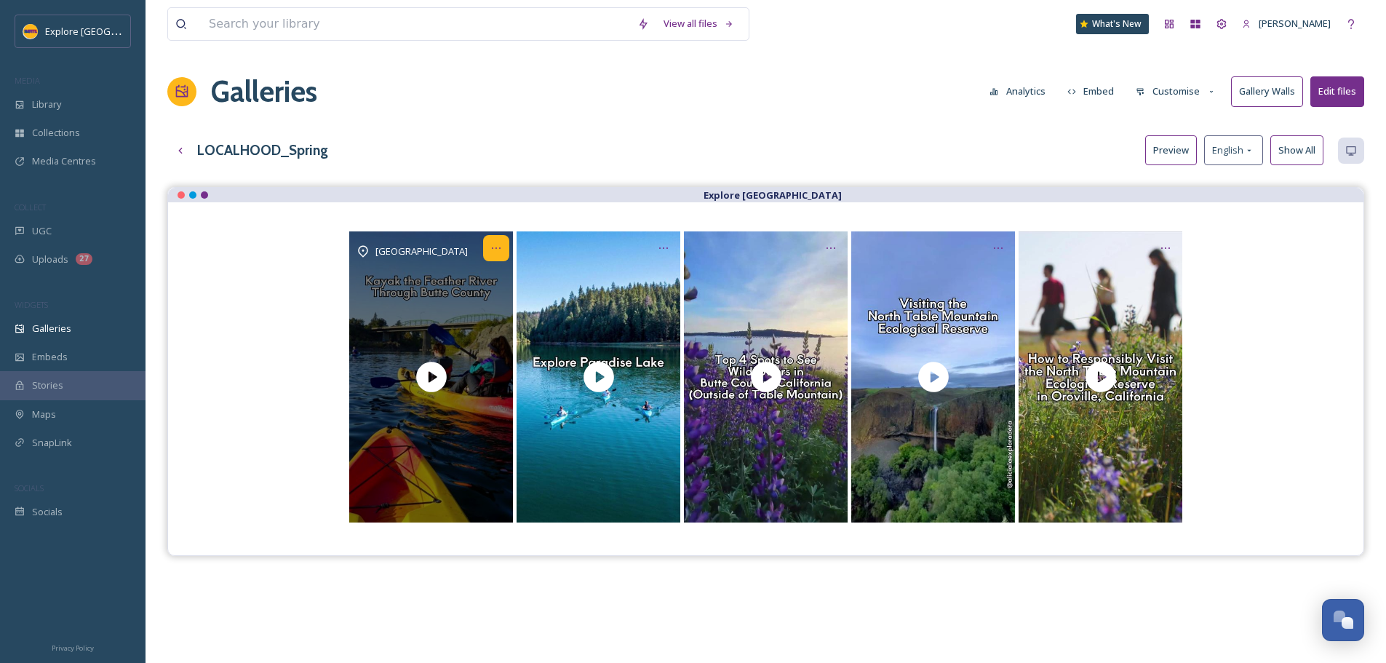
click at [496, 244] on icon "Opens media popup. Media description: The Feather River is the principal tribut…" at bounding box center [496, 248] width 12 height 12
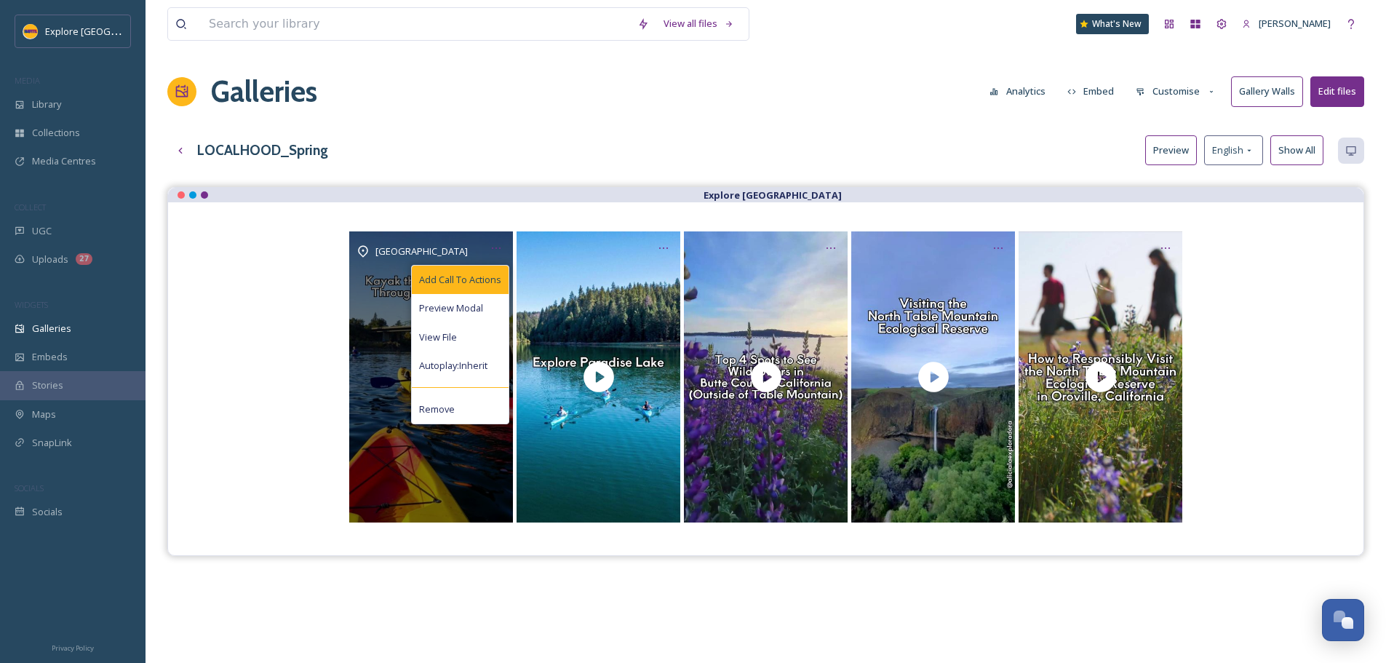
click at [477, 287] on span "Add Call To Actions" at bounding box center [460, 280] width 82 height 14
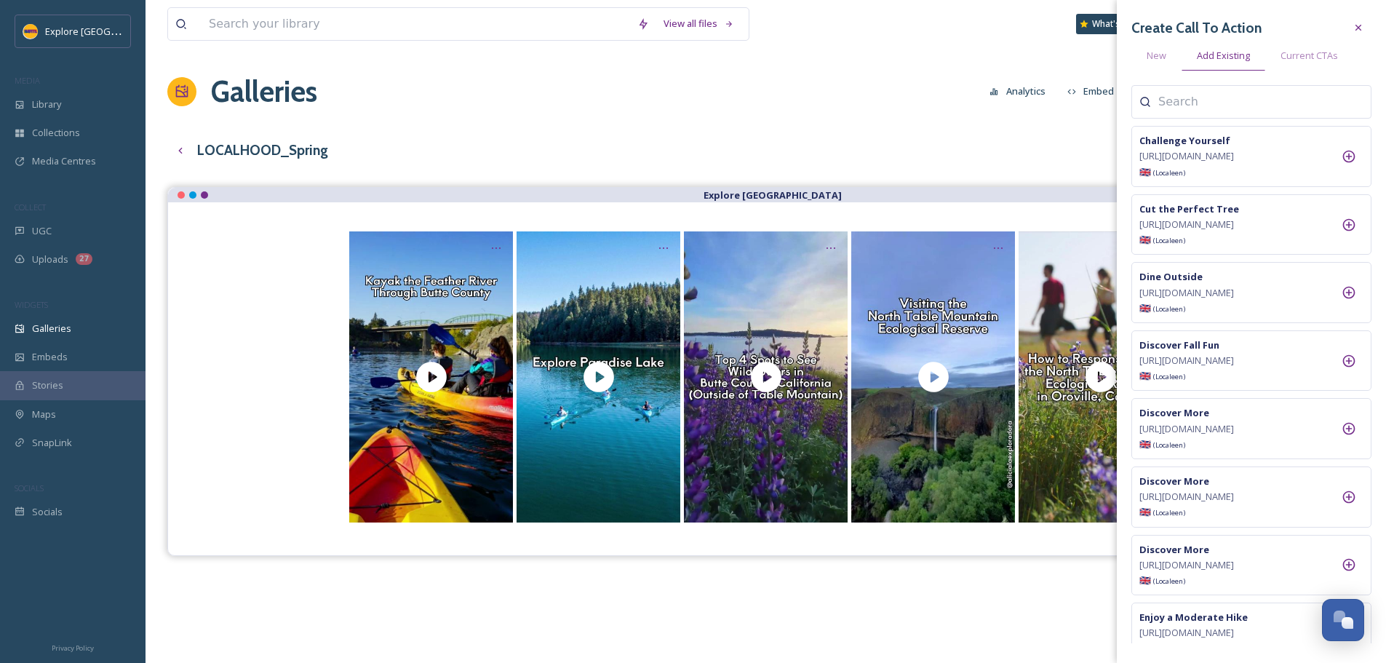
click at [1185, 104] on input at bounding box center [1231, 101] width 146 height 17
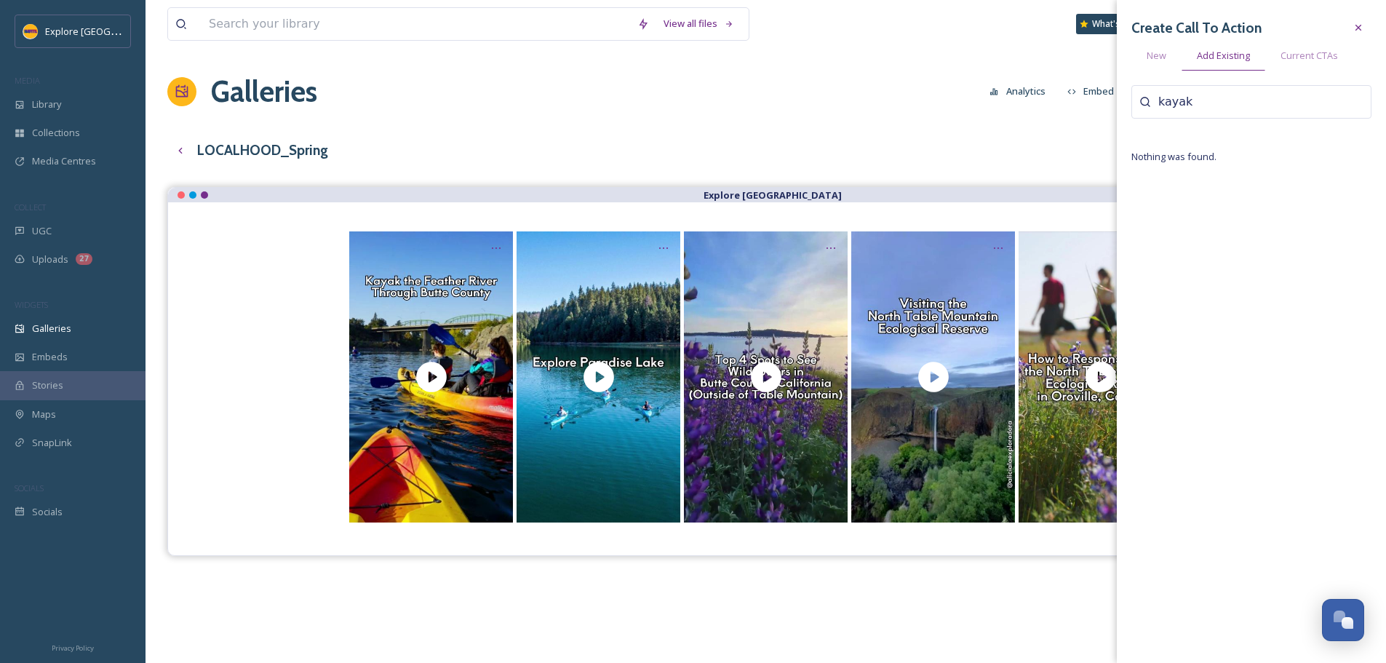
click at [1189, 96] on input "kayak" at bounding box center [1231, 101] width 146 height 17
type input "feather"
click at [1350, 164] on icon at bounding box center [1349, 156] width 15 height 15
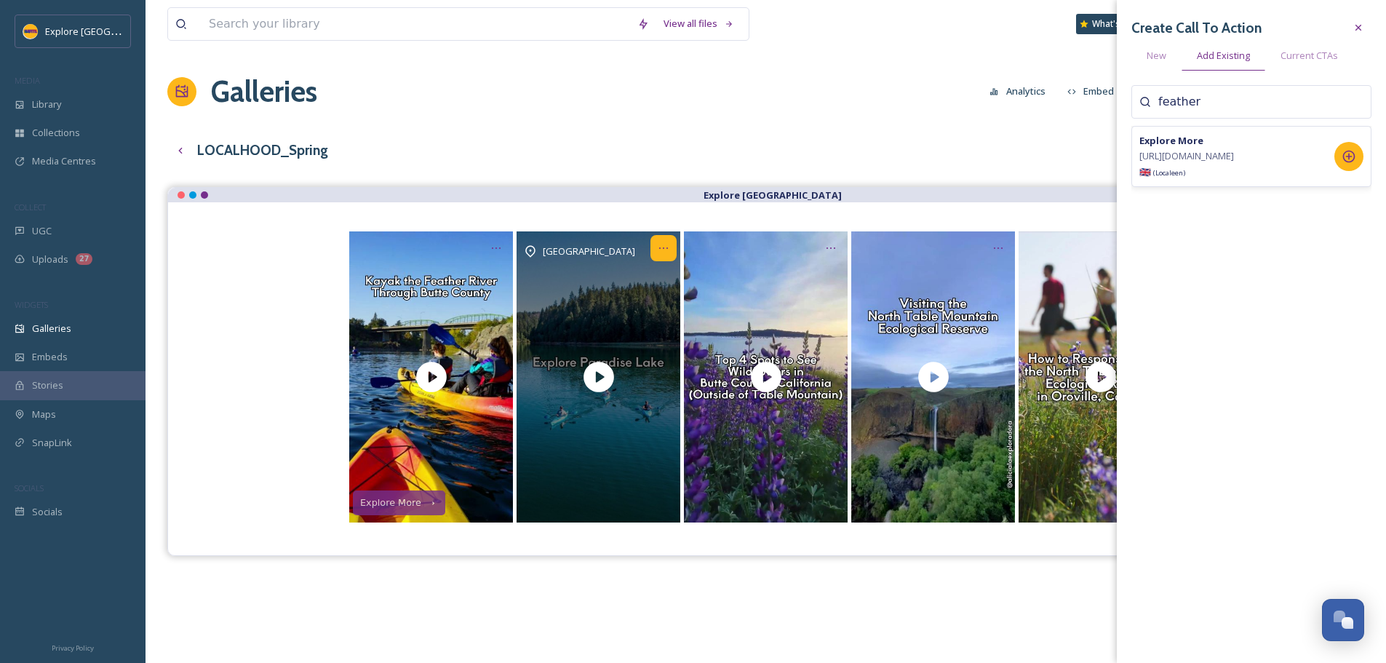
click at [664, 244] on icon "Opens media popup. Media description: Paradise Lake in Northern California is a…" at bounding box center [664, 248] width 12 height 12
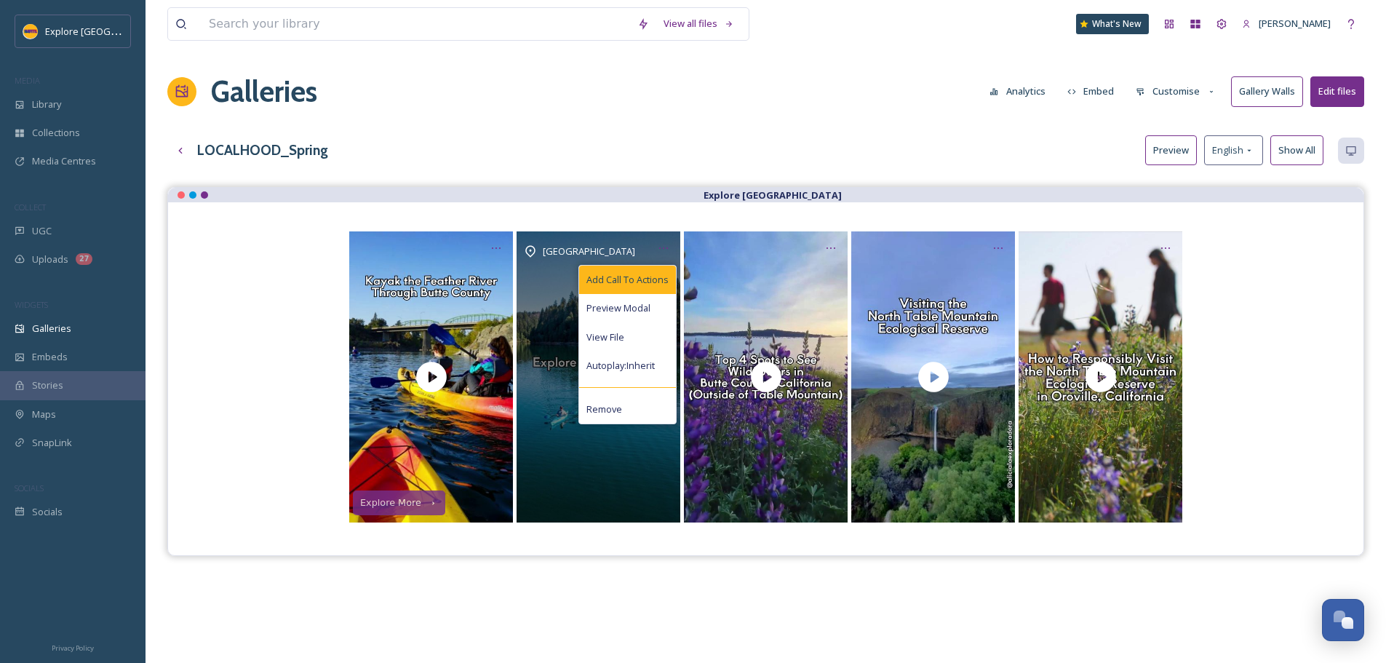
click at [645, 284] on span "Add Call To Actions" at bounding box center [627, 280] width 82 height 14
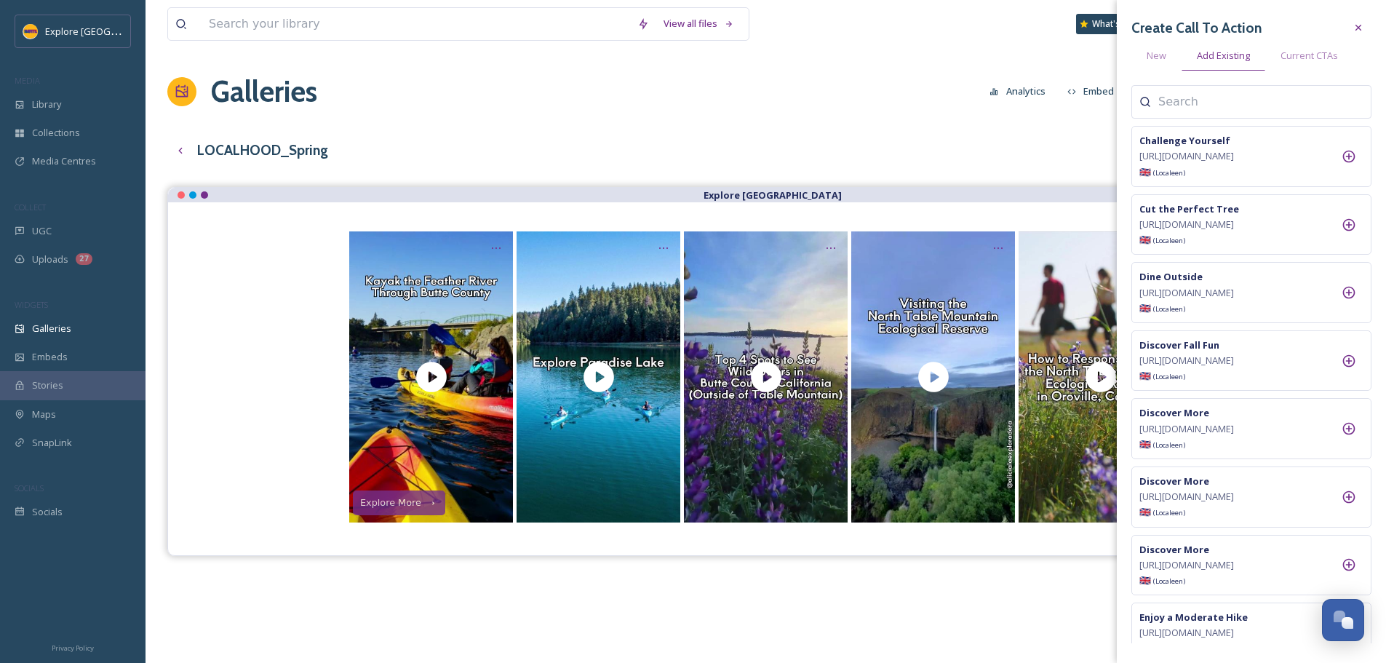
click at [1196, 111] on div at bounding box center [1251, 101] width 240 height 33
type input "lake"
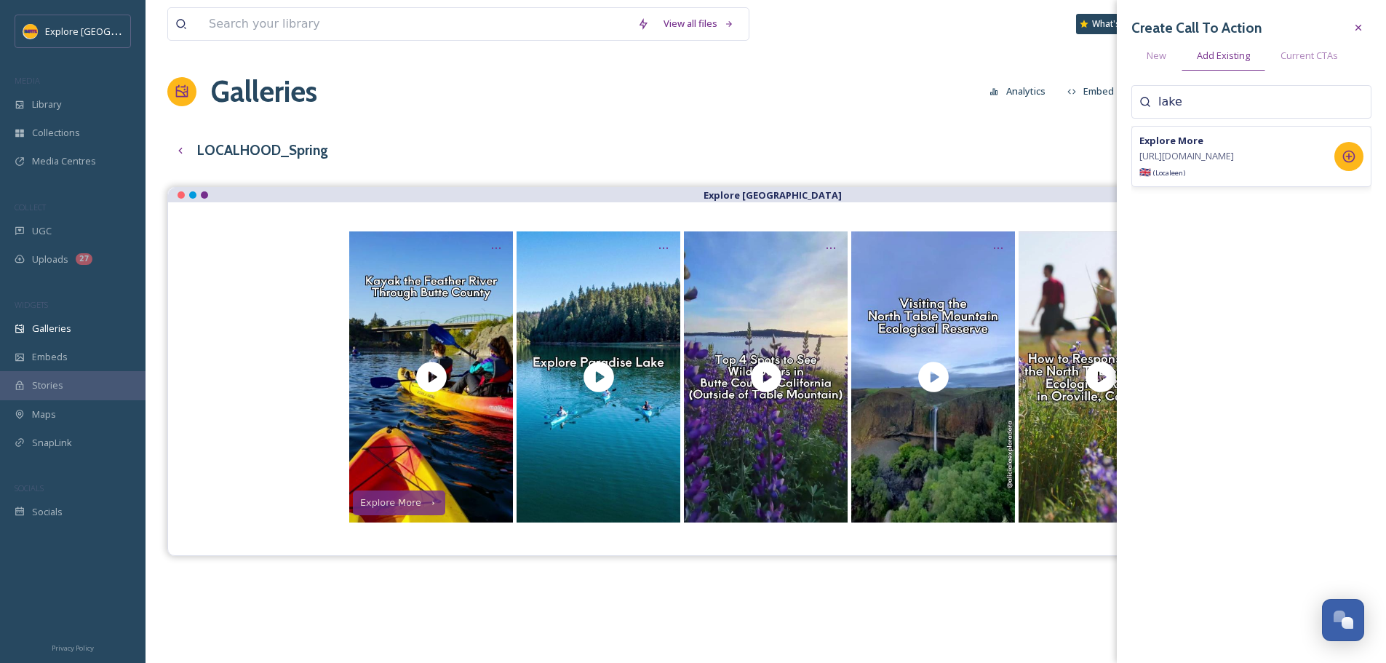
click at [1350, 164] on icon at bounding box center [1349, 156] width 15 height 15
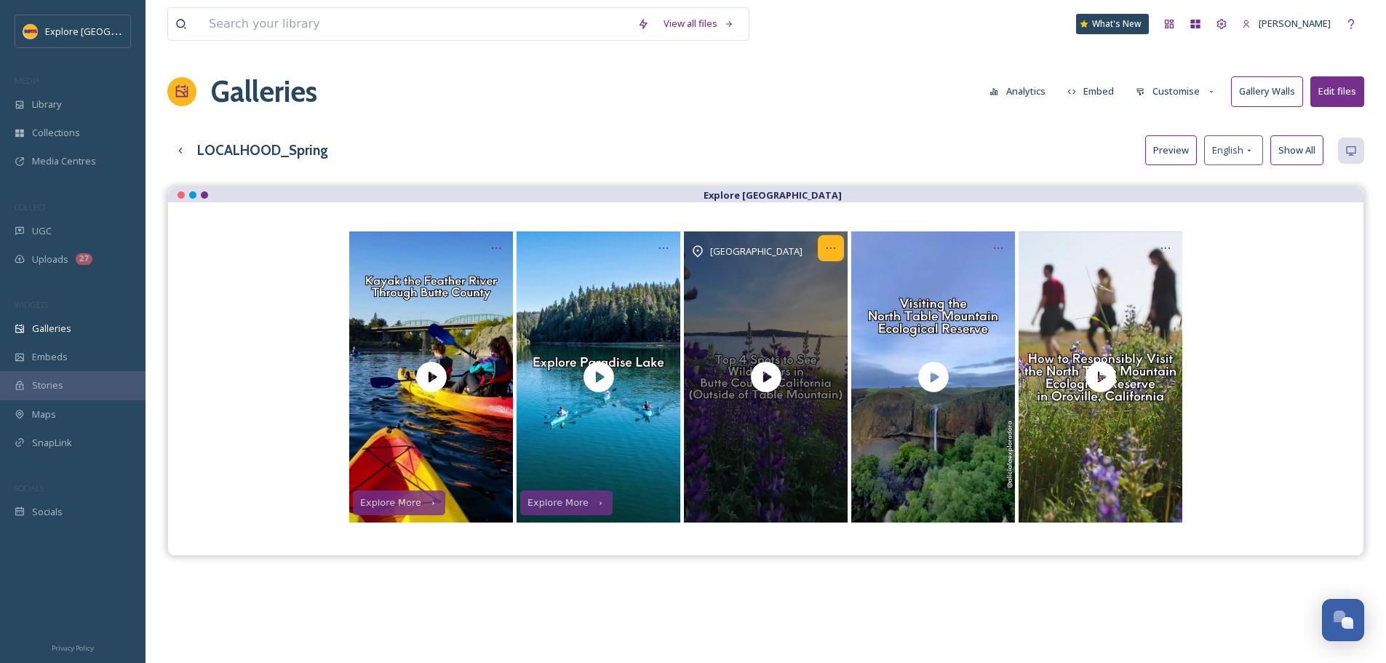
click at [826, 254] on icon "Opens media popup. Media description: Discover stunning displays of wildflowers…" at bounding box center [831, 248] width 12 height 12
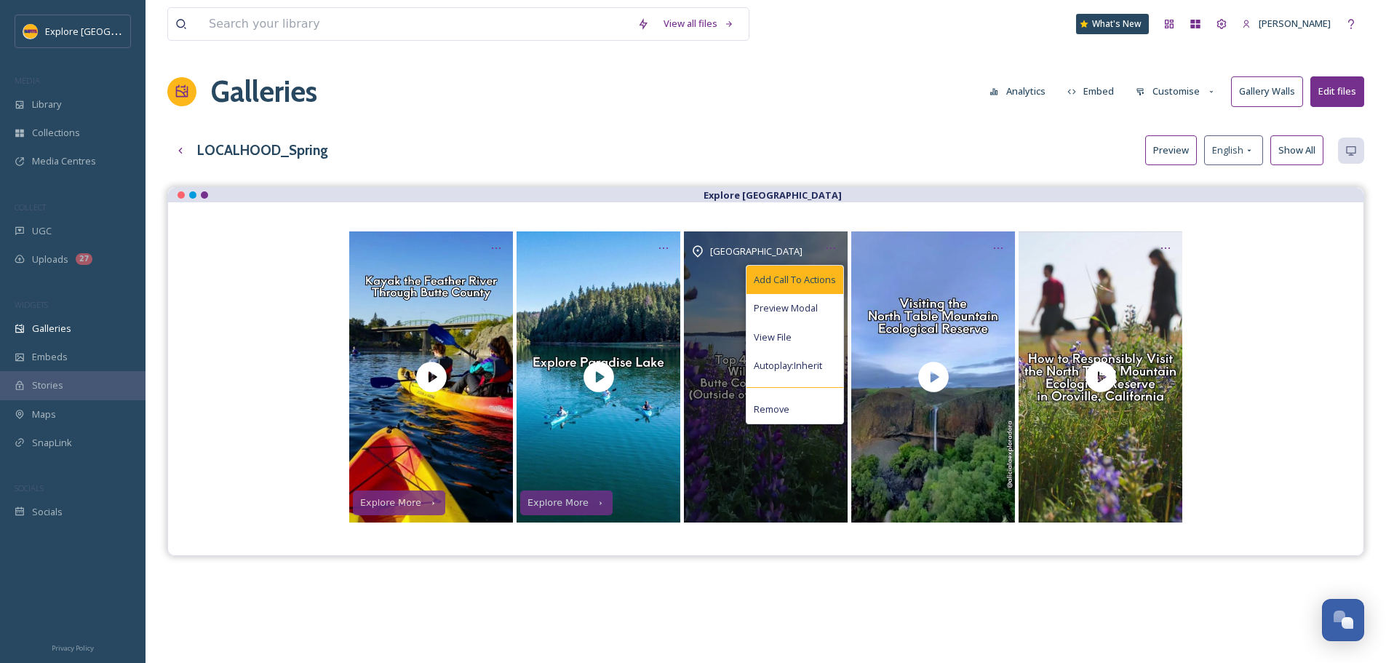
click at [825, 277] on span "Add Call To Actions" at bounding box center [795, 280] width 82 height 14
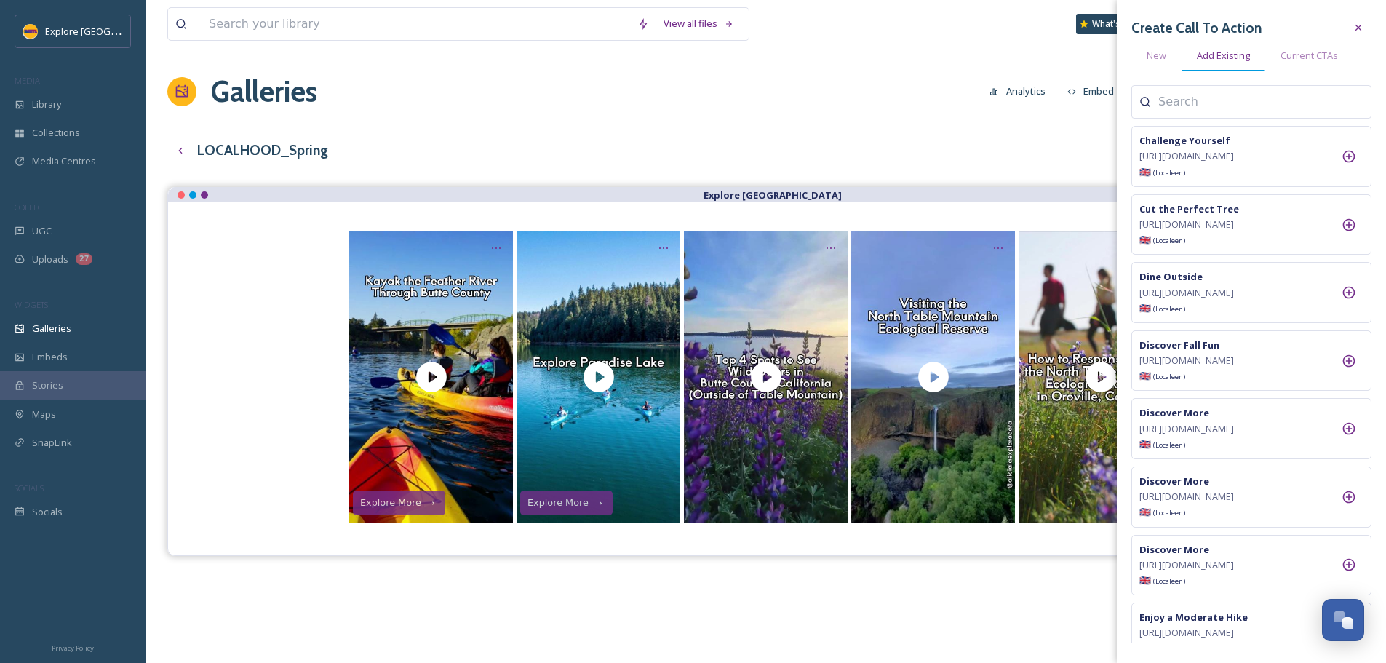
drag, startPoint x: 1166, startPoint y: 53, endPoint x: 1181, endPoint y: 68, distance: 21.6
click at [1166, 53] on span "New" at bounding box center [1157, 56] width 20 height 14
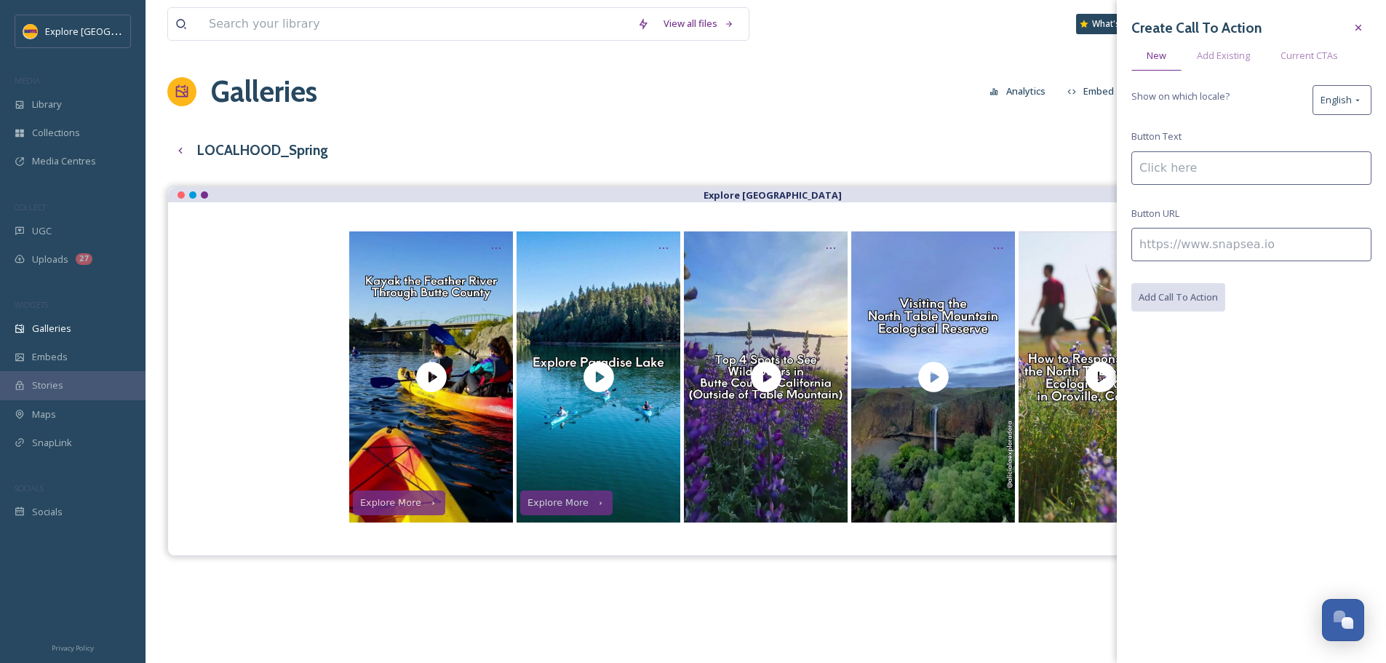
click at [1187, 249] on input at bounding box center [1251, 244] width 240 height 33
paste input "[URL][DOMAIN_NAME][US_STATE]"
type input "[URL][DOMAIN_NAME][US_STATE]"
click at [1167, 178] on input at bounding box center [1251, 167] width 240 height 33
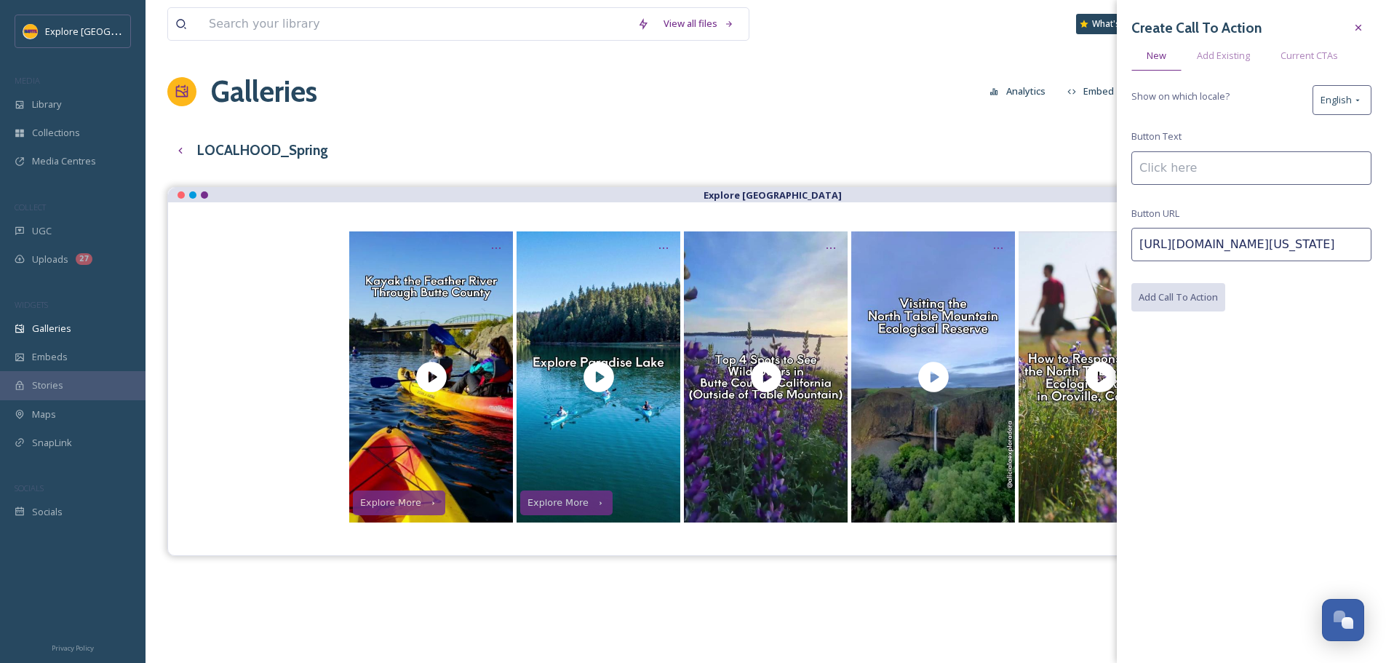
scroll to position [0, 0]
type input "Explore More"
click at [1175, 295] on button "Add Call To Action" at bounding box center [1178, 298] width 95 height 30
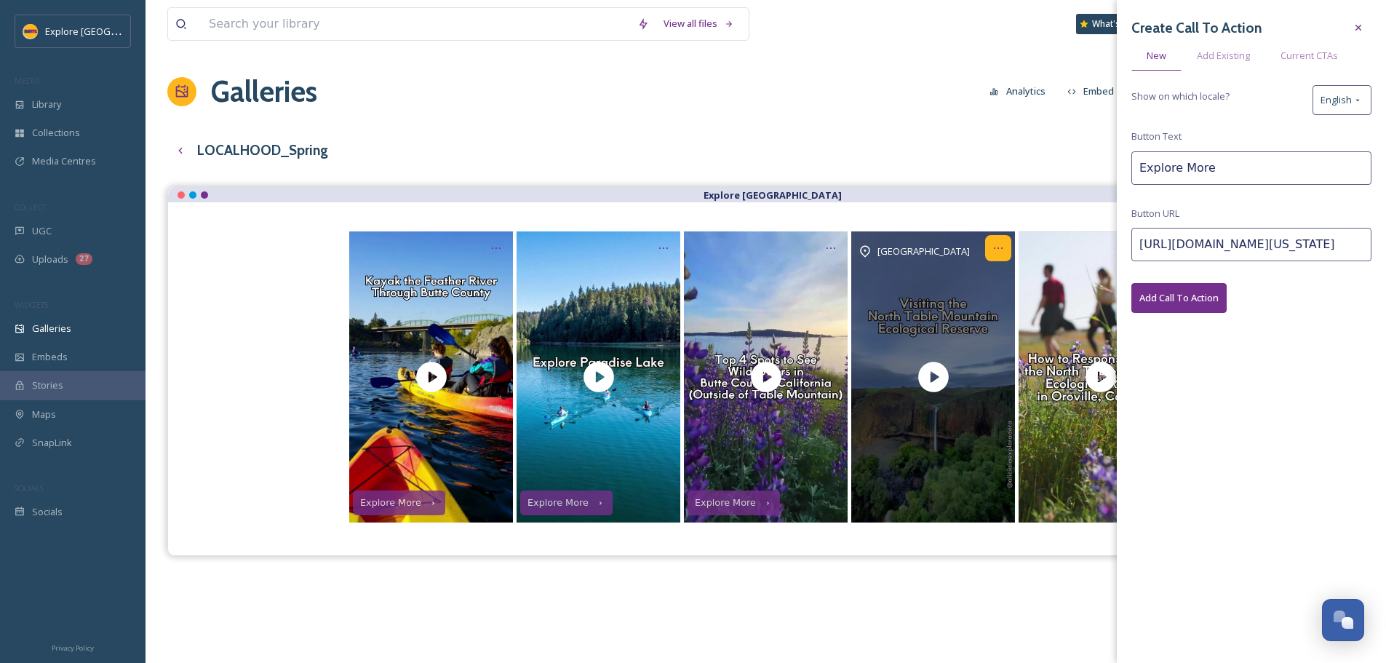
click at [994, 247] on icon "Opens media popup. Media description: Table Mountain, officially known as the N…" at bounding box center [998, 248] width 12 height 12
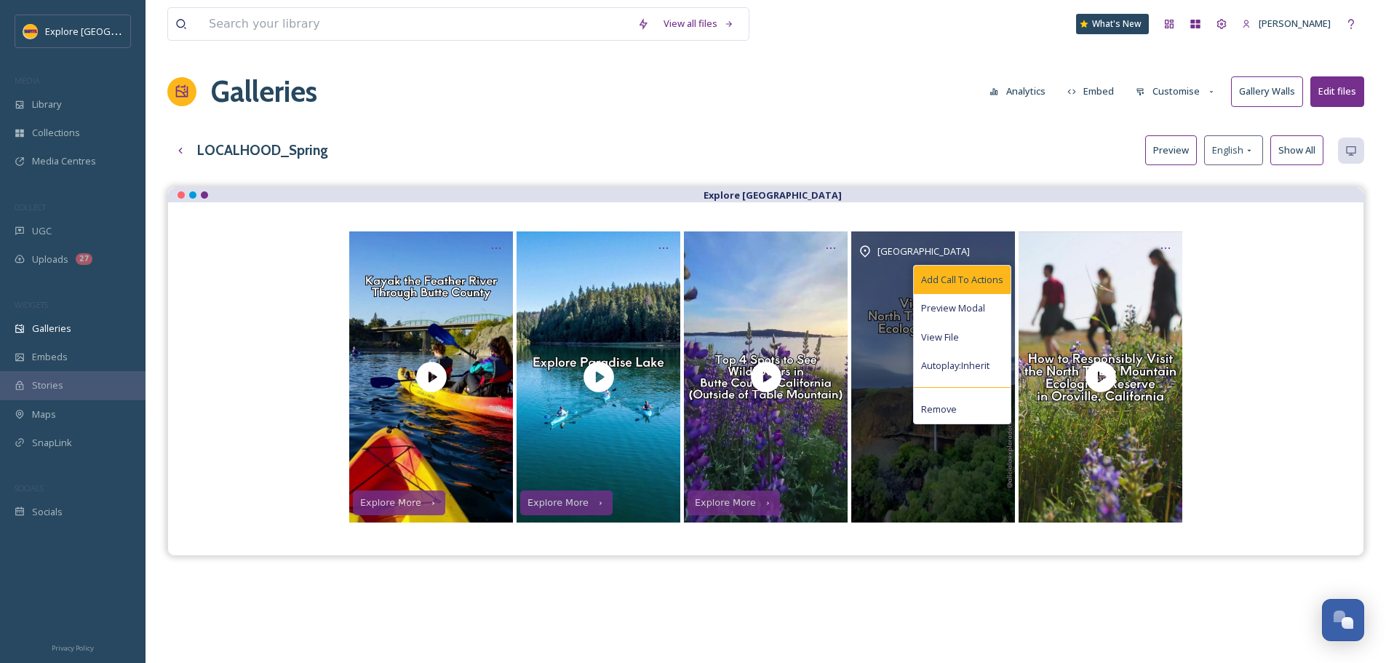
click at [995, 284] on span "Add Call To Actions" at bounding box center [962, 280] width 82 height 14
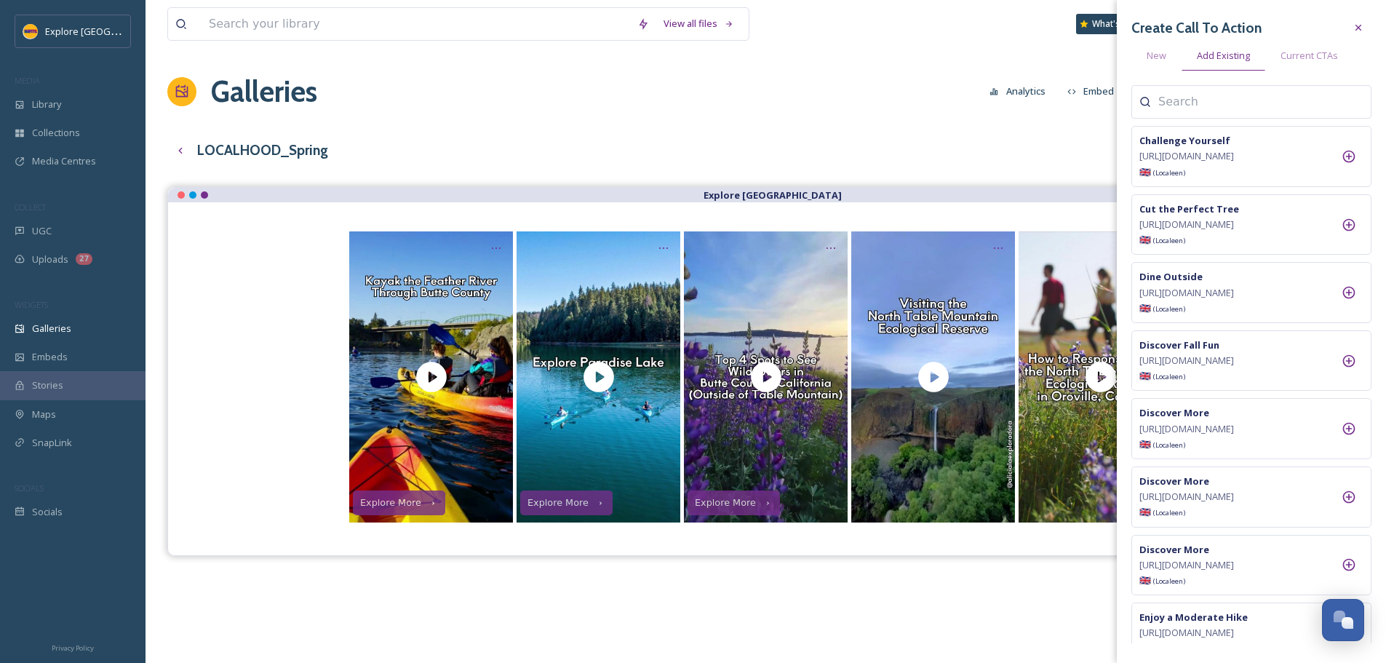
click at [1200, 111] on div at bounding box center [1251, 101] width 240 height 33
type input "table"
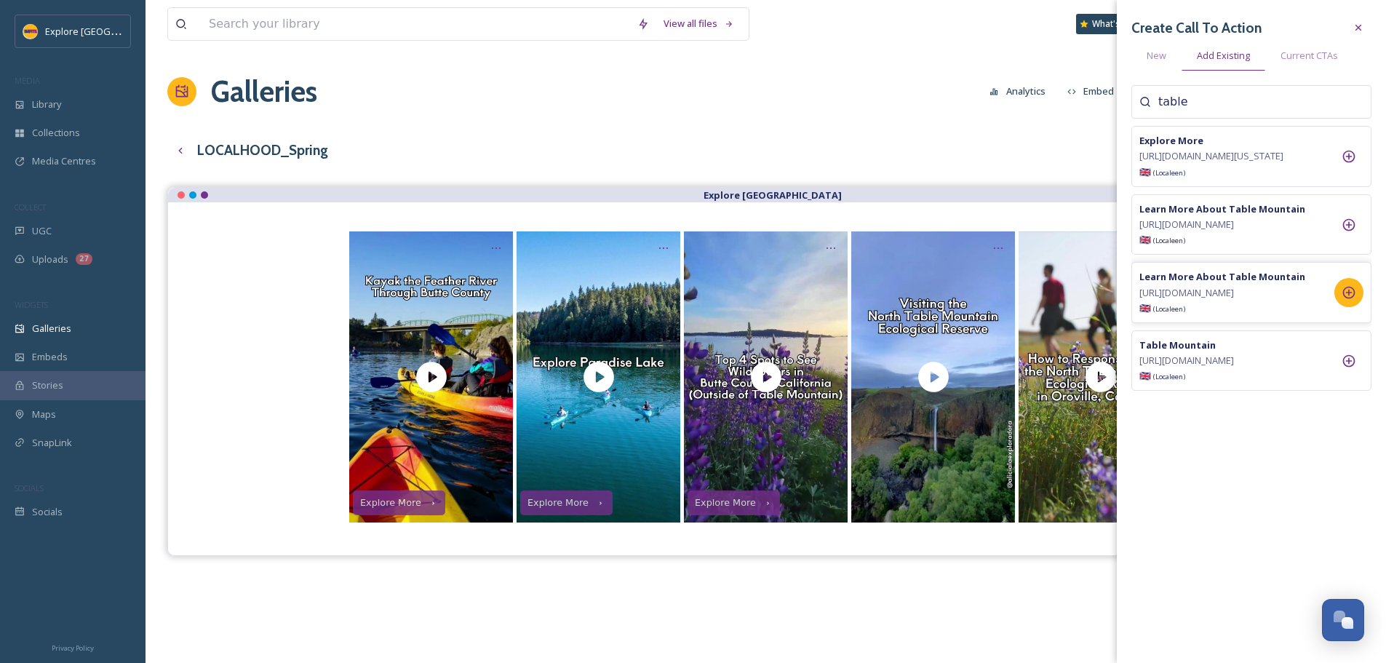
click at [1345, 300] on icon at bounding box center [1349, 292] width 15 height 15
click at [966, 169] on div "View all files What's New [PERSON_NAME] Galleries Analytics Embed Customise Gal…" at bounding box center [766, 436] width 1240 height 872
